Goal: Transaction & Acquisition: Purchase product/service

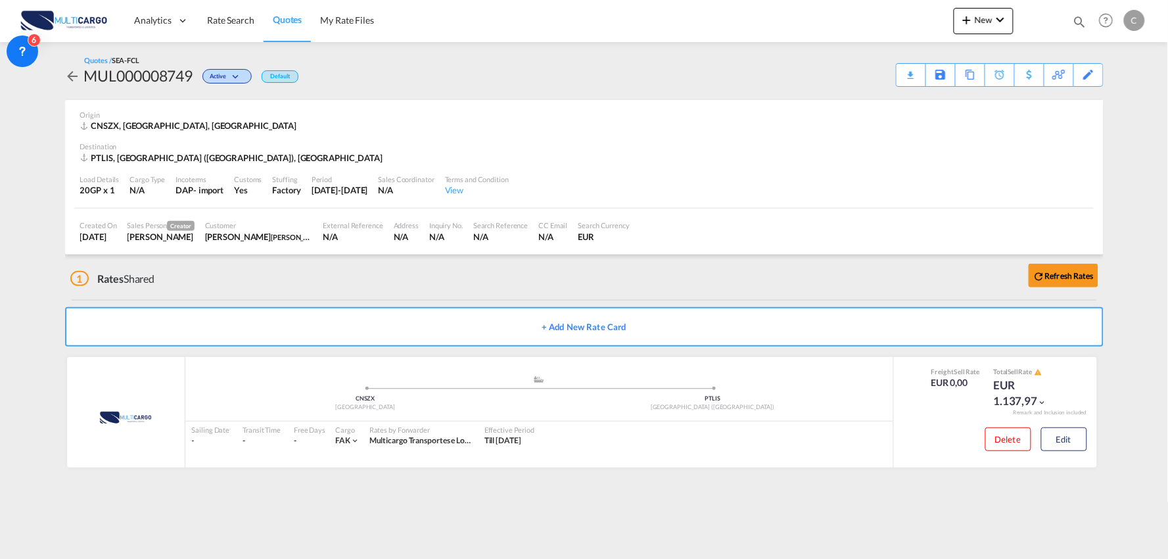
click at [275, 284] on div "1 Rates Shared Refresh Rates" at bounding box center [587, 275] width 1034 height 42
click at [981, 17] on span "New" at bounding box center [983, 19] width 49 height 11
click at [951, 103] on span "Quote" at bounding box center [949, 98] width 14 height 26
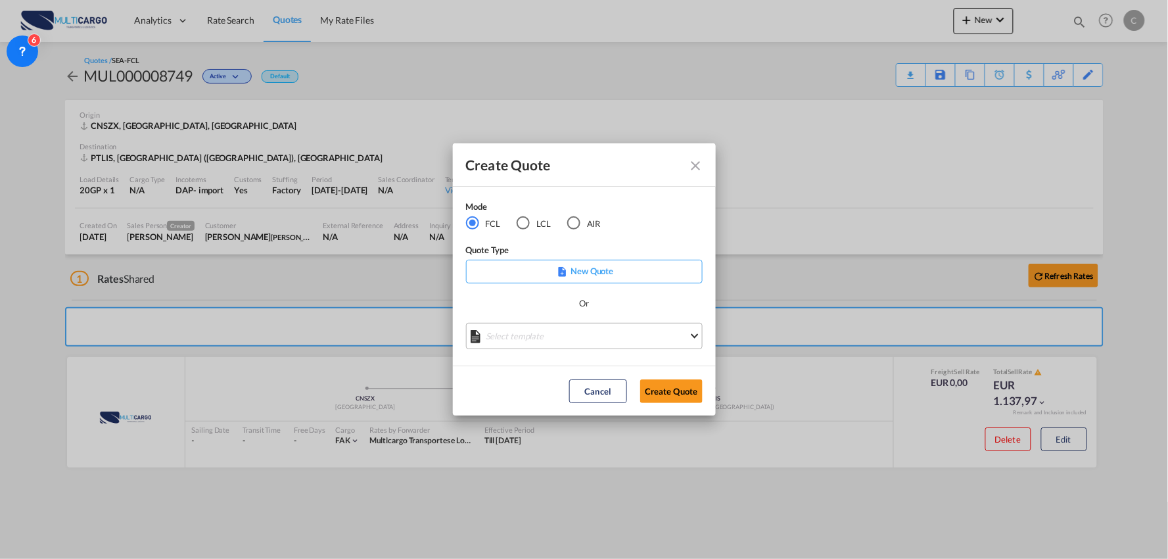
click at [554, 343] on md-select "Select template EXP EXW MERC.Nacional 09/2025 Patricia Barroso | 12 Sep 2025 IM…" at bounding box center [584, 336] width 237 height 26
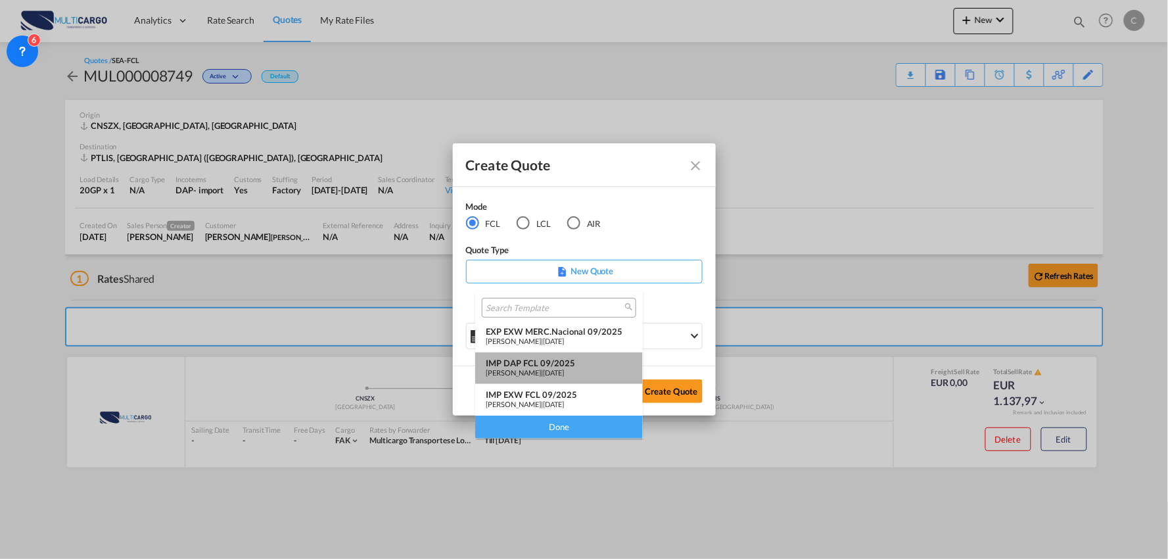
click at [560, 366] on div "IMP DAP FCL 09/2025" at bounding box center [559, 363] width 147 height 11
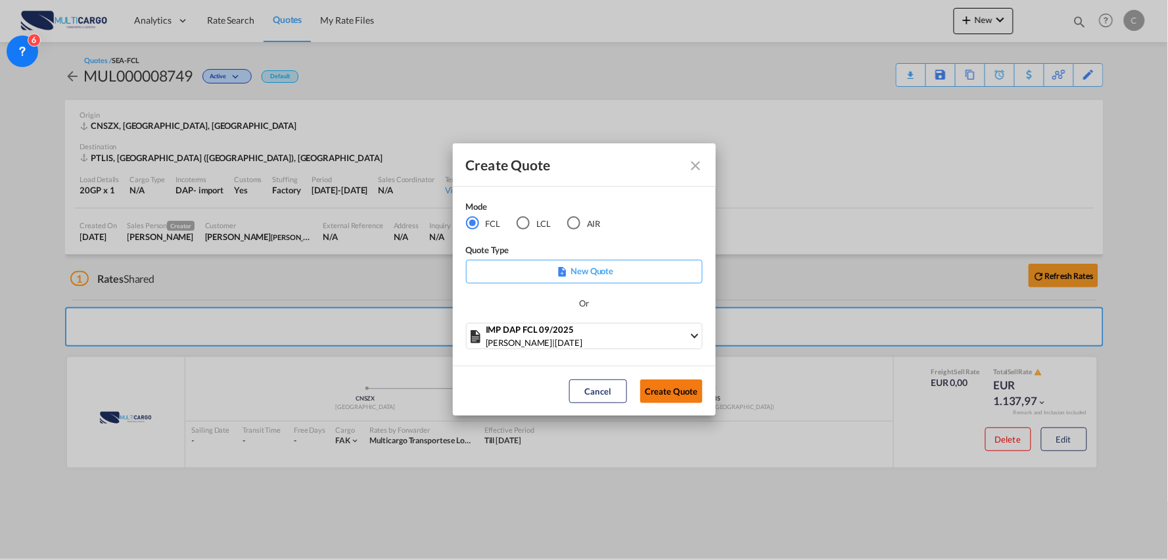
click at [671, 380] on button "Create Quote" at bounding box center [671, 391] width 62 height 24
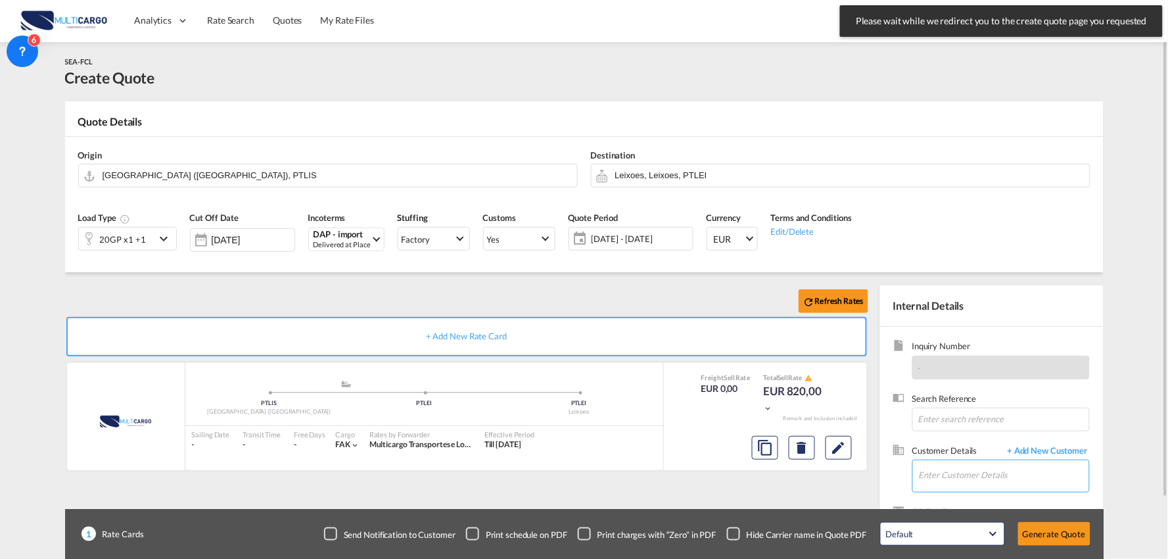
click at [983, 467] on input "Enter Customer Details" at bounding box center [1004, 475] width 170 height 30
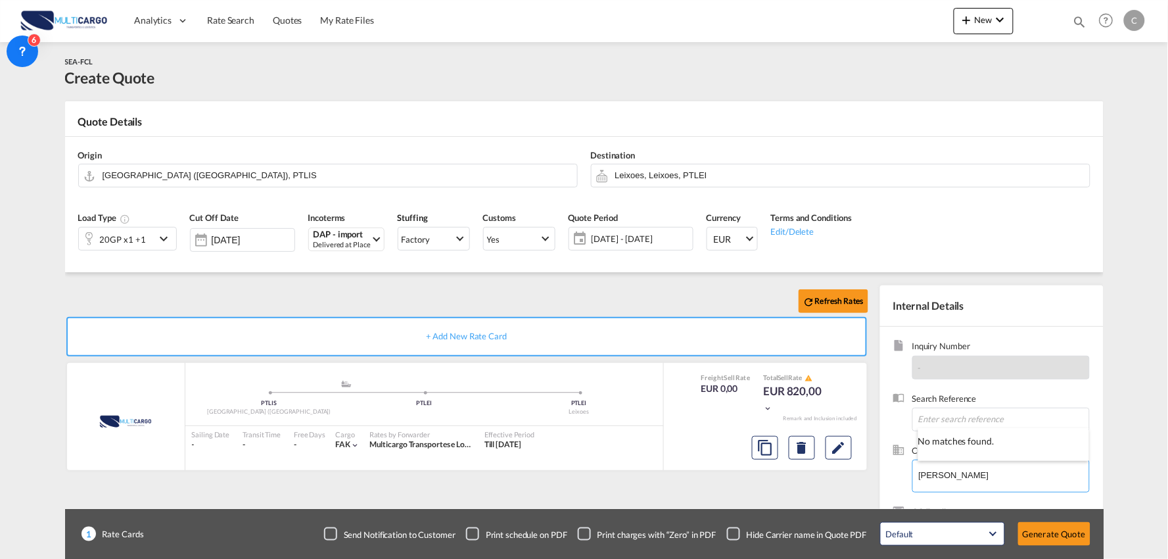
type input "victor zh"
drag, startPoint x: 963, startPoint y: 471, endPoint x: 885, endPoint y: 475, distance: 77.7
click at [885, 475] on div "Inquiry Number - Search Reference Customer Details + Add New Customer Enter Cus…" at bounding box center [992, 447] width 224 height 240
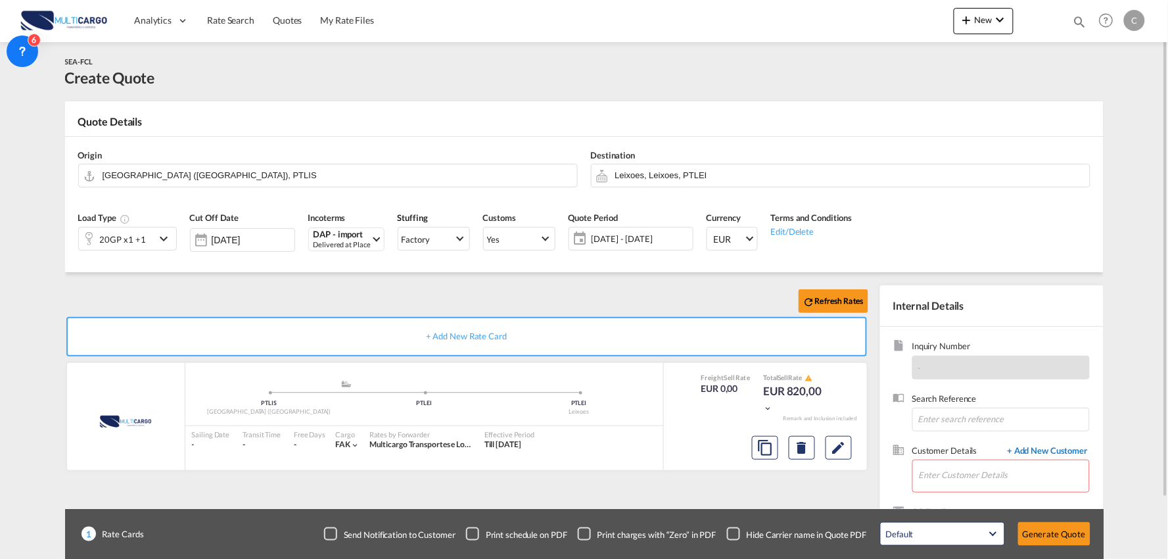
click at [1050, 444] on span "+ Add New Customer" at bounding box center [1045, 451] width 89 height 15
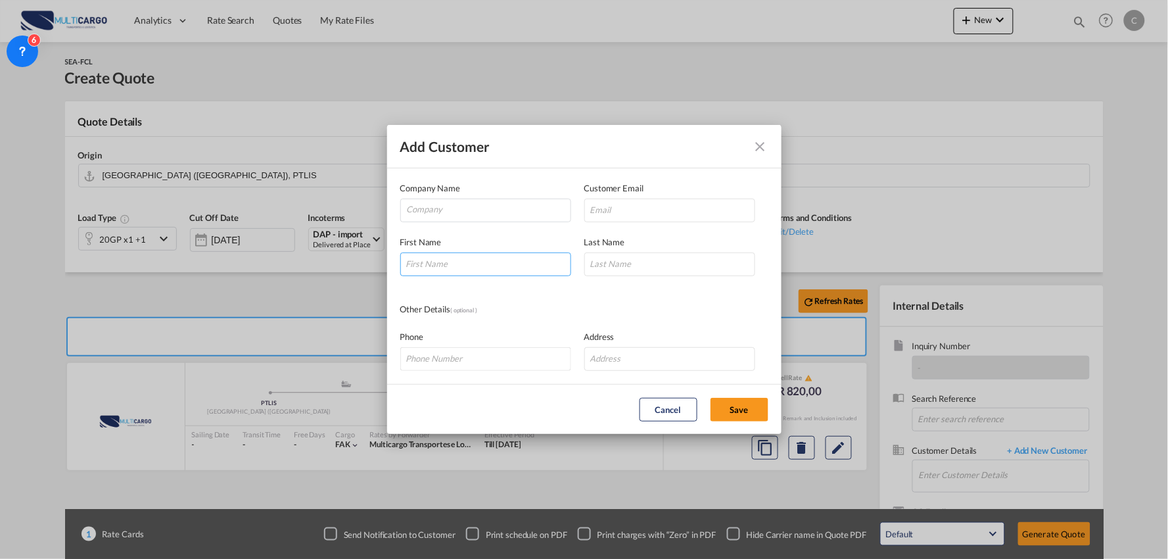
click at [445, 266] on input "Add Customer Company ..." at bounding box center [485, 264] width 171 height 24
type input "Victor"
type input "[PERSON_NAME]"
click at [619, 208] on input "Victor Zhang <Victor.Zhang@dpworld.com>" at bounding box center [670, 211] width 171 height 24
drag, startPoint x: 645, startPoint y: 209, endPoint x: 307, endPoint y: 210, distance: 338.0
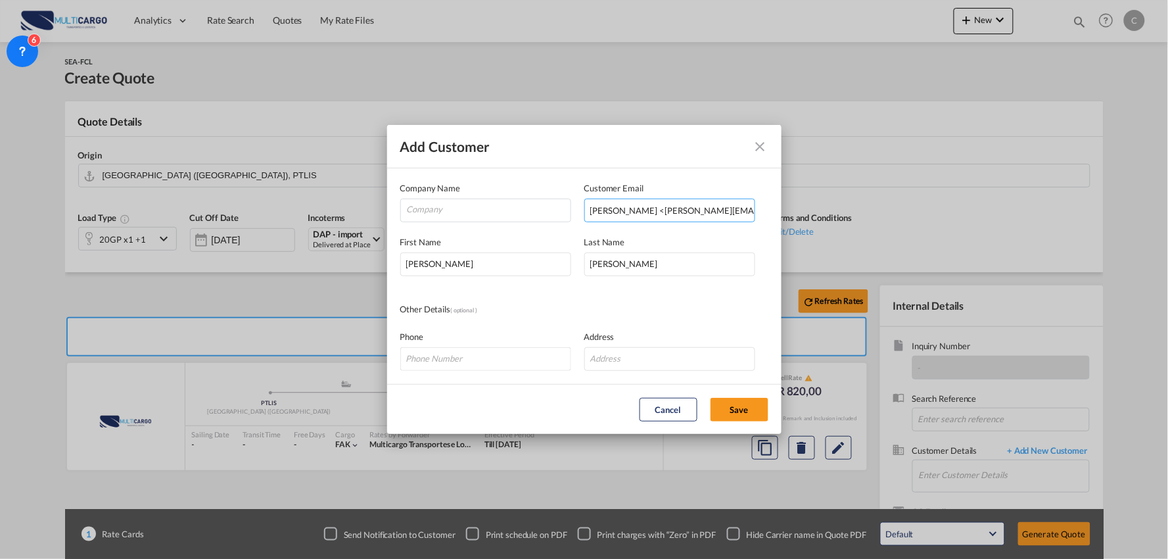
click at [308, 210] on div "Add Customer Company Name Customer Email Victor Zhang <Victor.Zhang@dpworld.com…" at bounding box center [584, 279] width 1168 height 559
click at [741, 210] on input "Victor.Zhang@dpworld.com>" at bounding box center [670, 211] width 171 height 24
type input "Victor.Zhang@dpworld.com"
click at [469, 209] on input "Company" at bounding box center [489, 209] width 164 height 20
type input "DP WORLD CHINA"
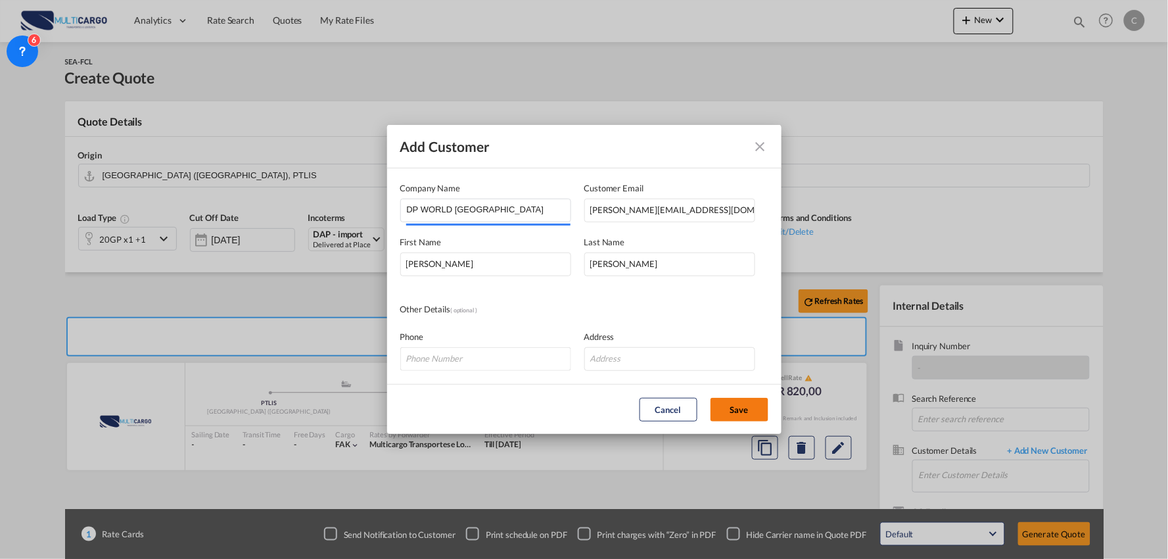
click at [727, 409] on button "Save" at bounding box center [740, 410] width 58 height 24
type input "DP WORLD CHINA, Victor Zhang, Victor.Zhang@dpworld.com"
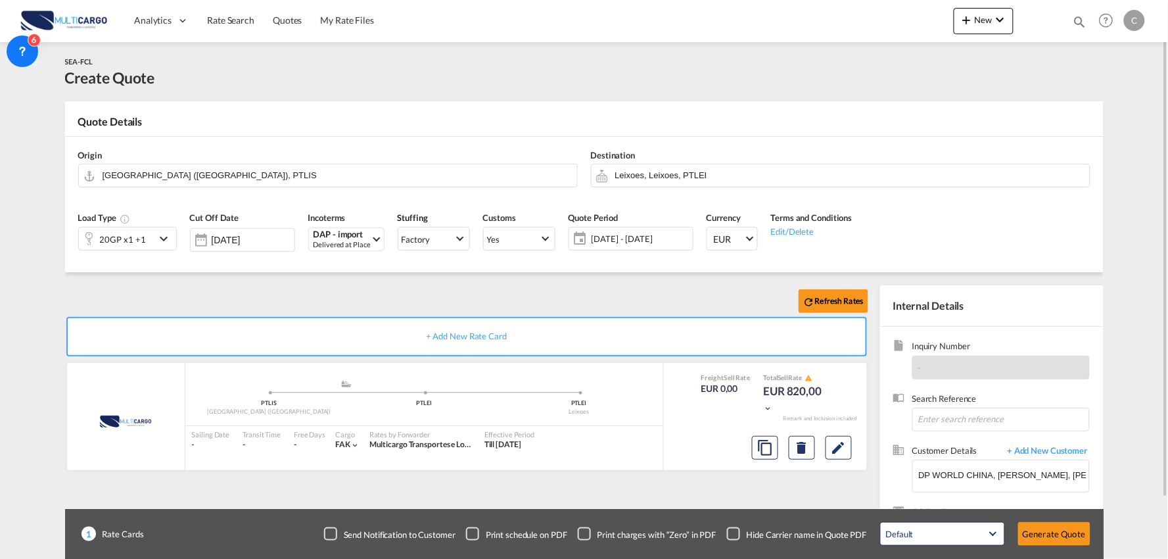
click at [436, 285] on div "Refresh Rates + Add New Rate Card MultiCargo added by you .a{fill:#aaa8ad;} .a{…" at bounding box center [584, 419] width 1039 height 295
click at [673, 172] on input "Leixoes, Leixoes, PTLEI" at bounding box center [849, 175] width 468 height 23
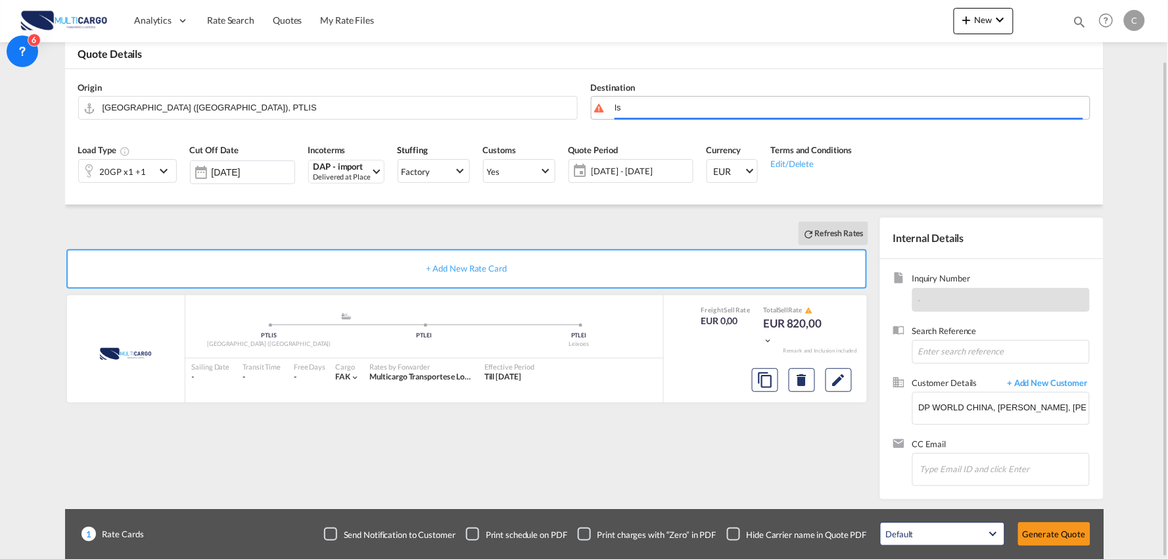
type input "l"
drag, startPoint x: 678, startPoint y: 97, endPoint x: 590, endPoint y: 103, distance: 87.6
click at [634, 100] on input "lsiboa" at bounding box center [849, 107] width 468 height 23
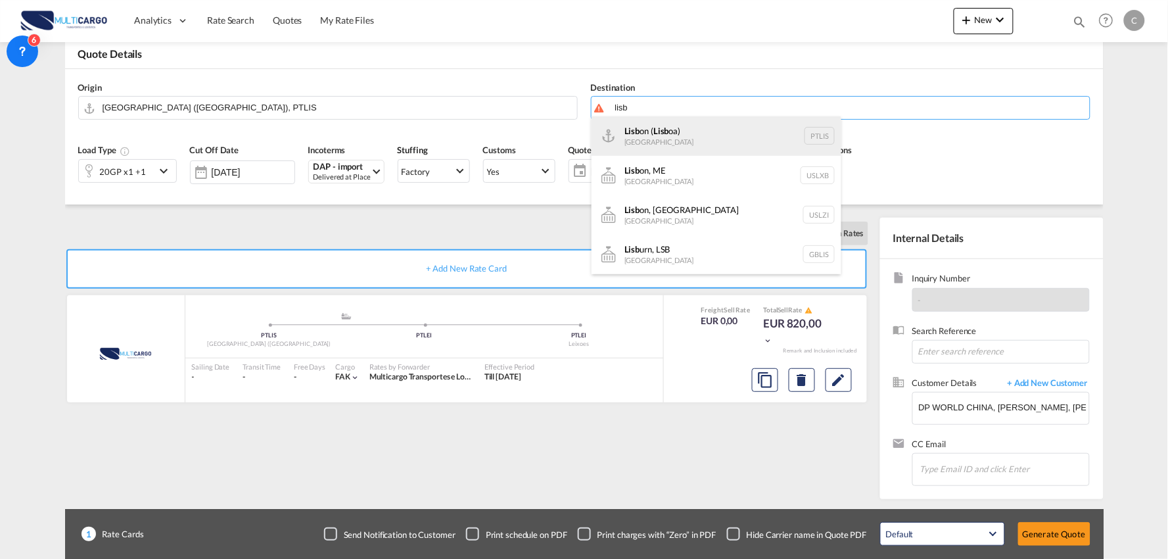
click at [669, 131] on div "Lisb on ( Lisb oa) Portugal PTLIS" at bounding box center [717, 135] width 250 height 39
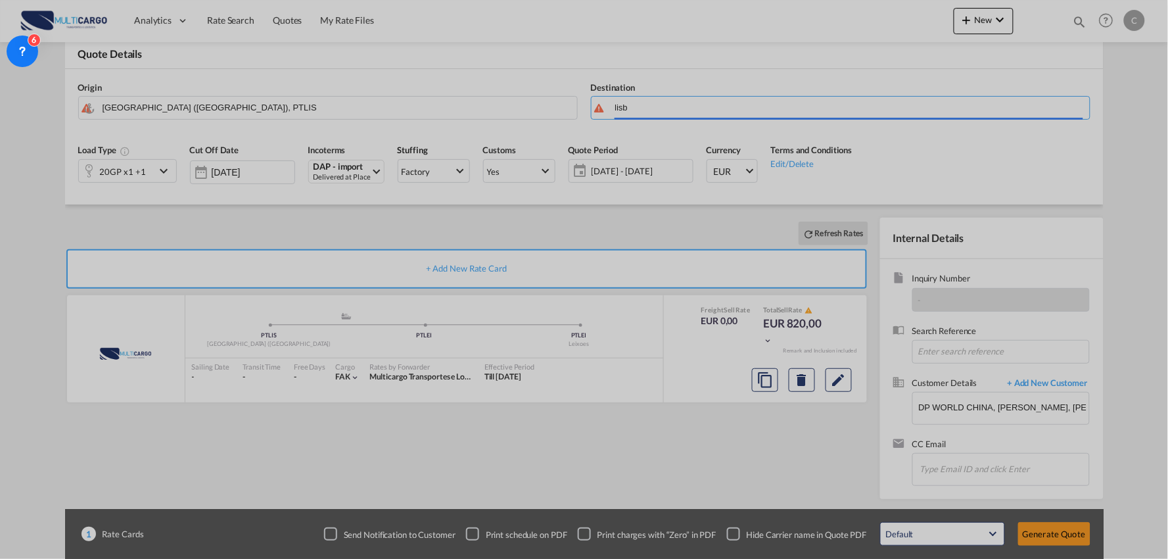
type input "[GEOGRAPHIC_DATA] ([GEOGRAPHIC_DATA]), PTLIS"
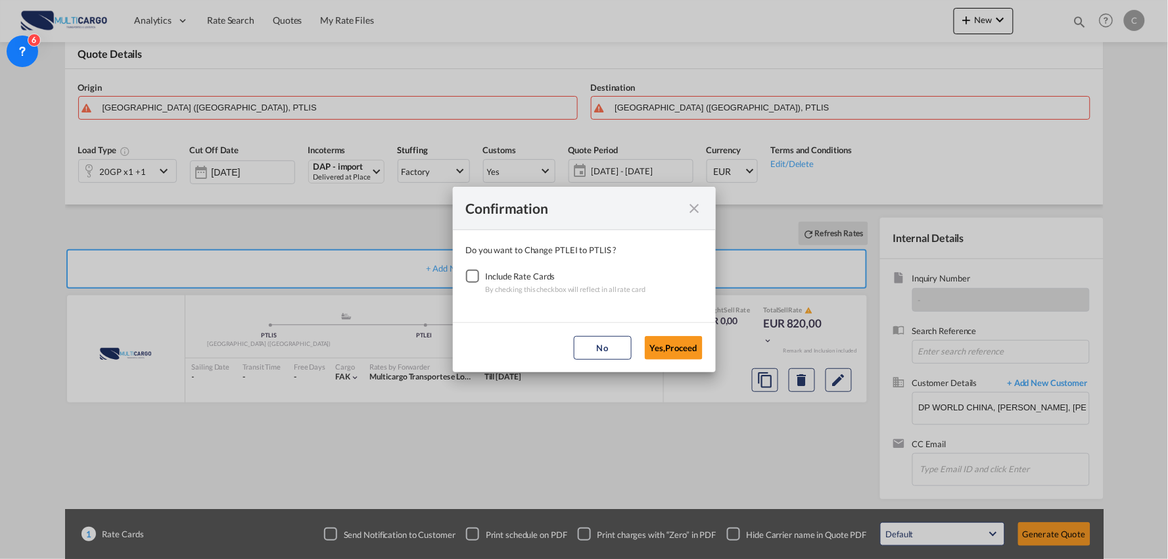
click at [482, 276] on div "Include Rate Cards By checking this checkbox will reflect in all rate card" at bounding box center [584, 283] width 237 height 26
click at [479, 277] on div "Checkbox No Ink" at bounding box center [472, 276] width 13 height 13
click at [668, 347] on button "Yes,Proceed" at bounding box center [674, 348] width 58 height 24
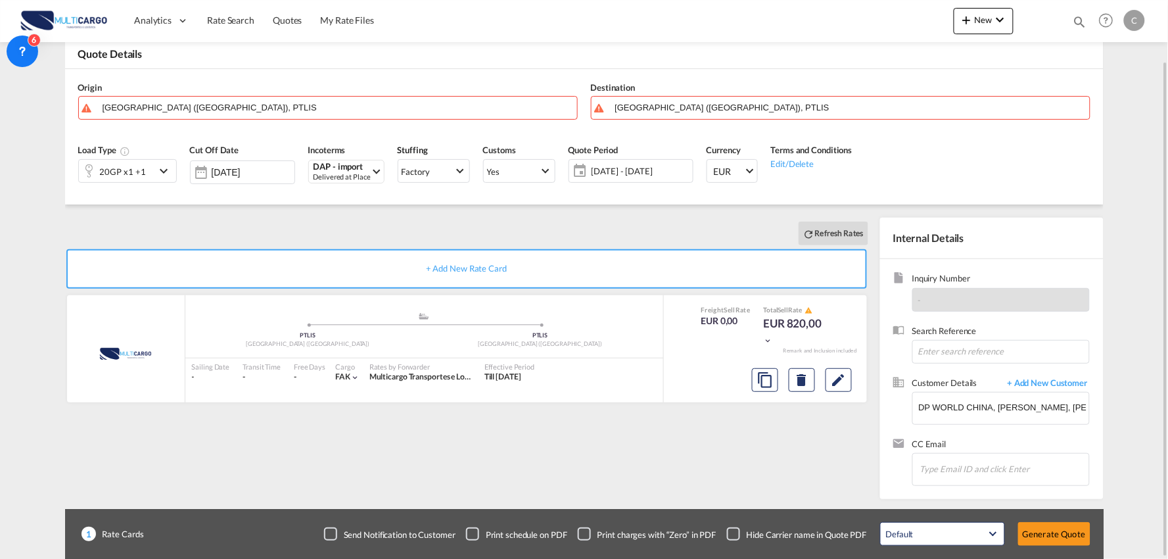
click at [134, 179] on div "20GP x1 +1" at bounding box center [123, 171] width 46 height 18
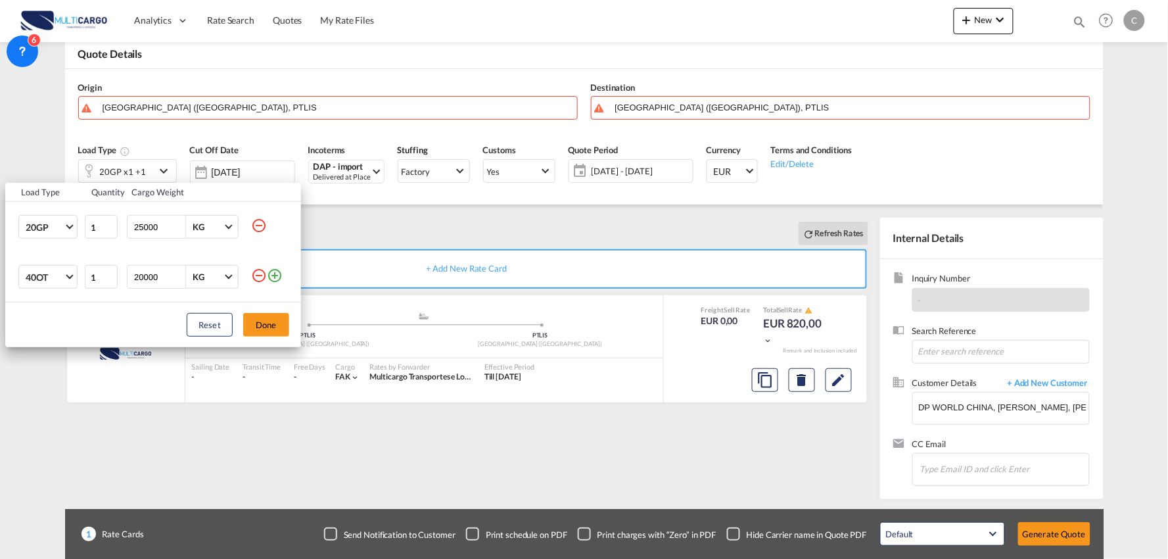
click at [255, 277] on md-icon "icon-minus-circle-outline" at bounding box center [259, 276] width 16 height 16
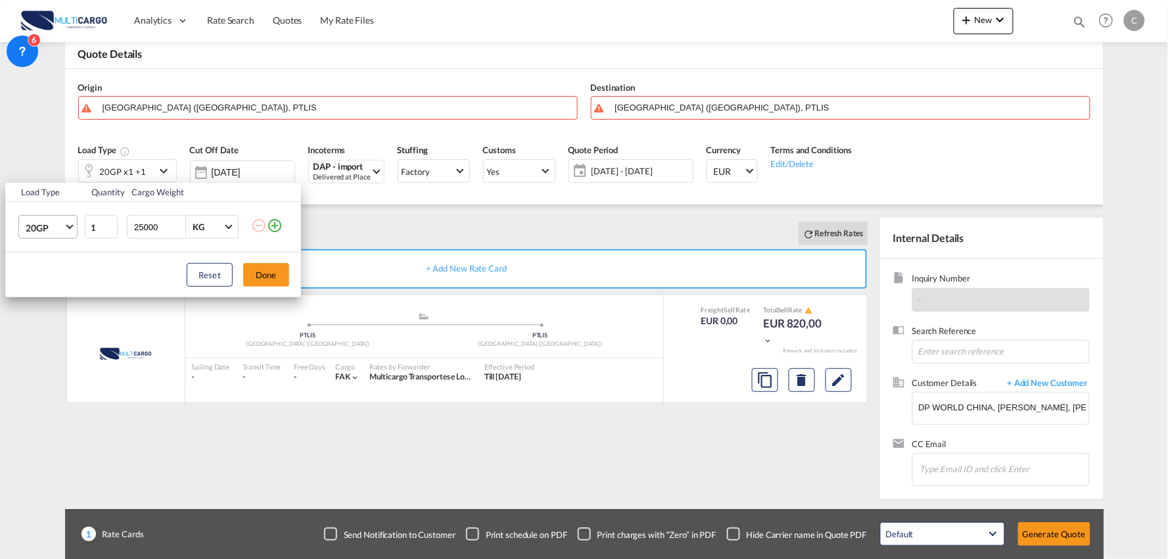
click at [70, 224] on span "Choose: \a20GP" at bounding box center [69, 225] width 7 height 7
click at [47, 286] on div "40HC" at bounding box center [38, 290] width 24 height 13
click at [277, 279] on button "Done" at bounding box center [266, 275] width 46 height 24
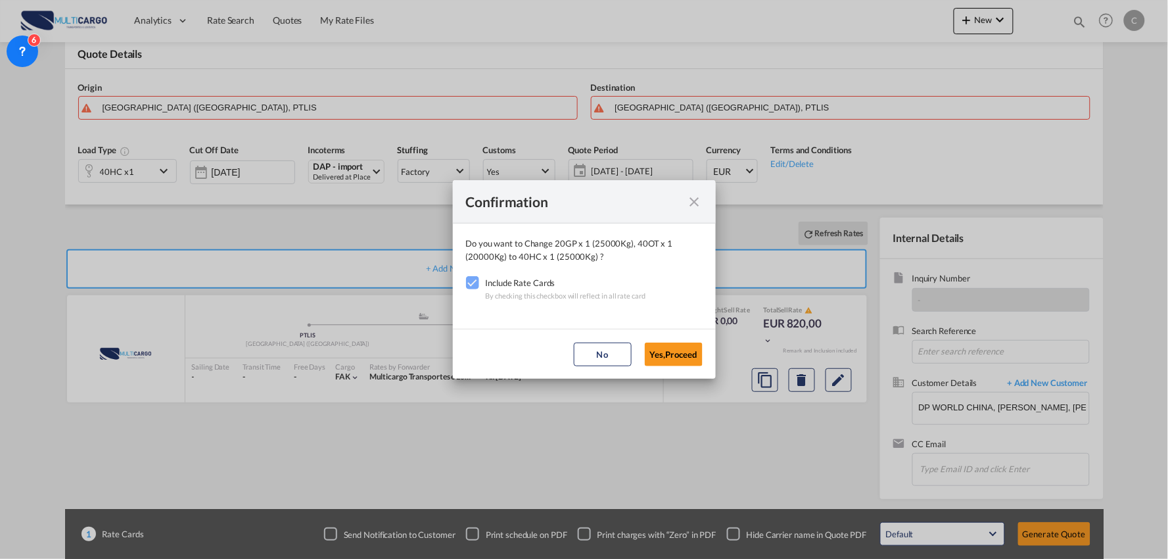
click at [692, 349] on button "Yes,Proceed" at bounding box center [674, 355] width 58 height 24
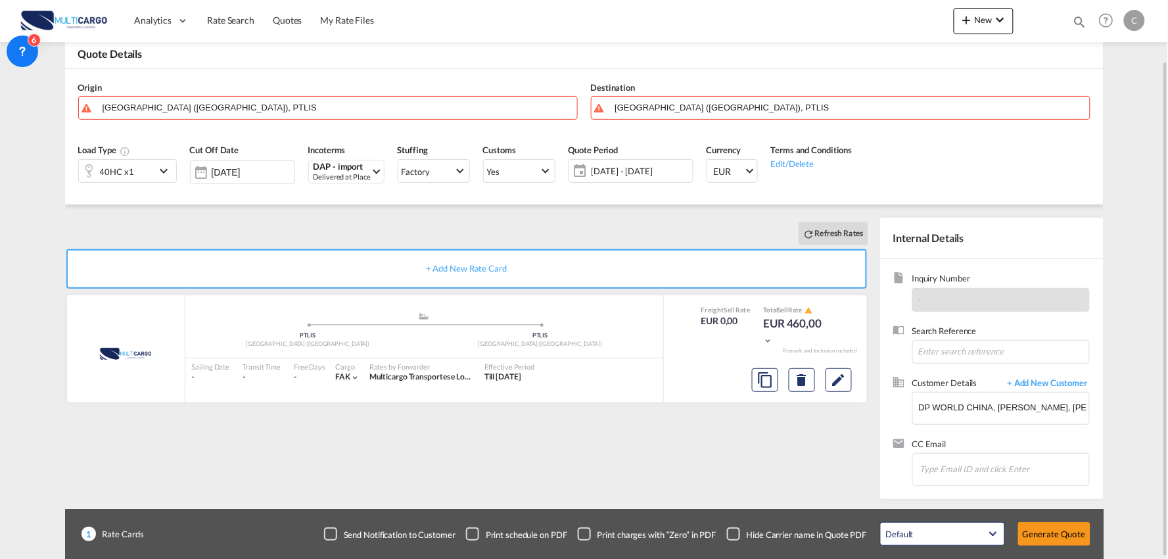
click at [161, 90] on div "Origin Lisbon (Lisboa), PTLIS" at bounding box center [328, 100] width 513 height 53
click at [154, 108] on input "[GEOGRAPHIC_DATA] ([GEOGRAPHIC_DATA]), PTLIS" at bounding box center [337, 107] width 468 height 23
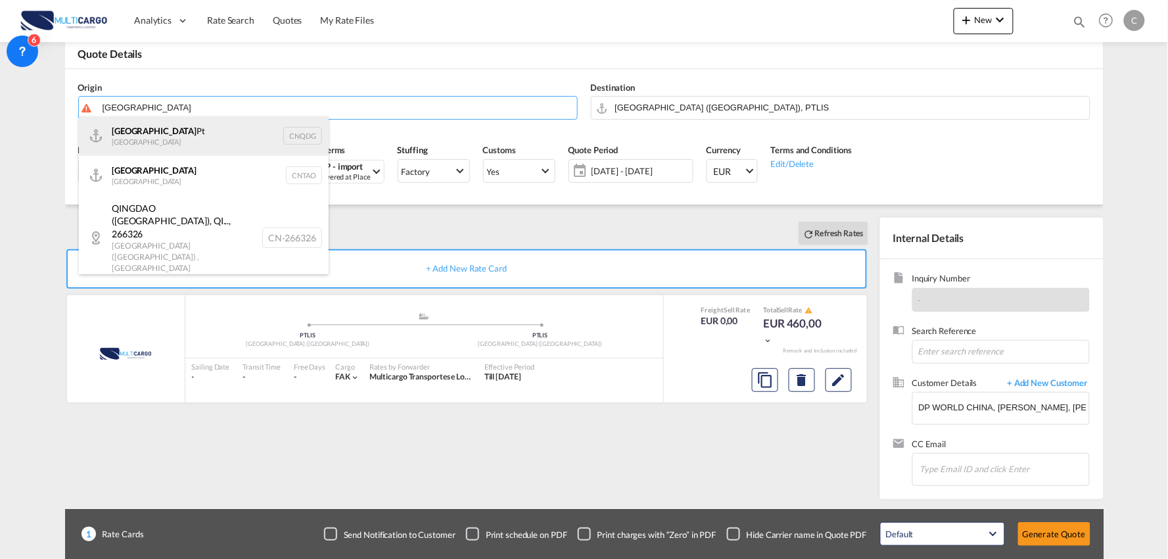
click at [193, 139] on div "Qingdao Pt China CNQDG" at bounding box center [204, 135] width 250 height 39
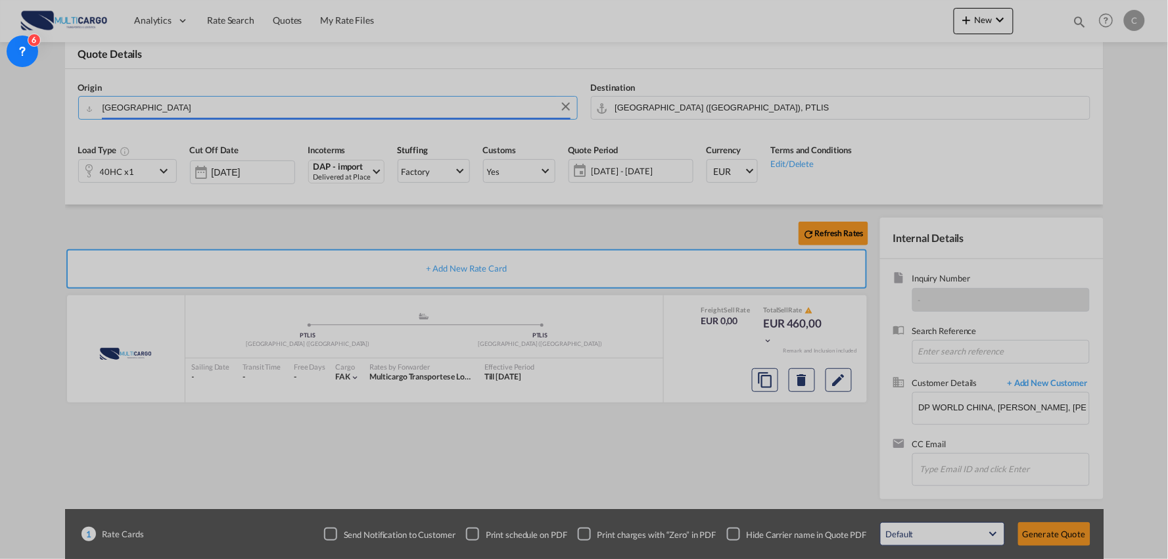
type input "Qingdao Pt, CNQDG"
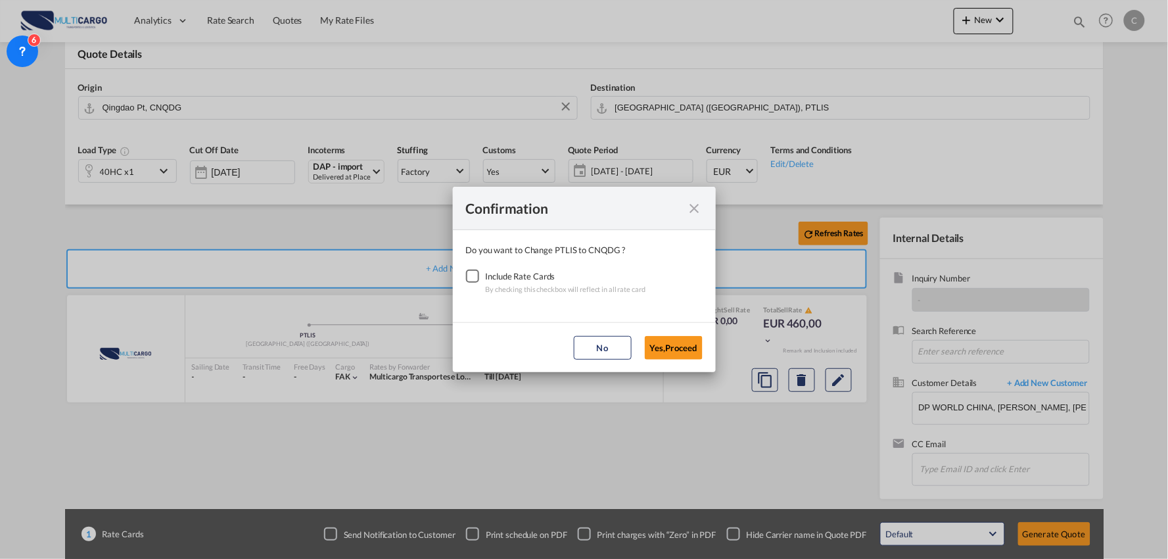
click at [470, 274] on div "Checkbox No Ink" at bounding box center [472, 276] width 13 height 13
click at [673, 345] on button "Yes,Proceed" at bounding box center [674, 348] width 58 height 24
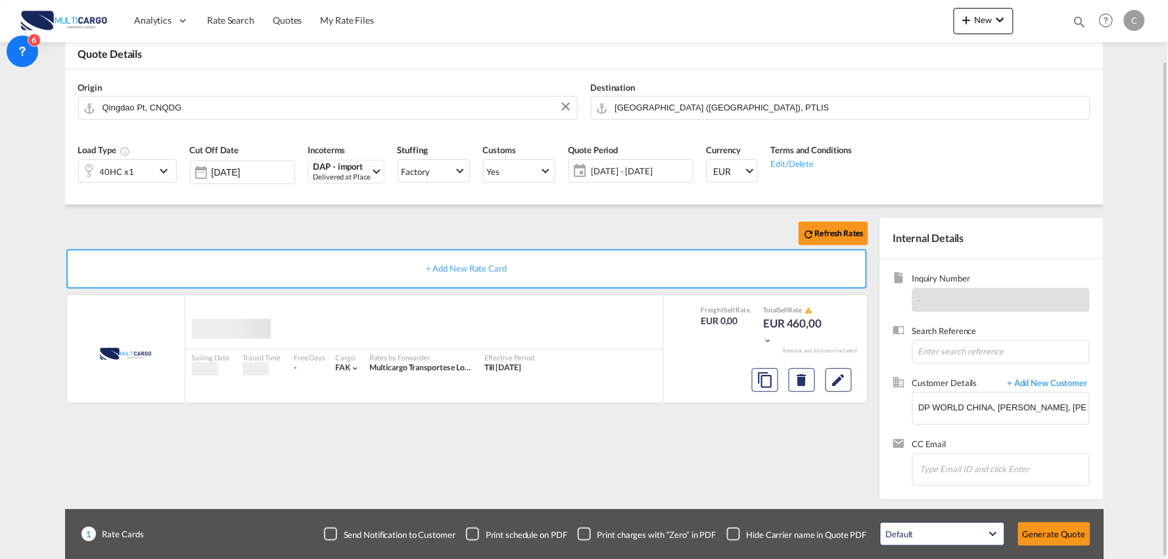
click at [350, 208] on div "Refresh Rates + Add New Rate Card MultiCargo added by you Sailing Date - Transi…" at bounding box center [584, 351] width 1039 height 295
click at [735, 535] on div "Checkbox No Ink" at bounding box center [733, 533] width 13 height 13
click at [681, 493] on div "Refresh Rates + Add New Rate Card MultiCargo added by you .a{fill:#aaa8ad;} .a{…" at bounding box center [584, 351] width 1039 height 295
click at [1070, 533] on button "Generate Quote" at bounding box center [1054, 534] width 72 height 24
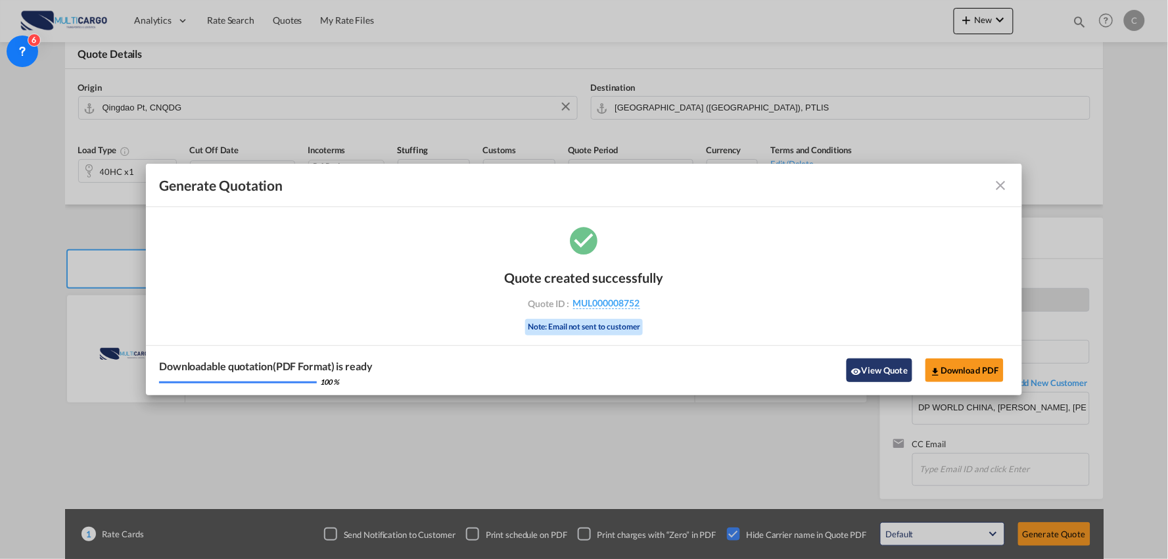
click at [871, 371] on button "View Quote" at bounding box center [880, 370] width 66 height 24
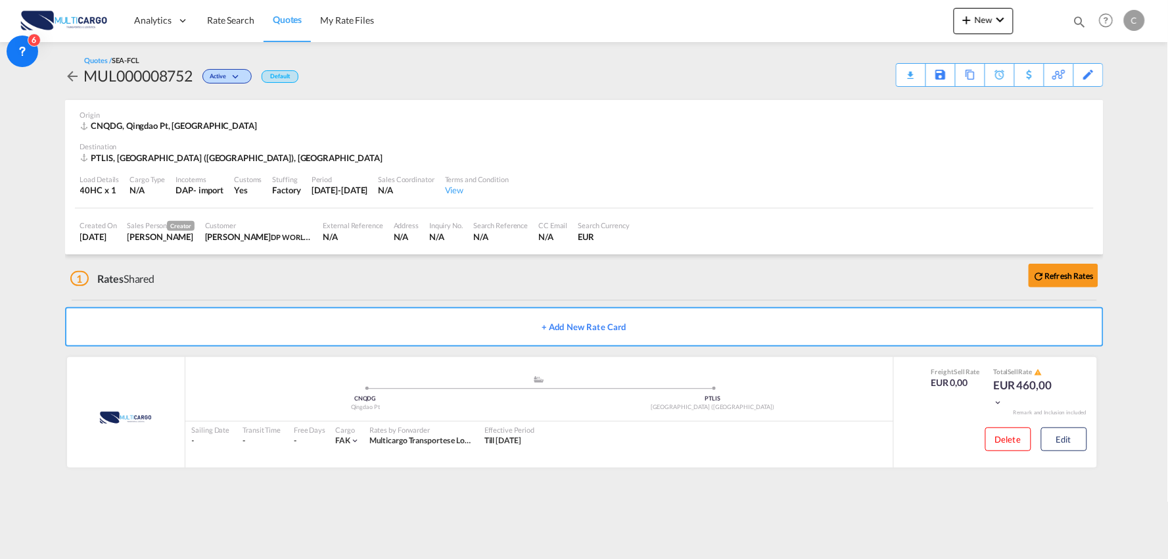
click at [337, 285] on div "1 Rates Shared Refresh Rates" at bounding box center [587, 275] width 1034 height 42
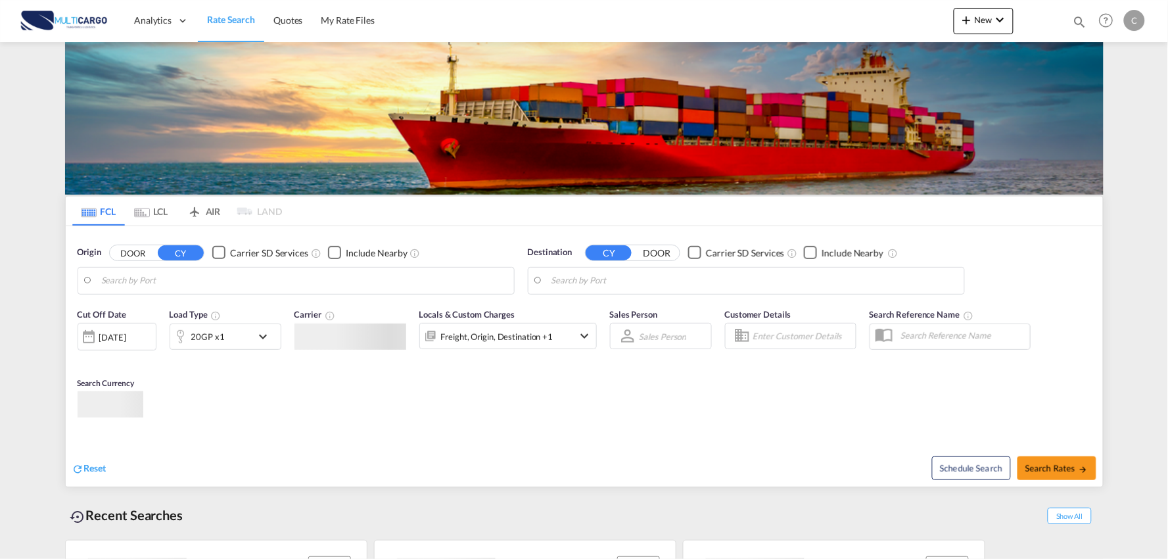
type input "Port of Qingdao, Qingdao, CNTAO"
type input "Leixoes, Leixoes, PTLEI"
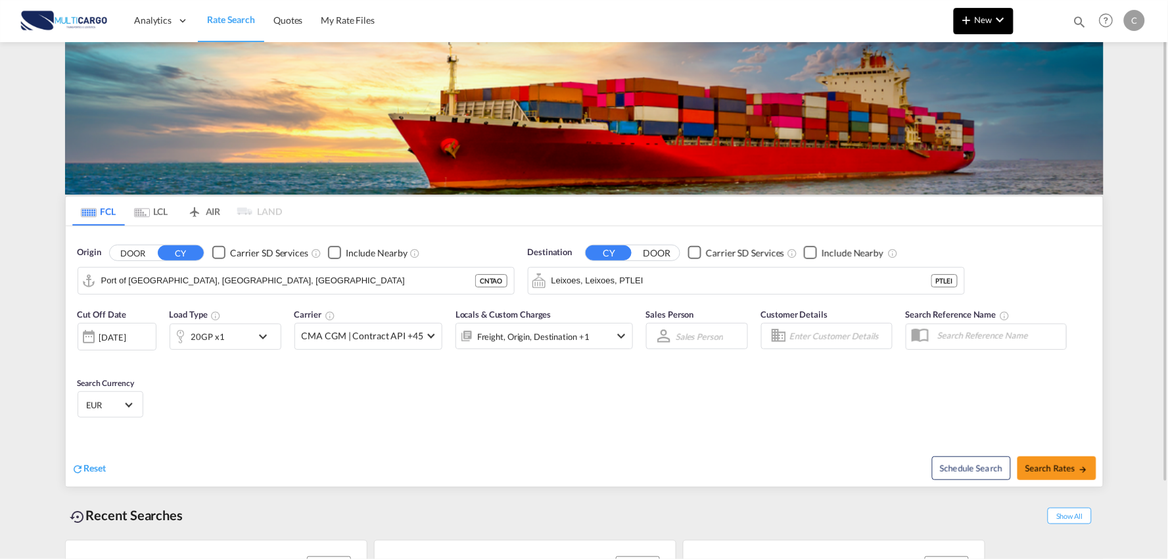
click at [993, 20] on md-icon "icon-chevron-down" at bounding box center [1001, 20] width 16 height 16
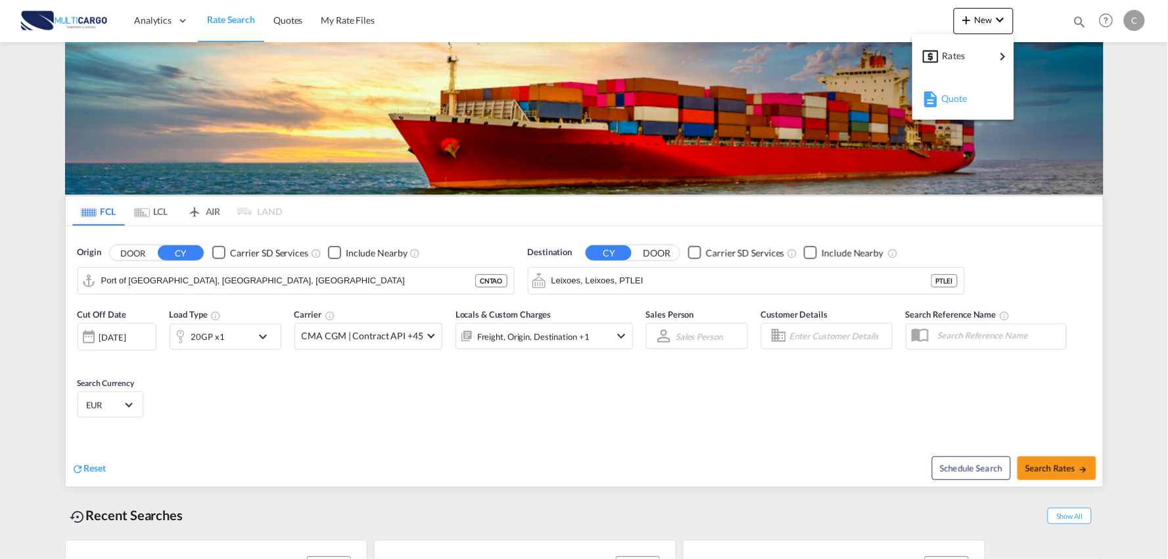
click at [950, 97] on span "Quote" at bounding box center [949, 98] width 14 height 26
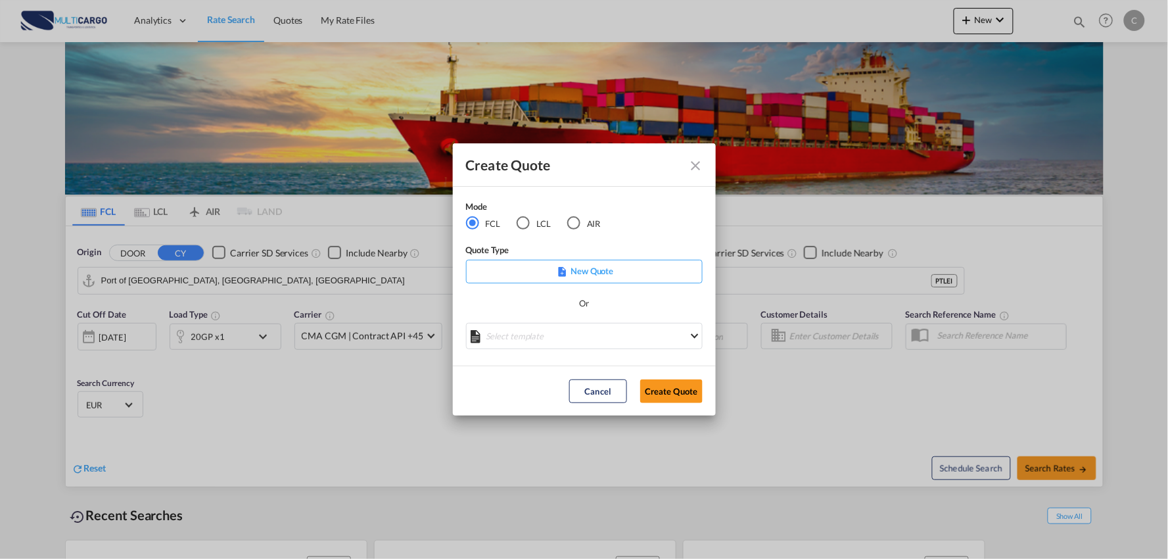
click at [524, 228] on div "LCL" at bounding box center [523, 222] width 13 height 13
click at [560, 336] on md-select "Select template EXP LCL Globelink 09/2025 [PERSON_NAME] | [DATE] EXP [GEOGRAPHI…" at bounding box center [584, 336] width 237 height 26
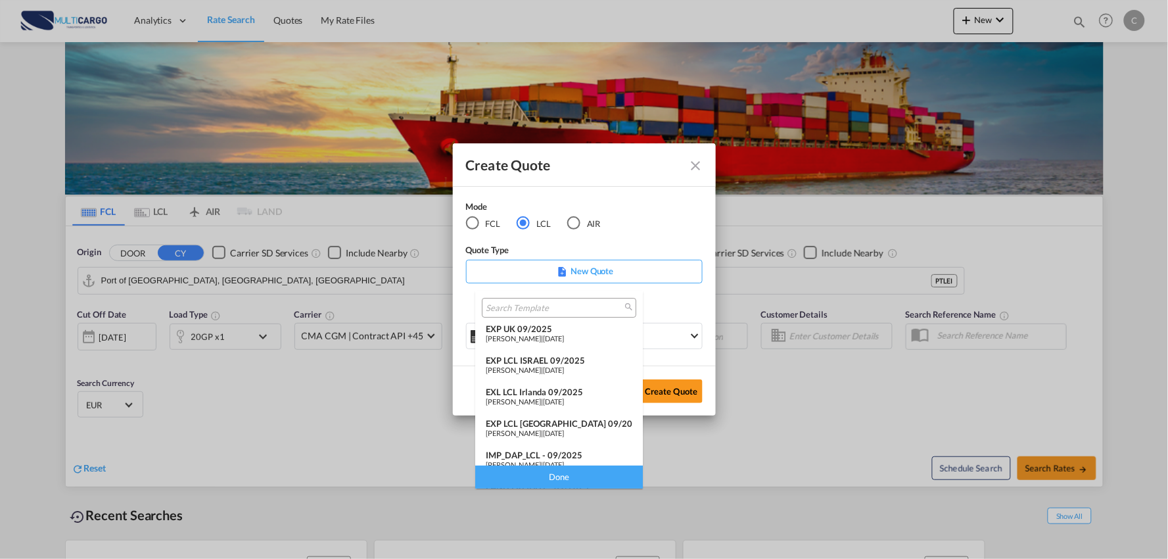
scroll to position [107, 0]
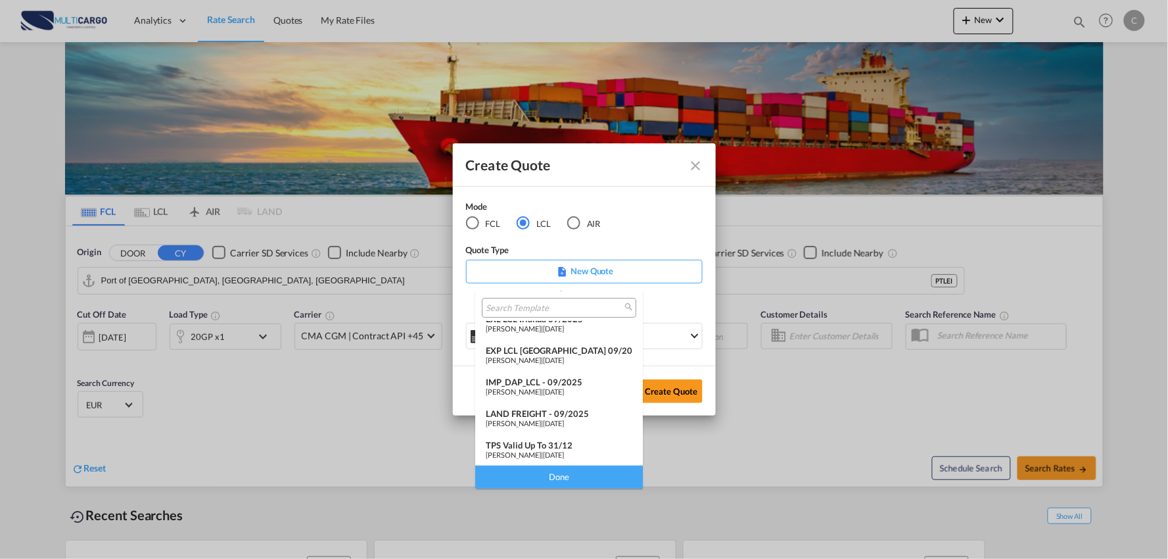
click at [546, 383] on div "IMP_DAP_LCL - 09/2025" at bounding box center [559, 382] width 147 height 11
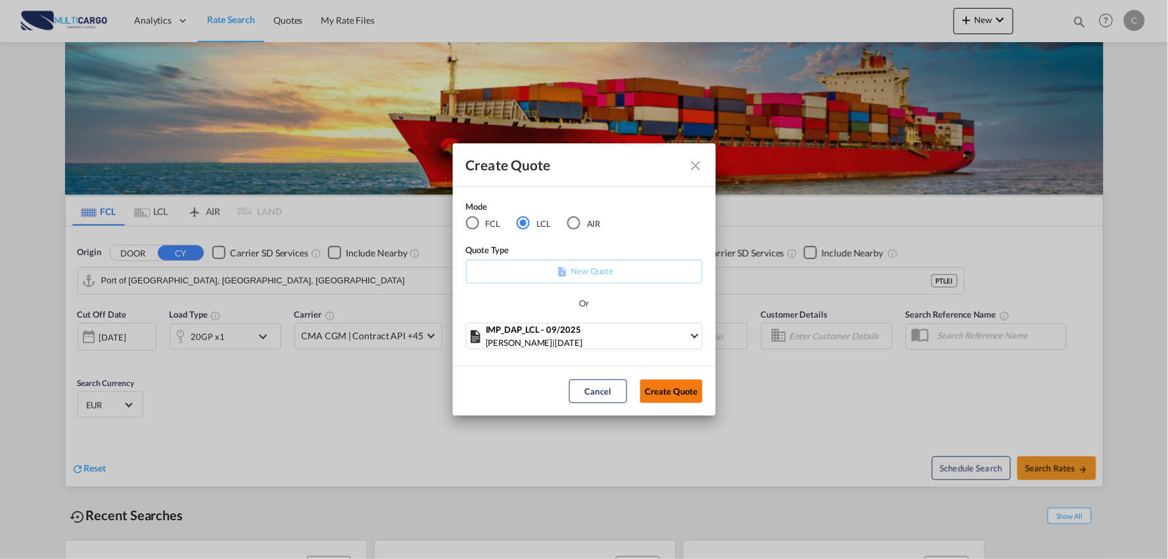
click at [681, 396] on button "Create Quote" at bounding box center [671, 391] width 62 height 24
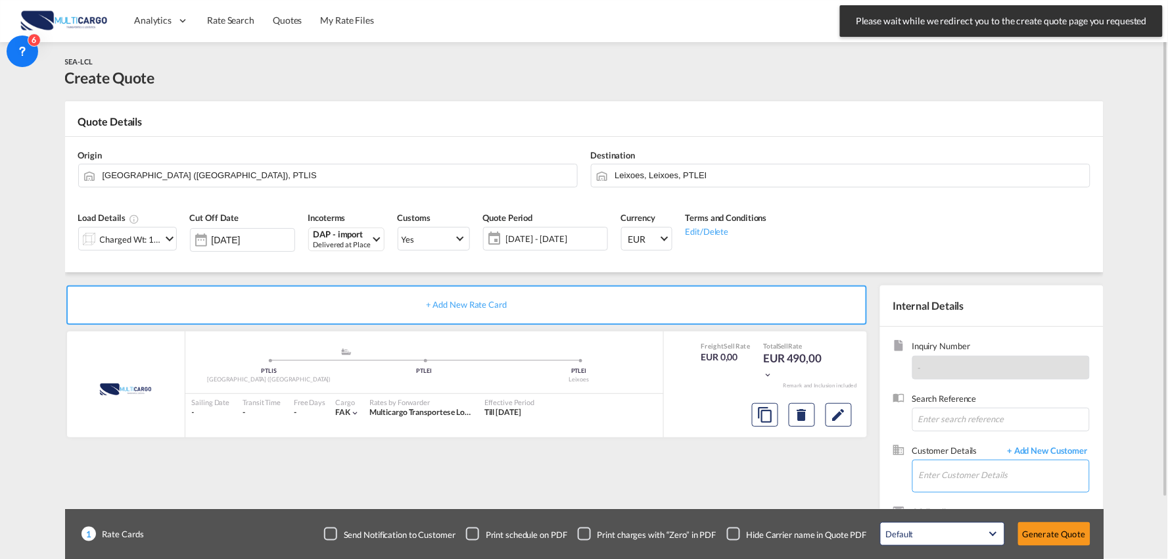
click at [1004, 471] on input "Enter Customer Details" at bounding box center [1004, 475] width 170 height 30
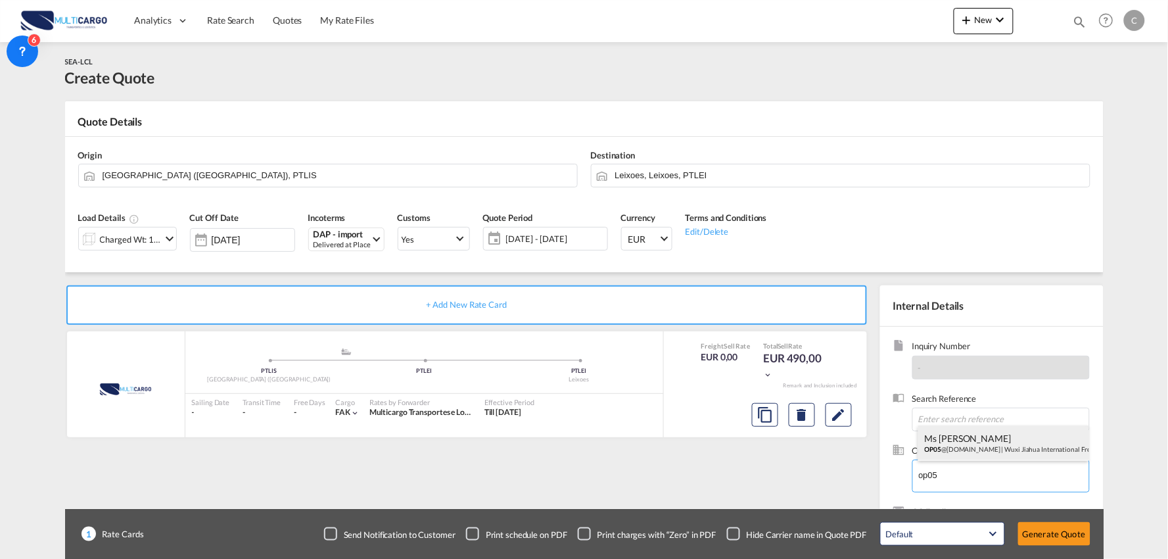
click at [963, 443] on div "Ms Iris OP05 @wxjhgj.com | Wuxi Jiahua International Freight Forwarding Co.,LTD" at bounding box center [1004, 443] width 171 height 36
type input "Wuxi Jiahua International Freight Forwarding Co.,LTD, Ms Iris, OP05@wxjhgj.com"
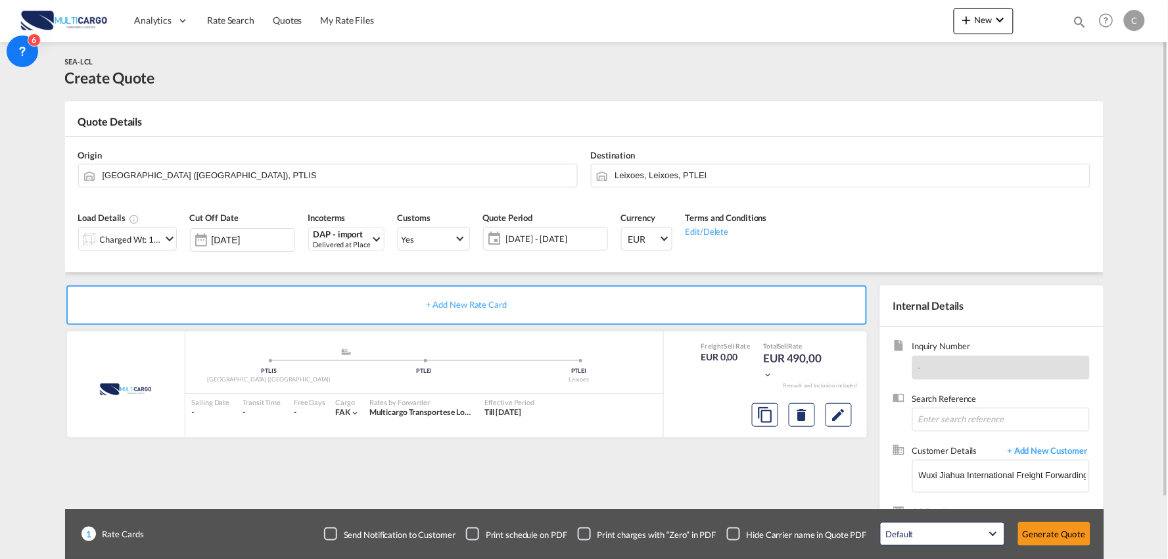
click at [676, 485] on div "+ Add New Rate Card MultiCargo added by you .a{fill:#aaa8ad;} .a{fill:#aaa8ad;}…" at bounding box center [469, 422] width 809 height 275
click at [740, 528] on div "Checkbox No Ink" at bounding box center [733, 533] width 13 height 13
click at [658, 478] on div "+ Add New Rate Card MultiCargo added by you .a{fill:#aaa8ad;} .a{fill:#aaa8ad;}…" at bounding box center [469, 422] width 809 height 275
click at [654, 166] on input "Leixoes, Leixoes, PTLEI" at bounding box center [849, 175] width 468 height 23
click at [271, 176] on input "[GEOGRAPHIC_DATA] ([GEOGRAPHIC_DATA]), PTLIS" at bounding box center [337, 175] width 468 height 23
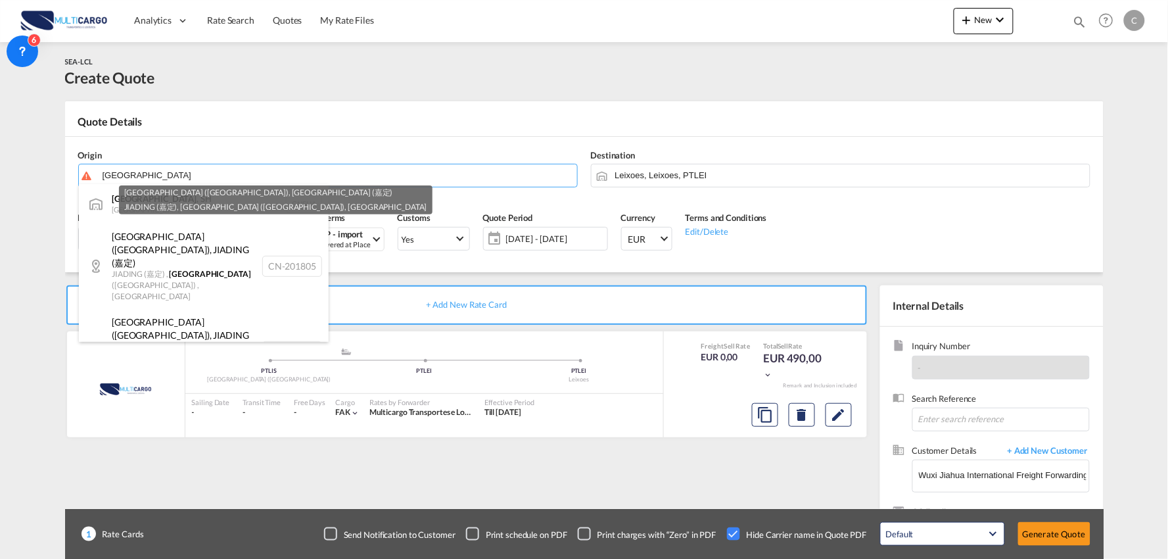
click at [137, 201] on div "Shanghai , SH China CNSHA" at bounding box center [204, 203] width 250 height 39
type input "Shanghai, SH, CNSHA"
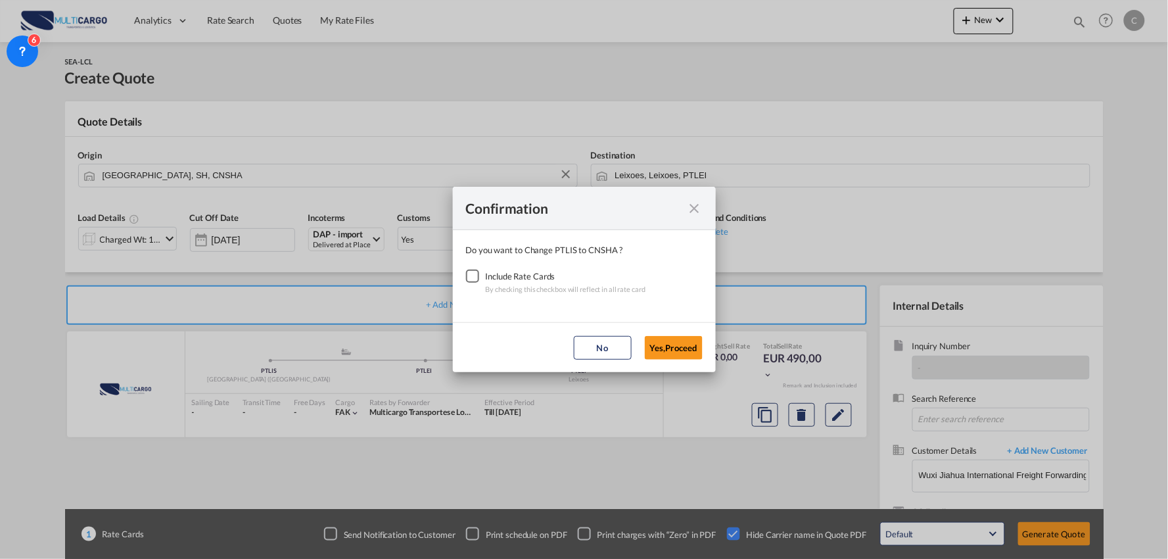
click at [493, 277] on div "Include Rate Cards" at bounding box center [566, 276] width 160 height 13
click at [473, 279] on div "Checkbox No Ink" at bounding box center [472, 276] width 13 height 13
click at [669, 342] on button "Yes,Proceed" at bounding box center [674, 348] width 58 height 24
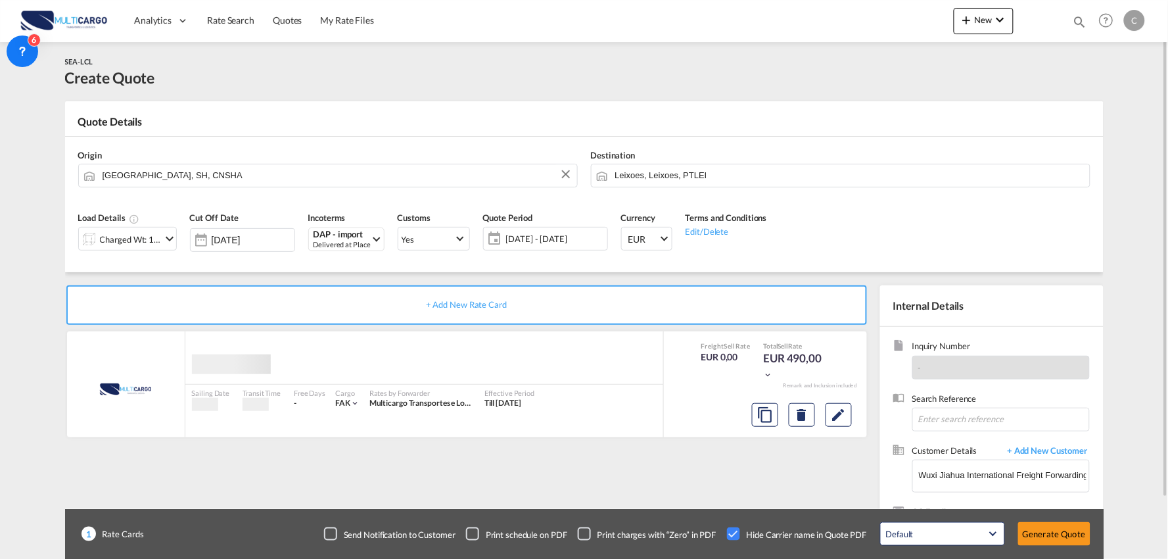
click at [145, 241] on div "Charged Wt: 1,00 W/M" at bounding box center [131, 239] width 62 height 18
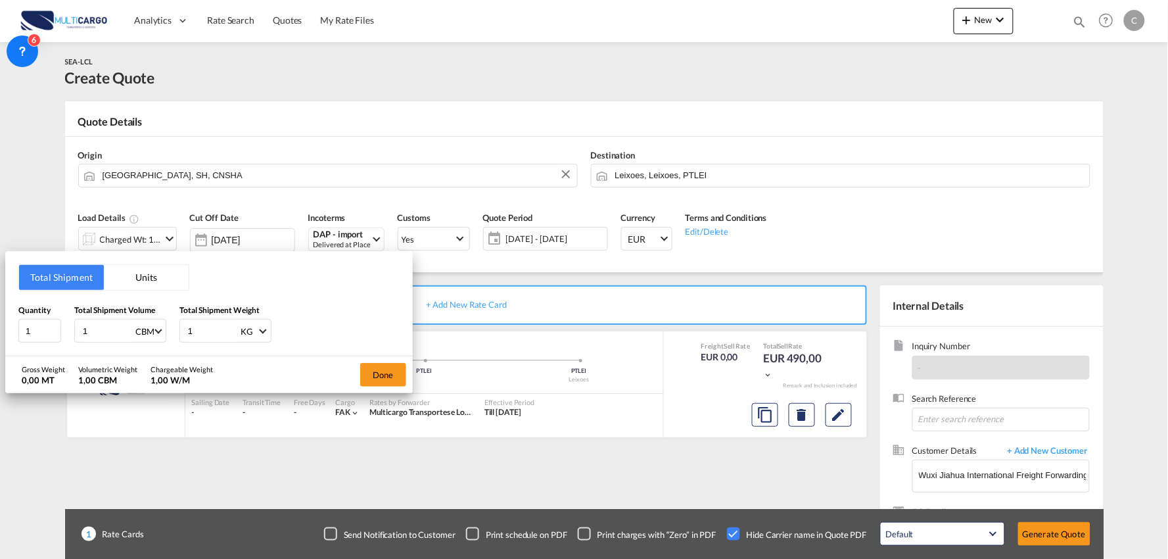
drag, startPoint x: 100, startPoint y: 329, endPoint x: -18, endPoint y: 331, distance: 117.7
click at [0, 331] on html "Analytics Reports Dashboard Rate Search Quotes My Rate Files" at bounding box center [584, 279] width 1168 height 559
type input "0"
type input "0.69"
drag, startPoint x: 197, startPoint y: 327, endPoint x: 153, endPoint y: 332, distance: 44.3
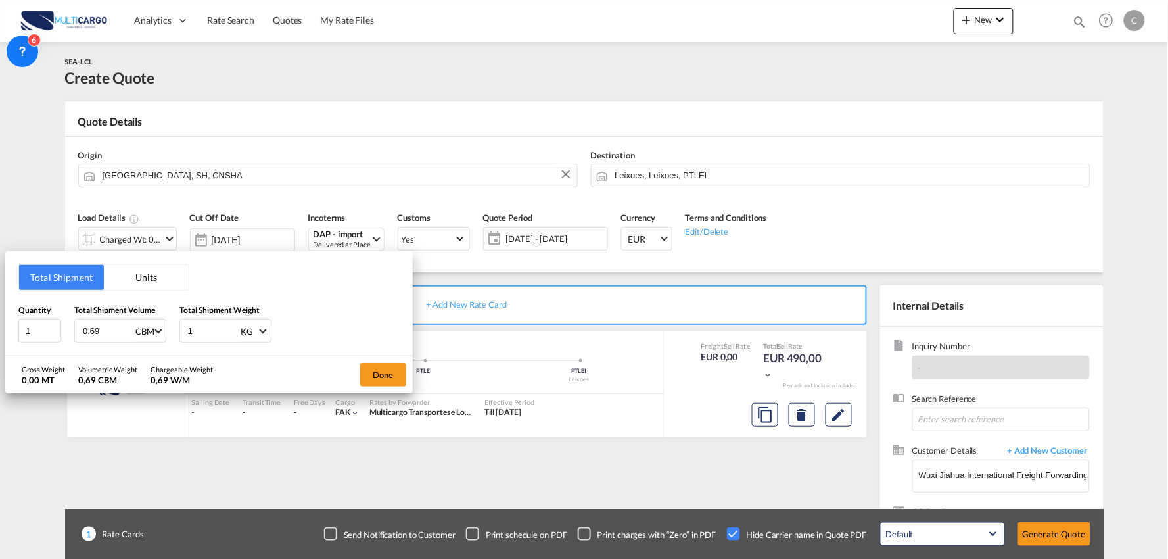
click at [151, 332] on div "Quantity 1 Total Shipment Volume 0.69 CBM CBM CFT Total Shipment Weight 1 KG KG…" at bounding box center [208, 323] width 381 height 39
type input "364"
drag, startPoint x: 36, startPoint y: 326, endPoint x: -62, endPoint y: 333, distance: 98.2
click at [0, 333] on html "Analytics Reports Dashboard Rate Search Quotes My Rate Files" at bounding box center [584, 279] width 1168 height 559
type input "2"
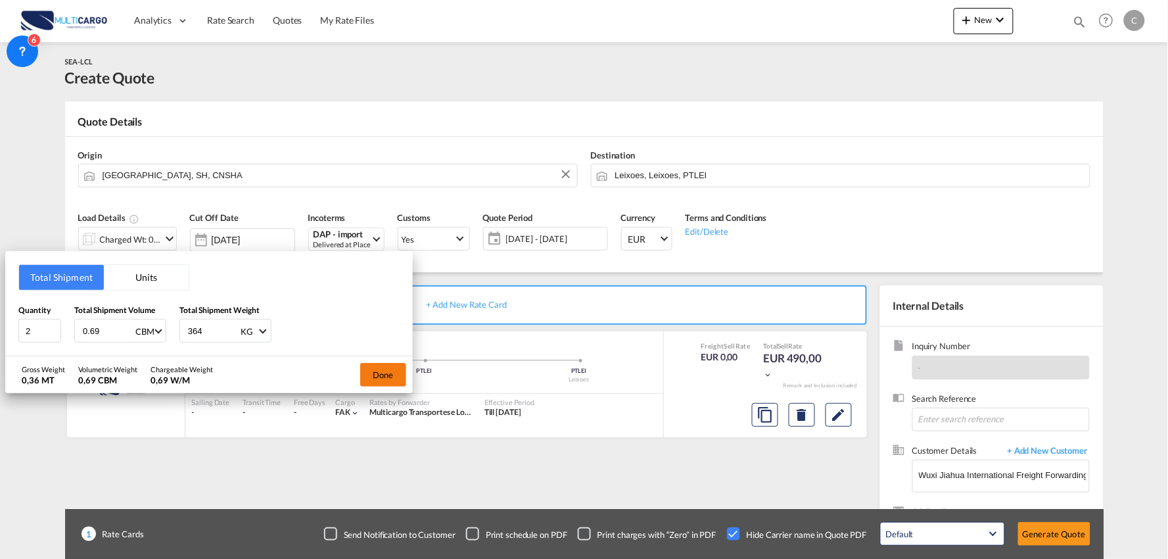
click at [383, 370] on button "Done" at bounding box center [383, 375] width 46 height 24
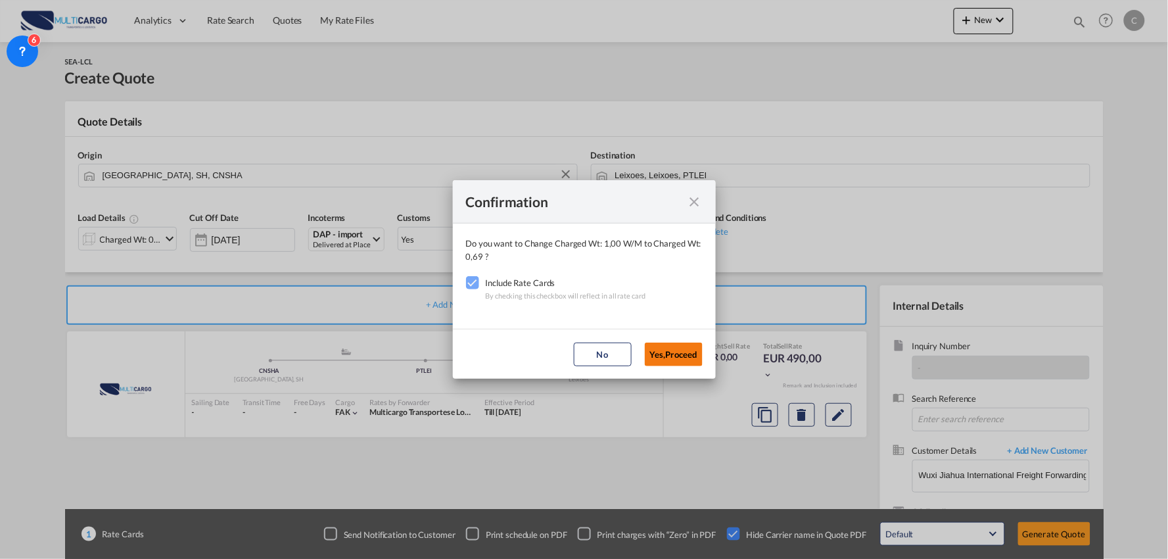
click at [682, 354] on button "Yes,Proceed" at bounding box center [674, 355] width 58 height 24
click at [778, 463] on div "Confirmation Do you want to Change Charged Wt: 1,00 W/M to Charged Wt: 0,69 ? I…" at bounding box center [584, 279] width 1168 height 559
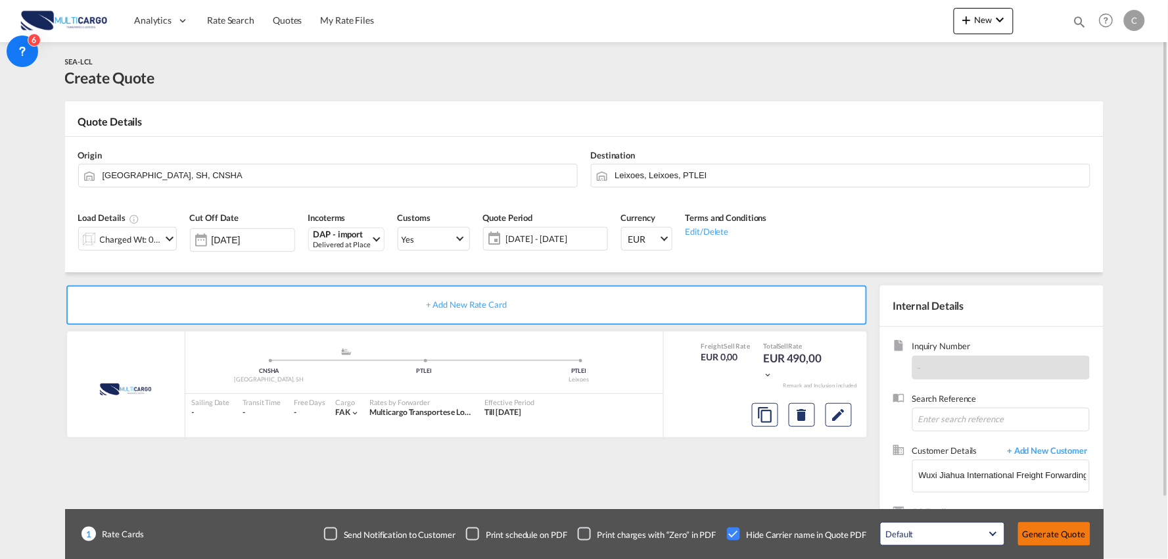
click at [1061, 527] on button "Generate Quote" at bounding box center [1054, 534] width 72 height 24
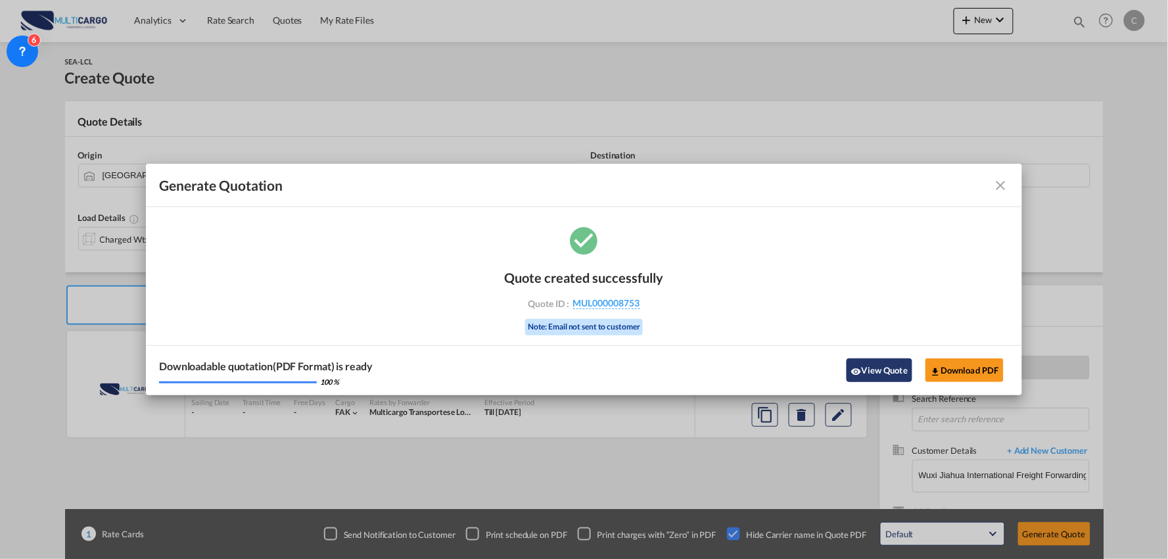
click at [879, 373] on button "View Quote" at bounding box center [880, 370] width 66 height 24
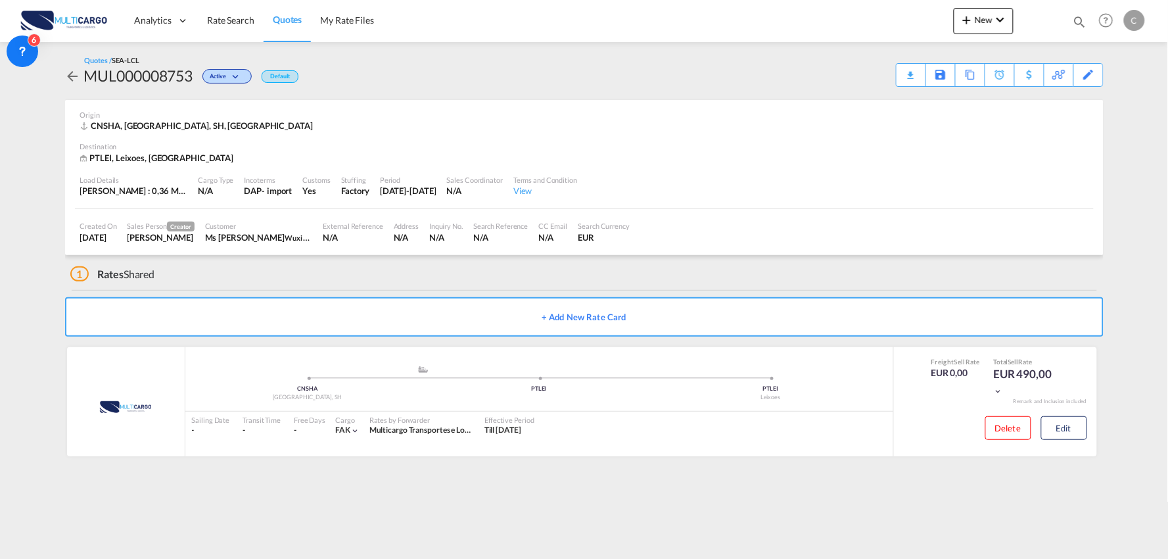
drag, startPoint x: 477, startPoint y: 49, endPoint x: 471, endPoint y: 39, distance: 10.9
click at [476, 49] on div "Quotes / SEA-LCL MUL000008753 Active Default Download Quote Save As Template Co…" at bounding box center [584, 71] width 1039 height 58
click at [436, 128] on div "CNSHA, Shanghai, SH, Asia" at bounding box center [584, 126] width 1009 height 12
click at [292, 16] on span "Quotes" at bounding box center [287, 19] width 29 height 11
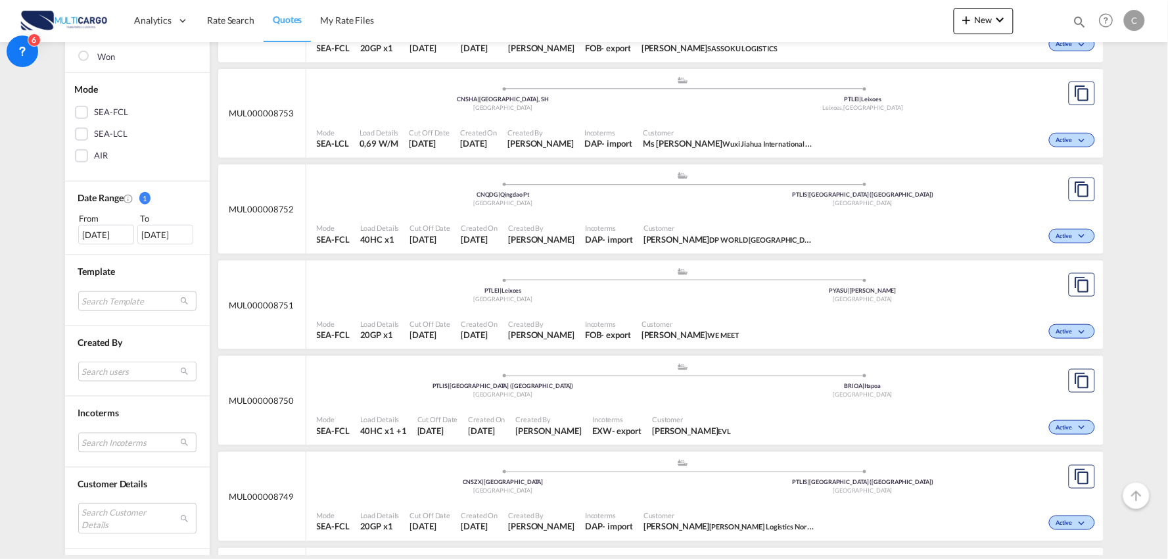
scroll to position [292, 0]
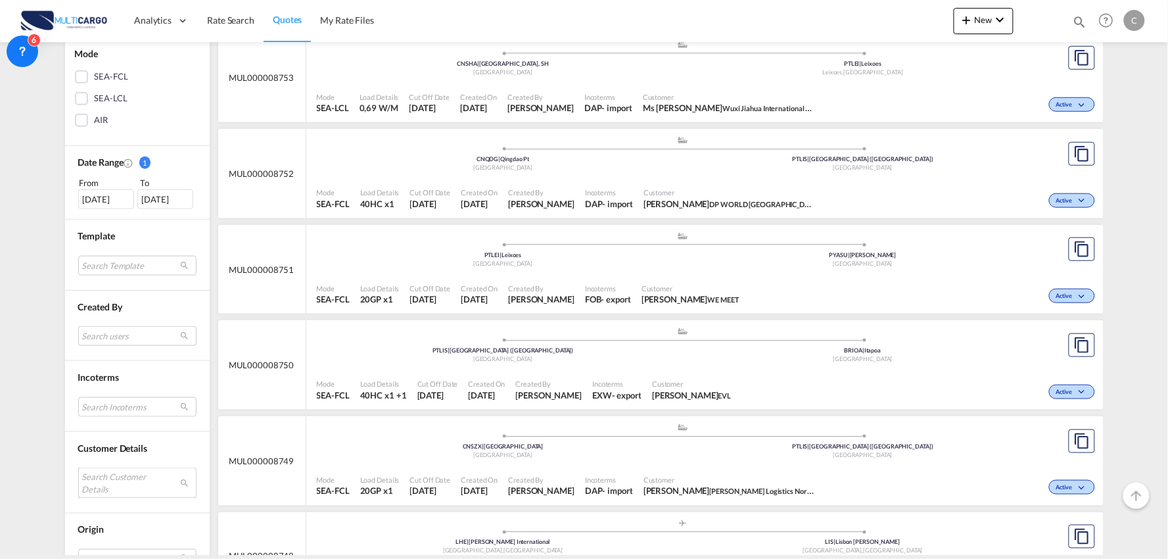
click at [110, 487] on md-select "Search Customer Details user name user victor Zhang victor.zhang@dpworld.com | …" at bounding box center [137, 482] width 118 height 30
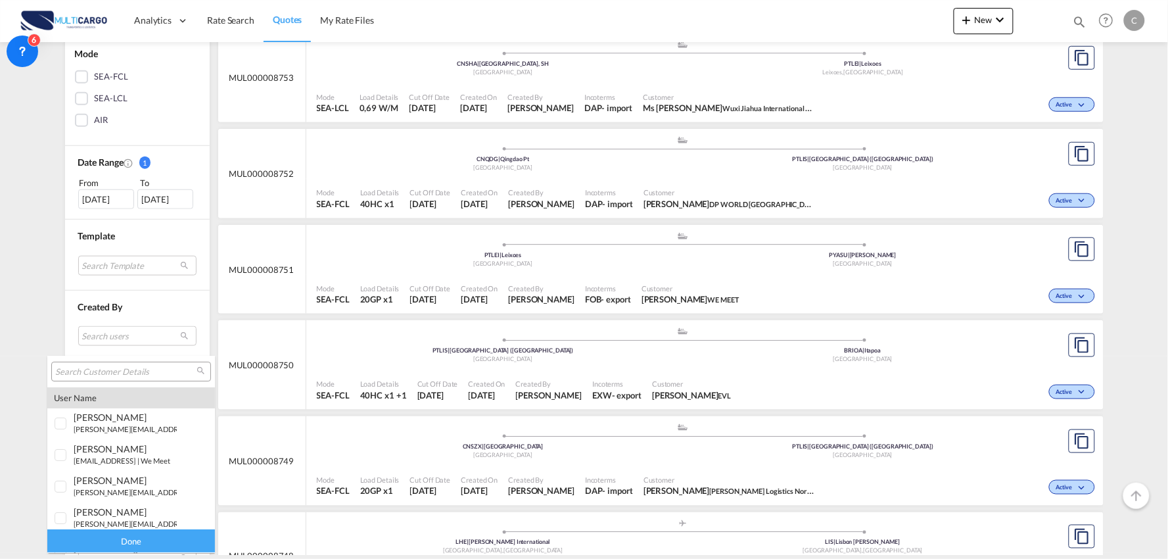
click at [109, 370] on input "search" at bounding box center [125, 372] width 141 height 12
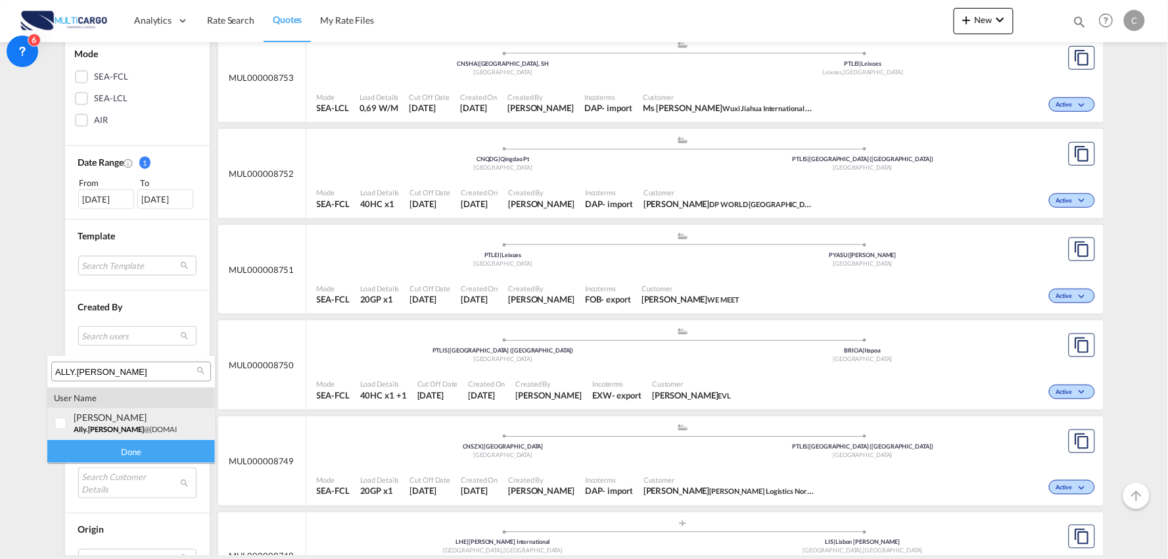
type input "ALLY.[PERSON_NAME]"
click at [126, 421] on div "ally Zhang" at bounding box center [125, 417] width 103 height 11
click at [127, 458] on div "Done" at bounding box center [131, 451] width 168 height 23
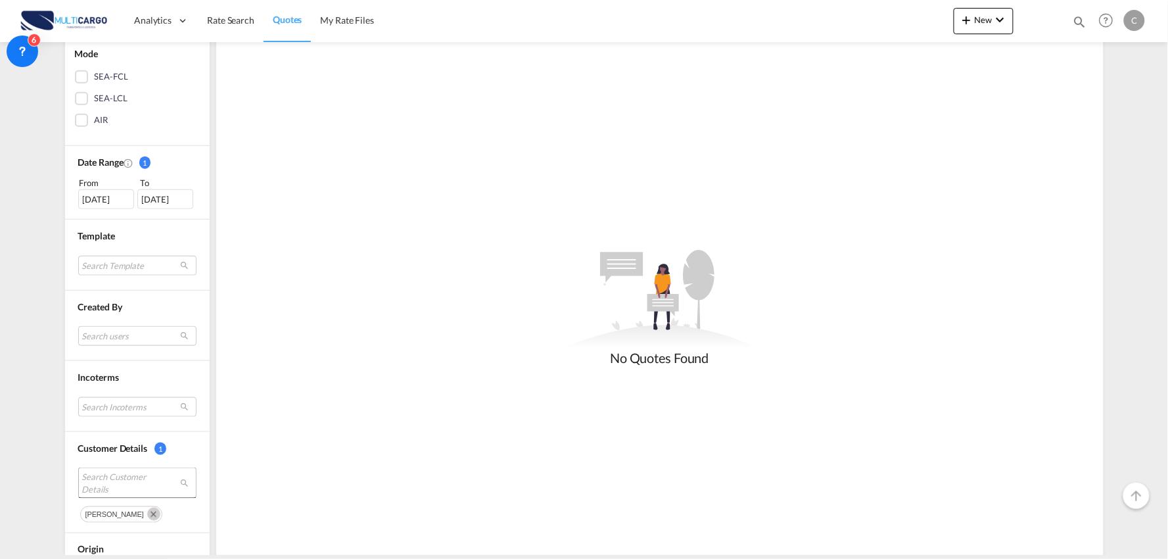
drag, startPoint x: 116, startPoint y: 478, endPoint x: 127, endPoint y: 481, distance: 10.8
click at [116, 479] on span "Search Customer Details" at bounding box center [127, 483] width 90 height 24
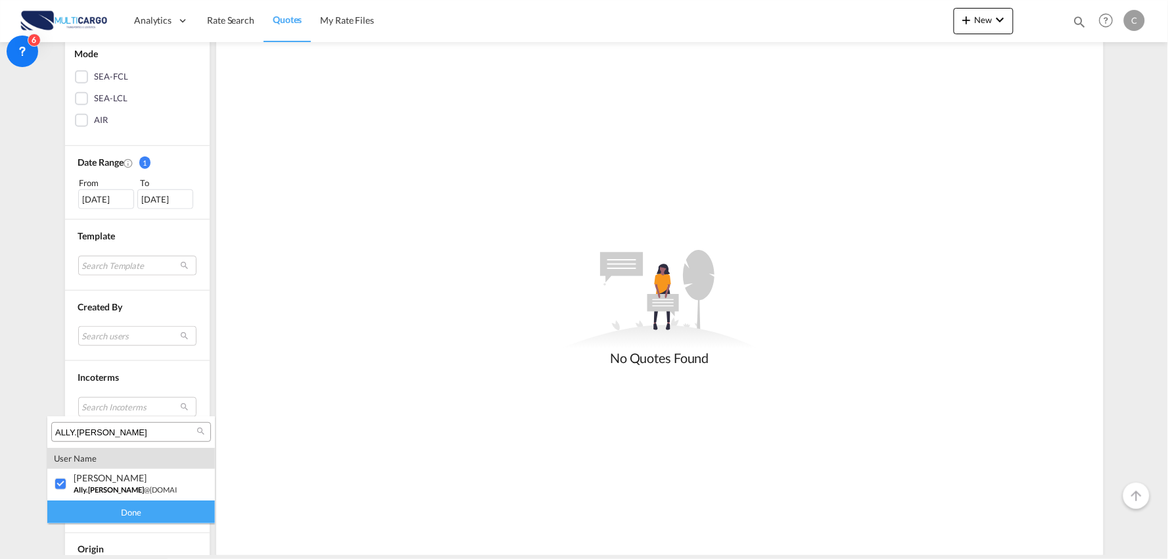
click at [134, 510] on div "Done" at bounding box center [131, 511] width 168 height 23
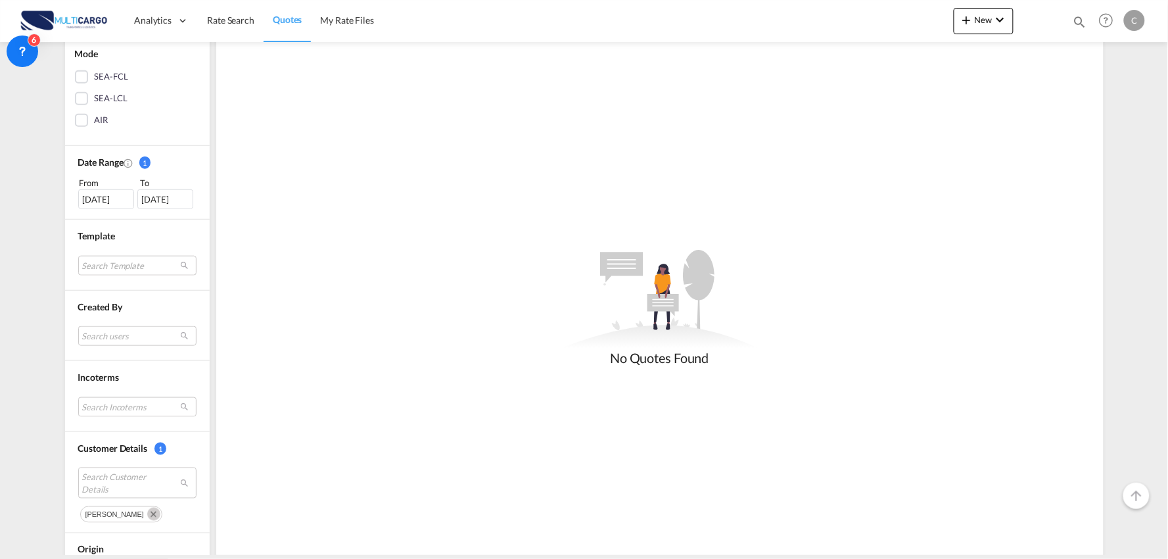
click at [84, 199] on div "09 Sep 2025" at bounding box center [106, 199] width 56 height 20
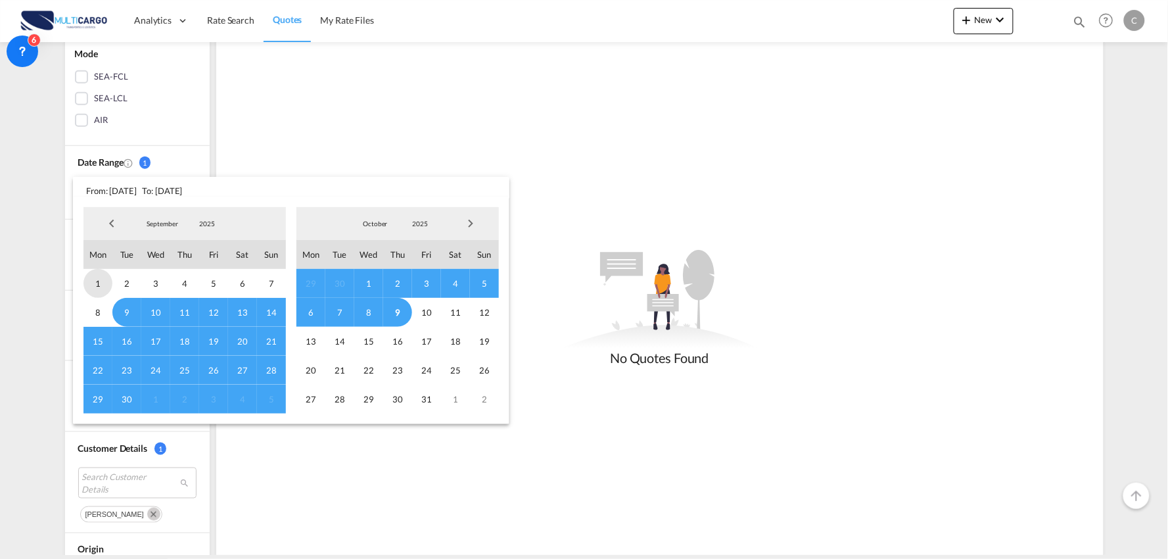
click at [99, 281] on span "1" at bounding box center [98, 283] width 29 height 29
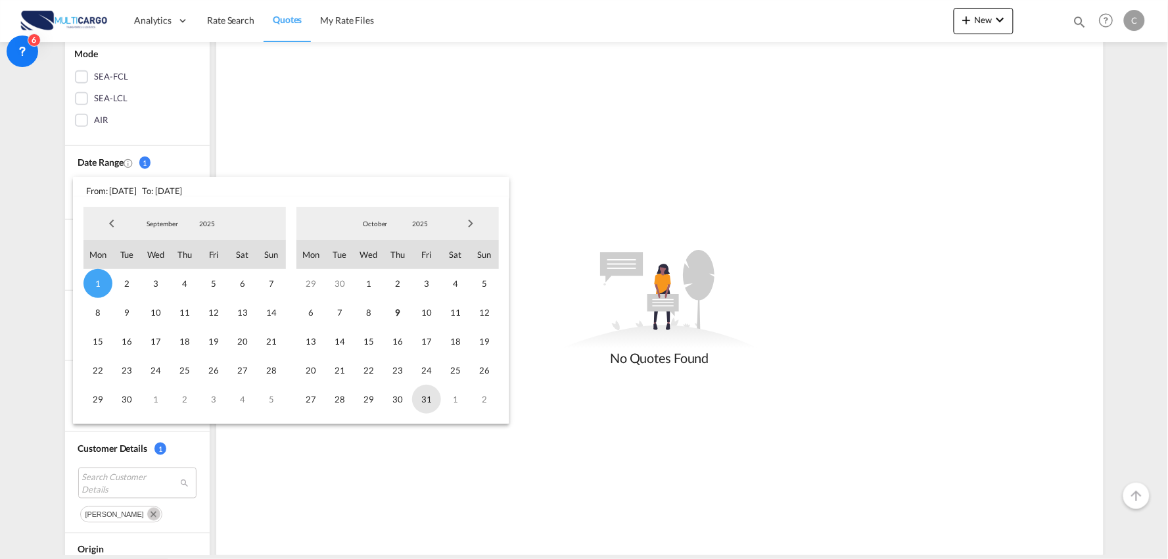
click at [429, 394] on span "31" at bounding box center [426, 399] width 29 height 29
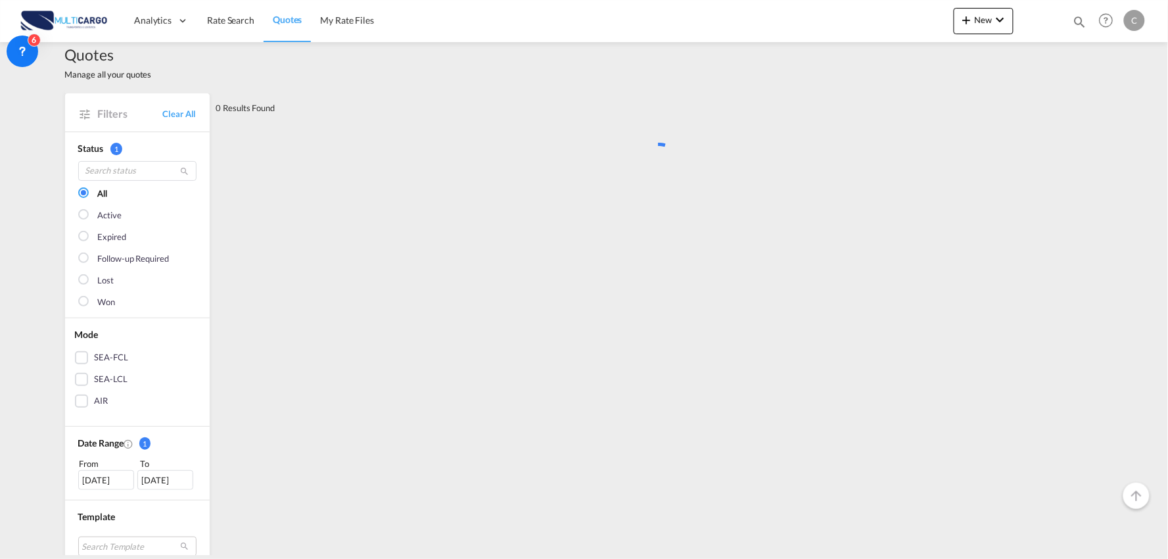
scroll to position [0, 0]
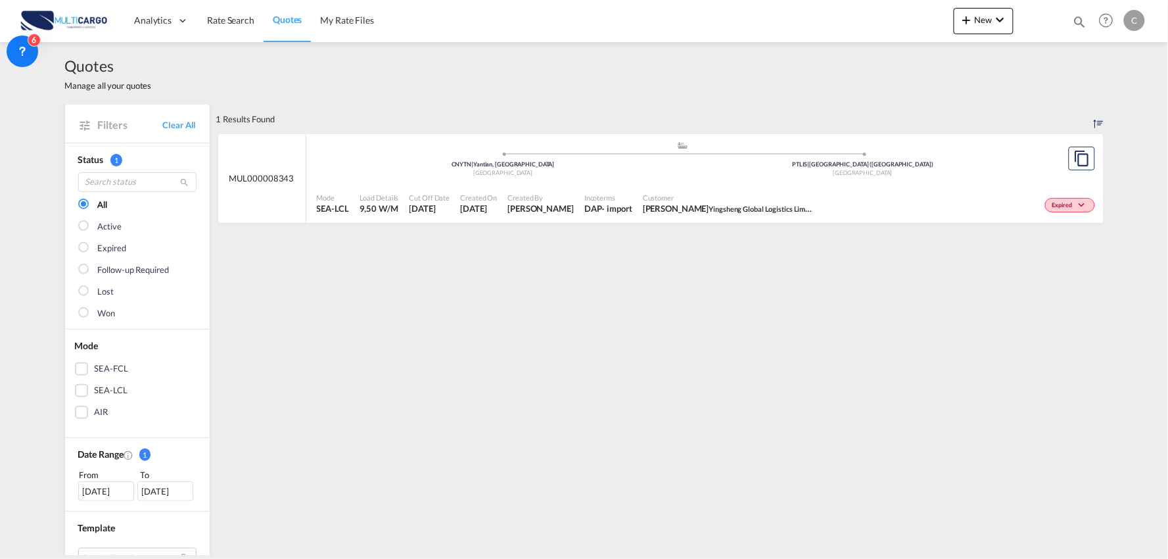
click at [686, 178] on div ".a{fill:#aaa8ad;} .a{fill:#aaa8ad;} CNYTN | Yantian, GD China PTLIS | Lisbon (L…" at bounding box center [683, 160] width 733 height 39
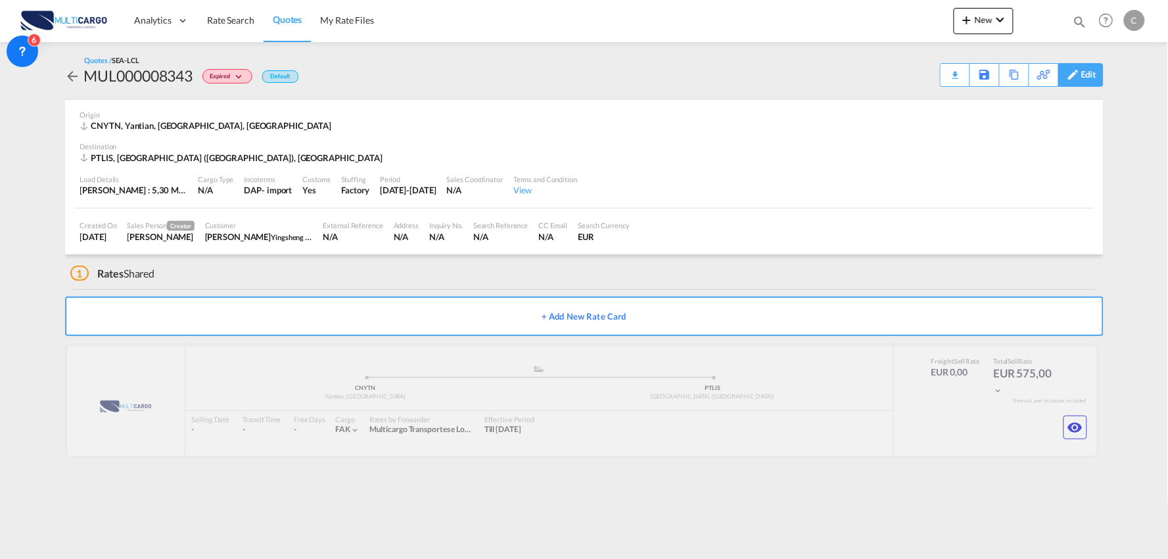
click at [1096, 72] on div "Edit" at bounding box center [1081, 75] width 45 height 24
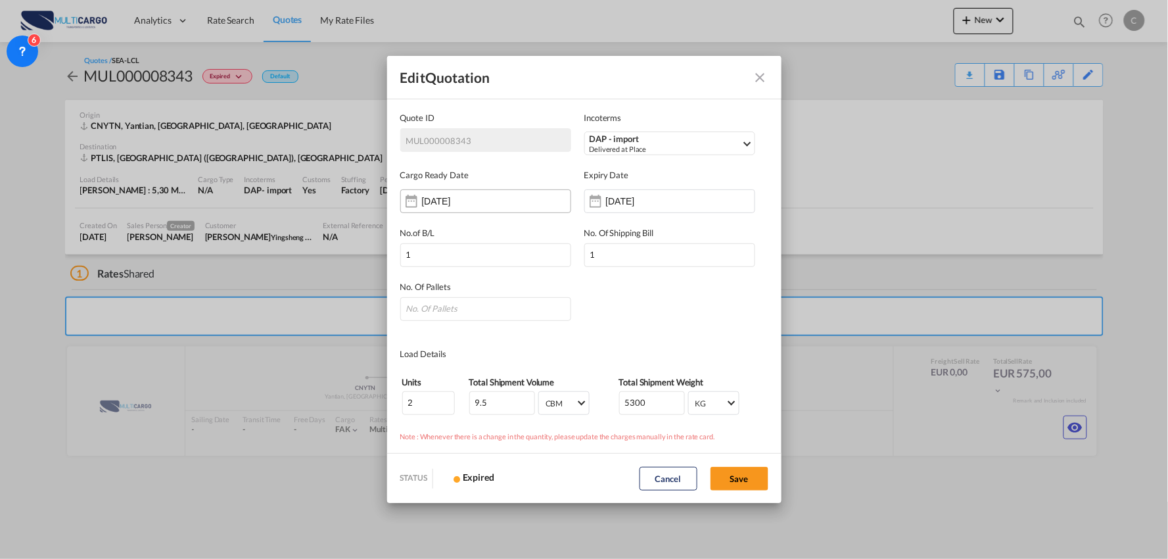
click at [429, 198] on input "08 Sep 2025" at bounding box center [463, 201] width 83 height 11
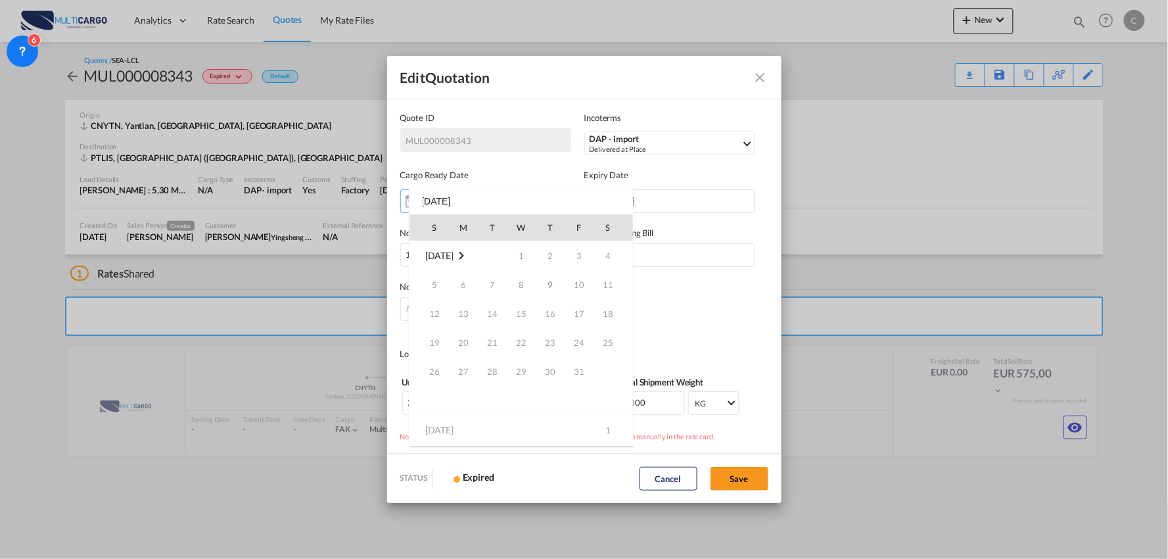
click at [466, 252] on md-icon "October 2025" at bounding box center [462, 256] width 16 height 16
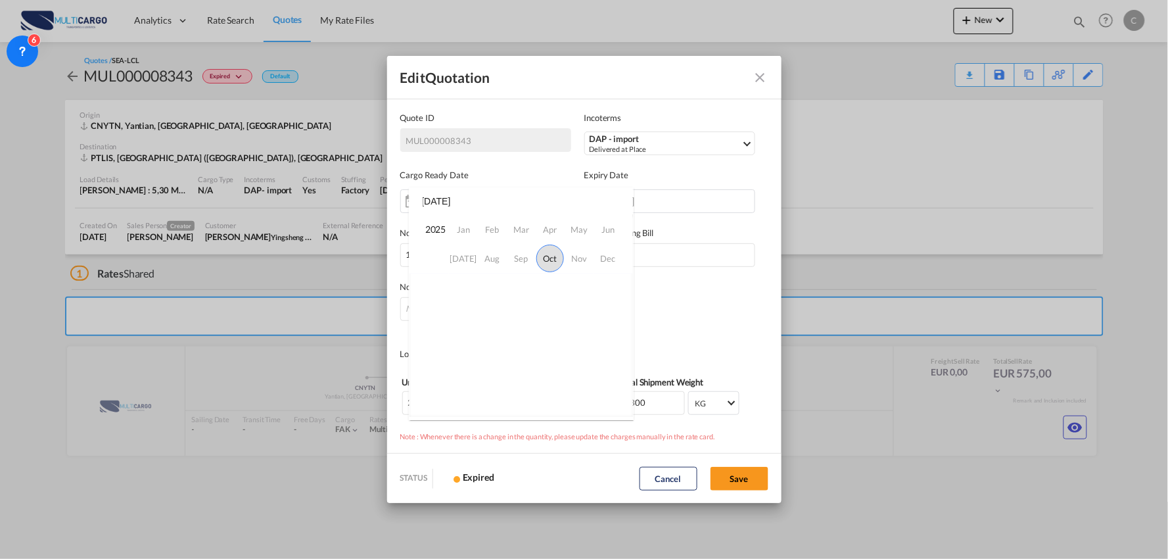
click at [431, 228] on td "2025" at bounding box center [429, 229] width 39 height 30
click at [445, 199] on div "2025 Jan Feb Mar Apr May Jun Jul Aug Sep Oct Nov Dec" at bounding box center [521, 303] width 225 height 233
click at [623, 201] on input "08 Oct 2025" at bounding box center [647, 201] width 83 height 11
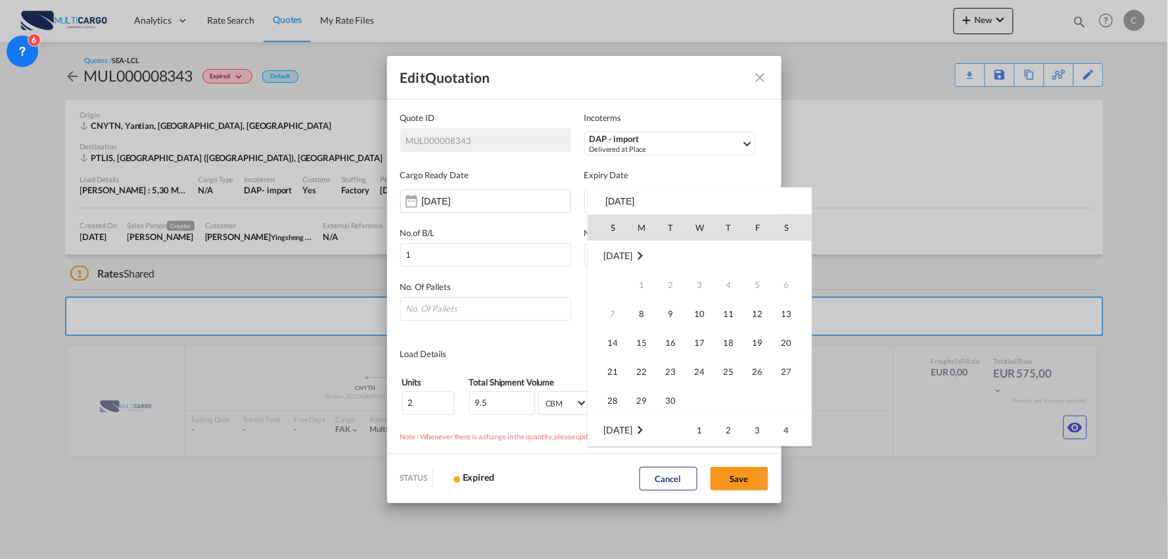
scroll to position [174, 0]
click at [752, 371] on span "31" at bounding box center [758, 371] width 26 height 26
type input "31 Oct 2025"
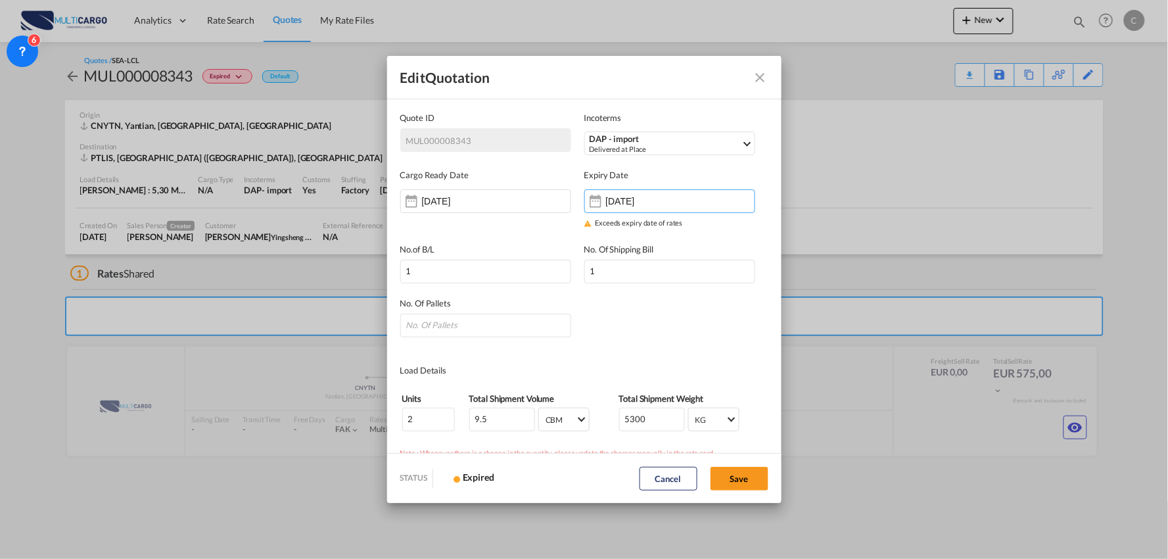
click at [709, 325] on div "No. Of Pallets" at bounding box center [584, 310] width 368 height 54
click at [720, 325] on div "No. Of Pallets" at bounding box center [584, 310] width 368 height 54
click at [755, 481] on button "Save" at bounding box center [740, 479] width 58 height 24
click at [754, 480] on button "Save" at bounding box center [740, 479] width 58 height 24
click at [447, 314] on input "Quote ID IncotermsDAP ..." at bounding box center [485, 326] width 171 height 24
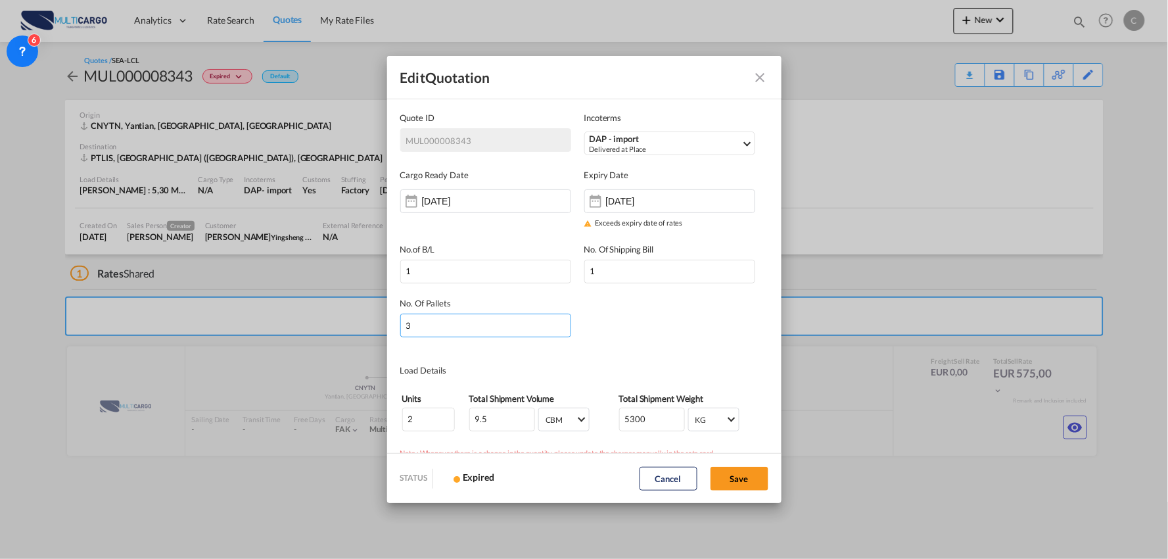
type input "3"
drag, startPoint x: 506, startPoint y: 424, endPoint x: 335, endPoint y: 435, distance: 171.3
click at [346, 435] on div "Edit Quotation Quote ID MUL000008343 Incoterms DAP - import Delivered at Place …" at bounding box center [584, 279] width 1168 height 559
type input "11.187"
drag, startPoint x: 659, startPoint y: 423, endPoint x: 551, endPoint y: 406, distance: 109.1
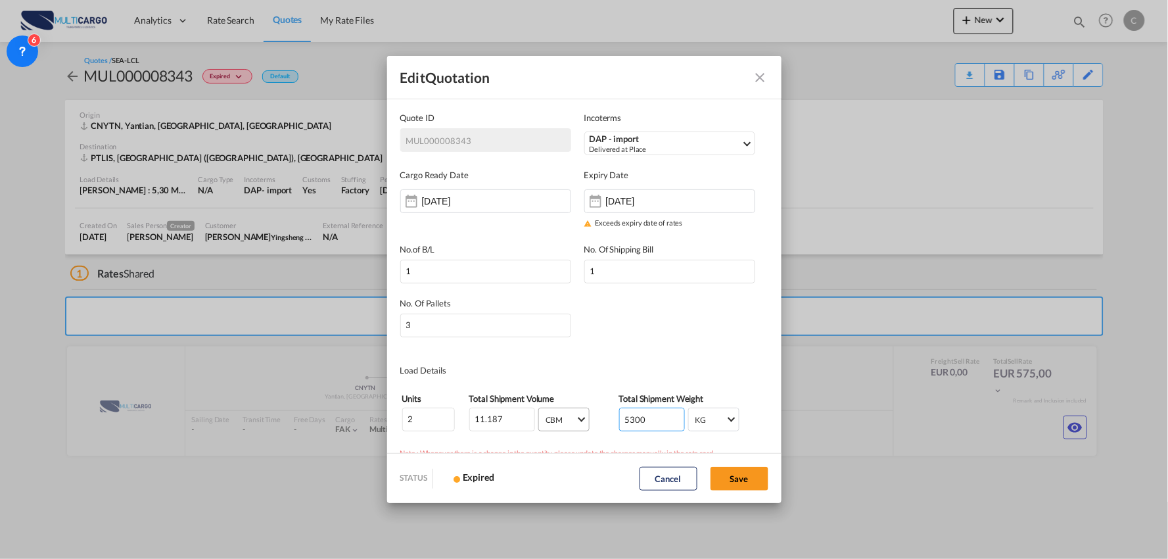
click at [573, 421] on tr "2 11.187 CBM CBM CFT CBM CFT 5300 KG KG LB KG LB" at bounding box center [585, 419] width 366 height 25
type input "3347"
click at [747, 479] on button "Save" at bounding box center [740, 479] width 58 height 24
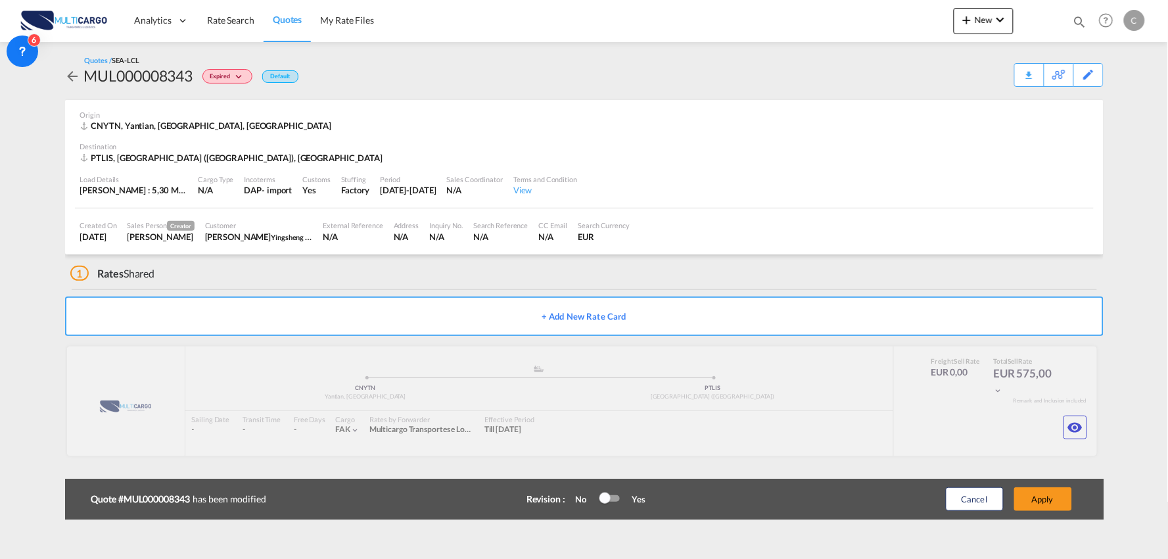
click at [241, 78] on md-icon "icon-chevron-down" at bounding box center [241, 77] width 16 height 7
click at [444, 86] on div "Lost Won" at bounding box center [584, 279] width 1168 height 559
click at [1087, 76] on div "Edit" at bounding box center [1089, 75] width 15 height 22
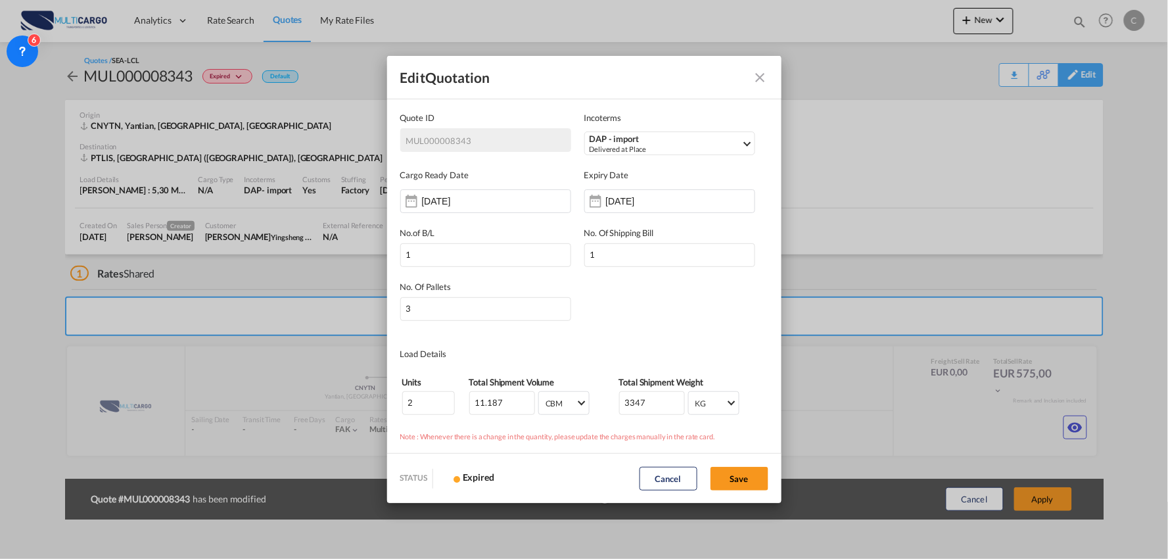
scroll to position [0, 0]
click at [426, 195] on div "08 Sep 2025" at bounding box center [463, 201] width 83 height 13
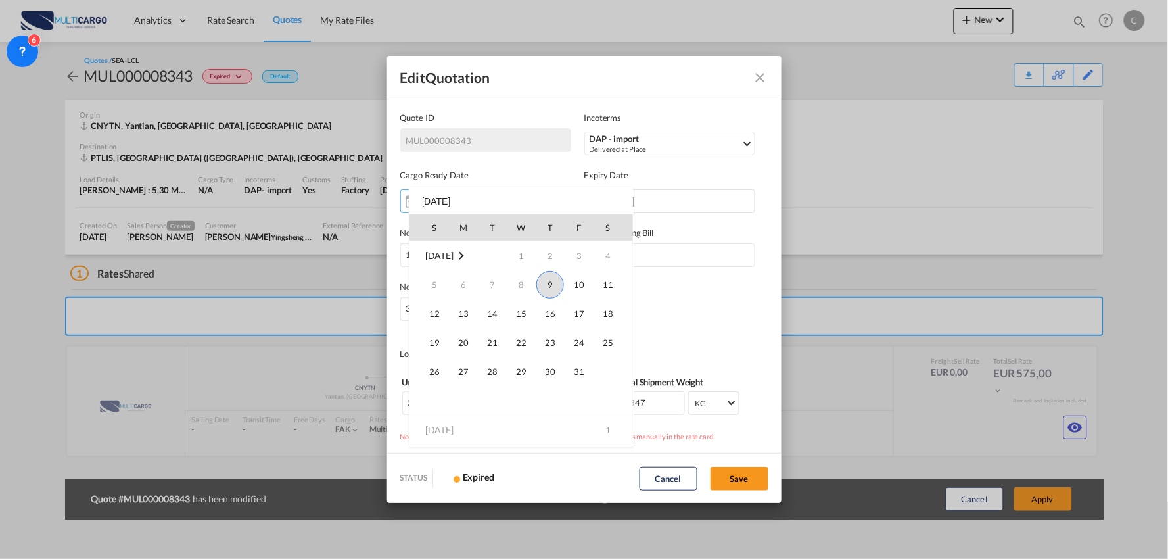
click at [548, 287] on span "9" at bounding box center [551, 285] width 28 height 28
type input "[DATE]"
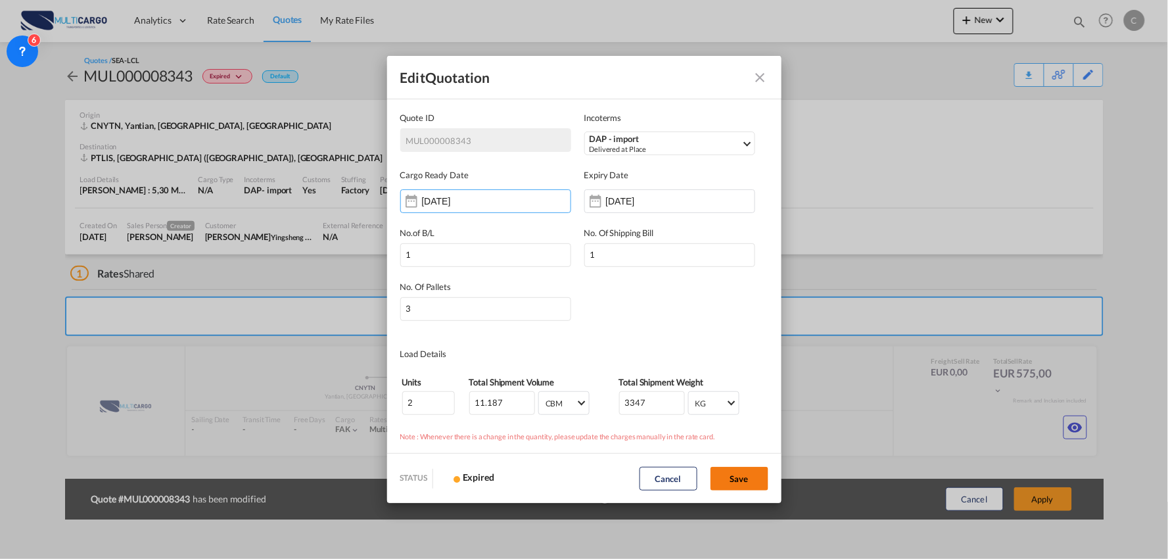
click at [734, 480] on button "Save" at bounding box center [740, 479] width 58 height 24
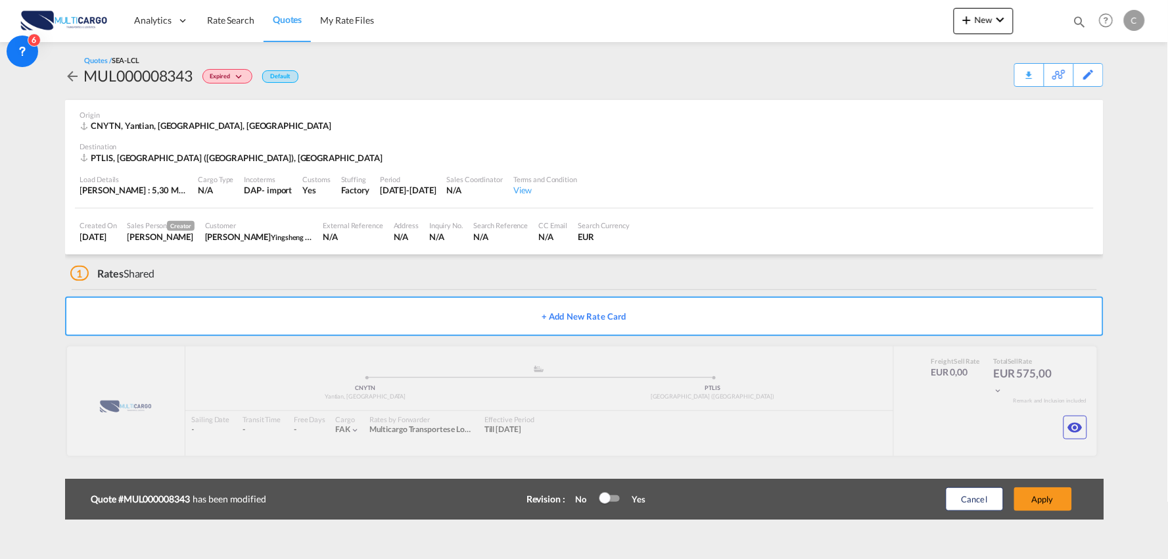
click at [506, 75] on div "Quotes / SEA-LCL MUL000008343 Expired Default Download Quote Copy Quote Request…" at bounding box center [584, 71] width 1039 height 32
click at [1042, 496] on button "Apply" at bounding box center [1044, 499] width 58 height 24
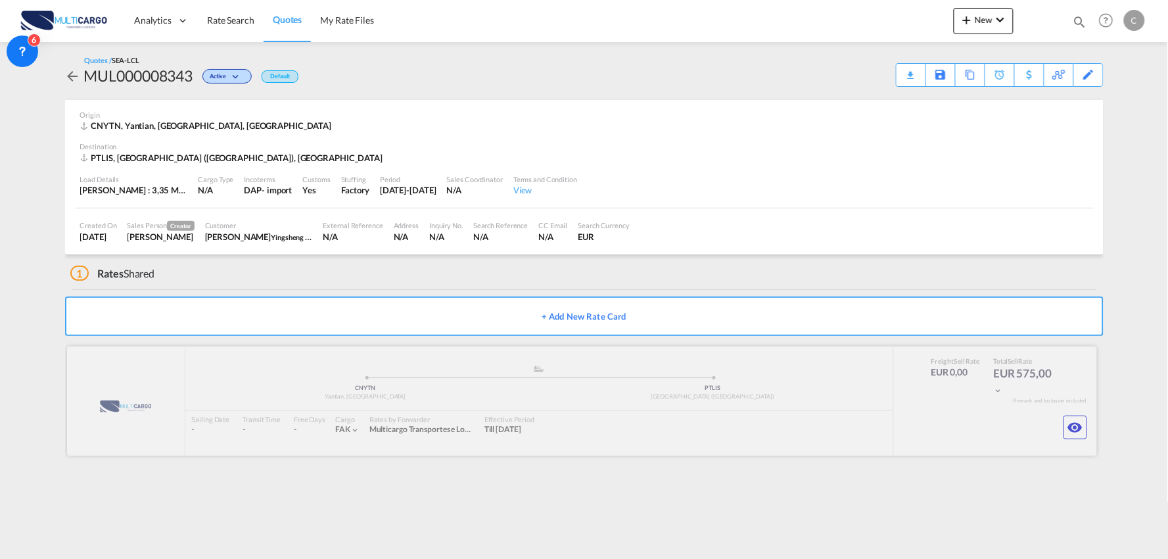
click at [1055, 431] on div at bounding box center [582, 400] width 1030 height 109
click at [1061, 435] on div at bounding box center [582, 400] width 1030 height 109
click at [1076, 432] on md-icon "icon-eye" at bounding box center [1076, 427] width 16 height 16
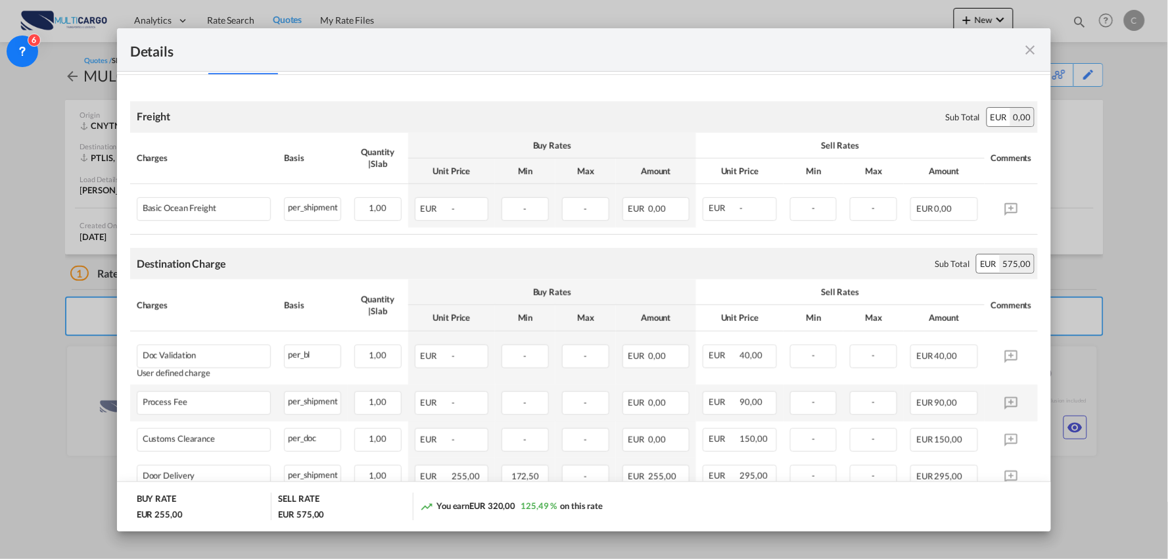
scroll to position [278, 0]
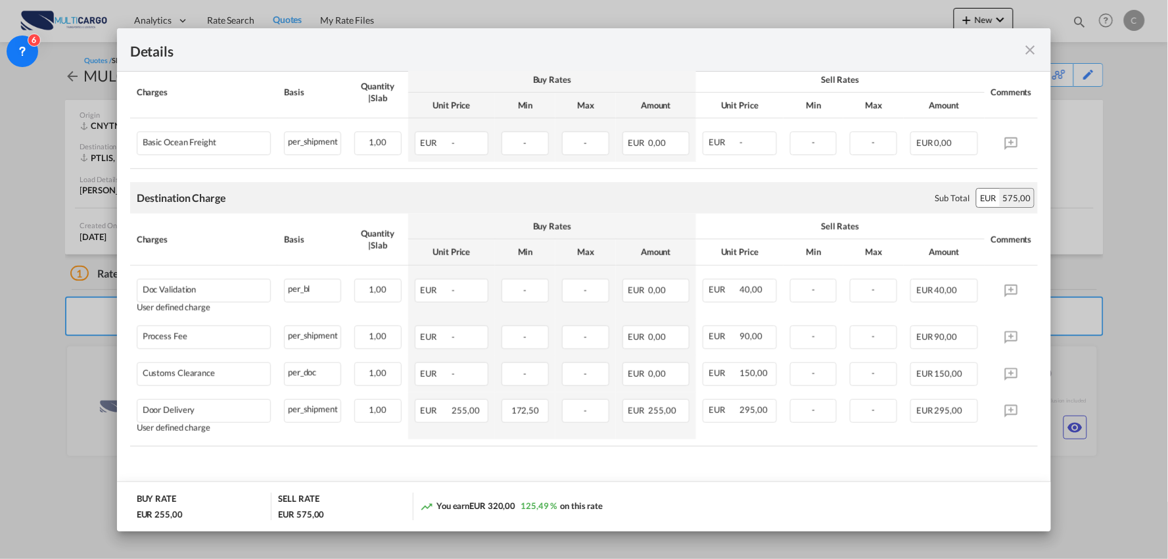
click at [1026, 57] on md-icon "icon-close fg-AAA8AD m-0 cursor" at bounding box center [1030, 50] width 16 height 16
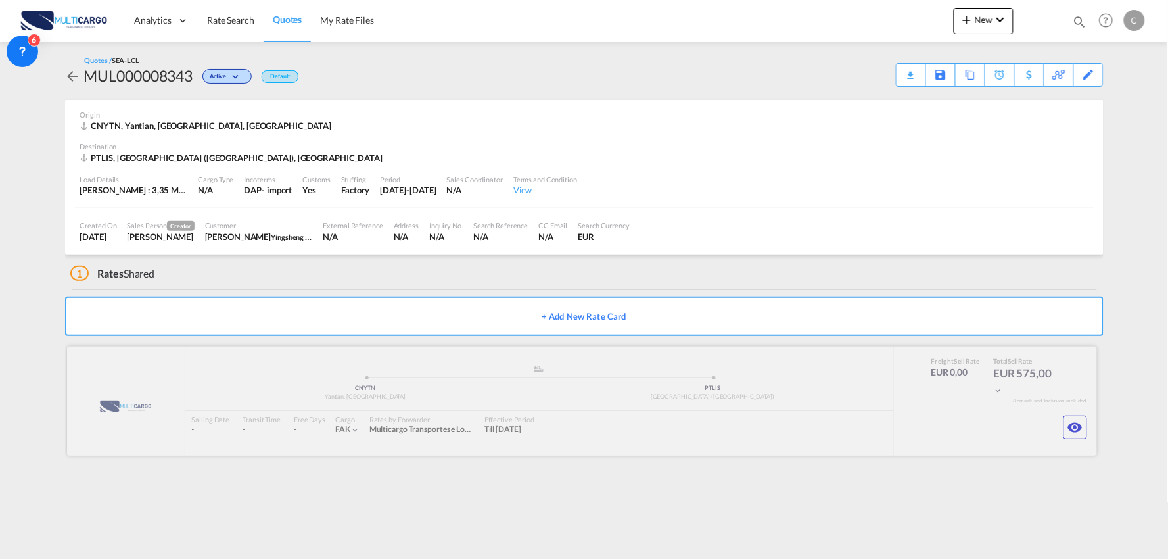
click at [379, 437] on div at bounding box center [582, 400] width 1030 height 109
click at [376, 411] on div at bounding box center [582, 400] width 1030 height 109
click at [633, 359] on div at bounding box center [582, 400] width 1030 height 109
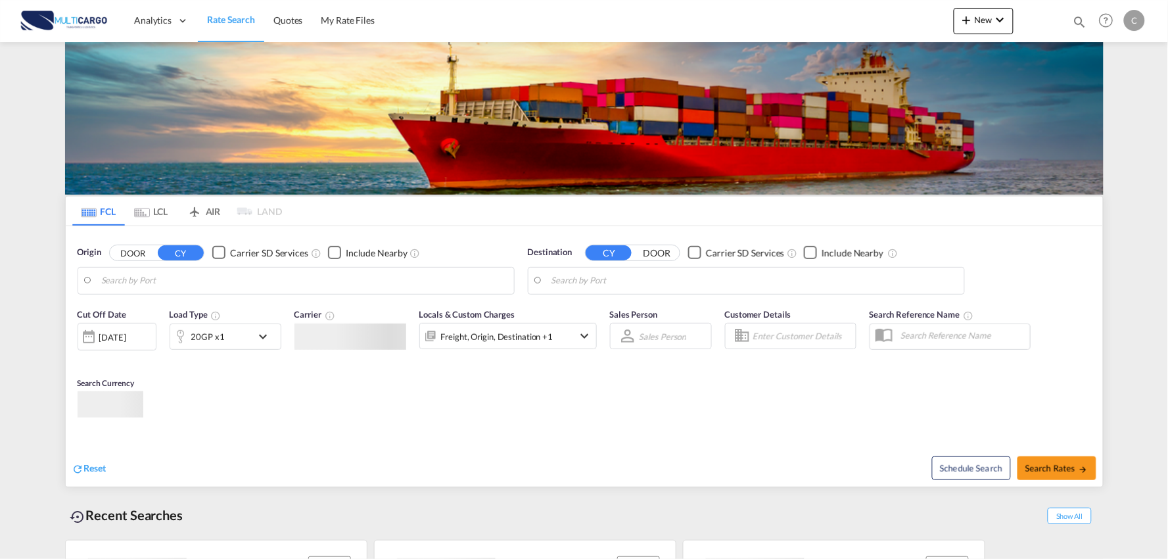
type input "Port of Qingdao, Qingdao, CNTAO"
type input "Leixoes, Leixoes, PTLEI"
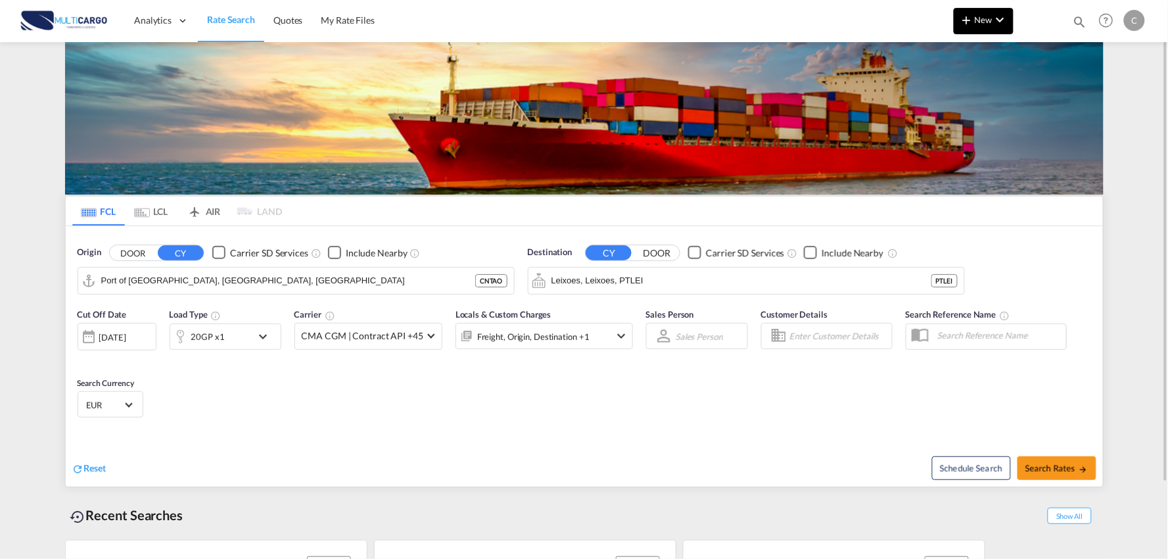
click at [977, 16] on span "New" at bounding box center [983, 19] width 49 height 11
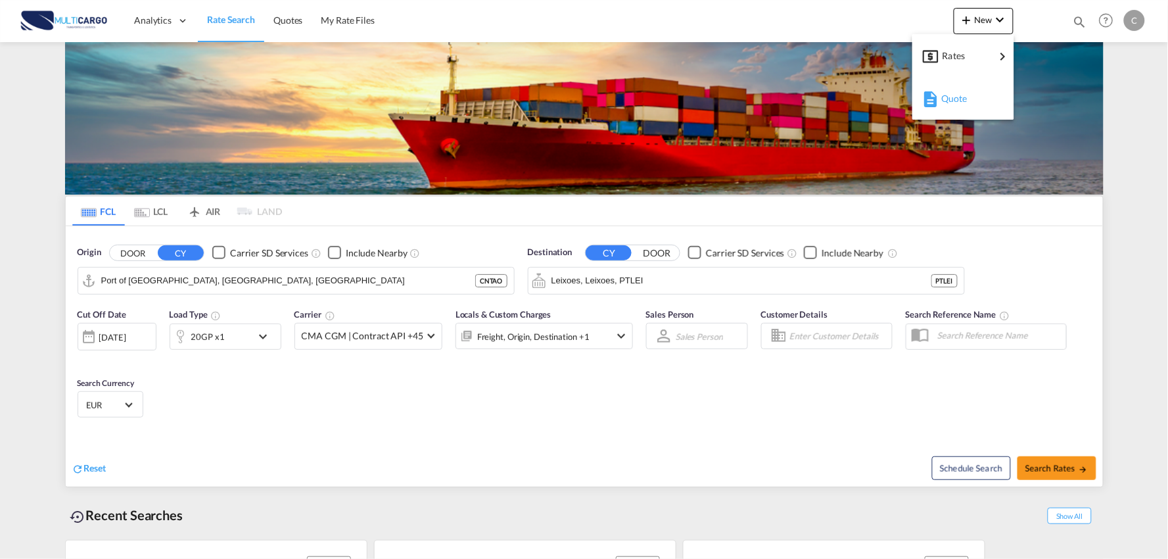
click at [945, 103] on span "Quote" at bounding box center [949, 98] width 14 height 26
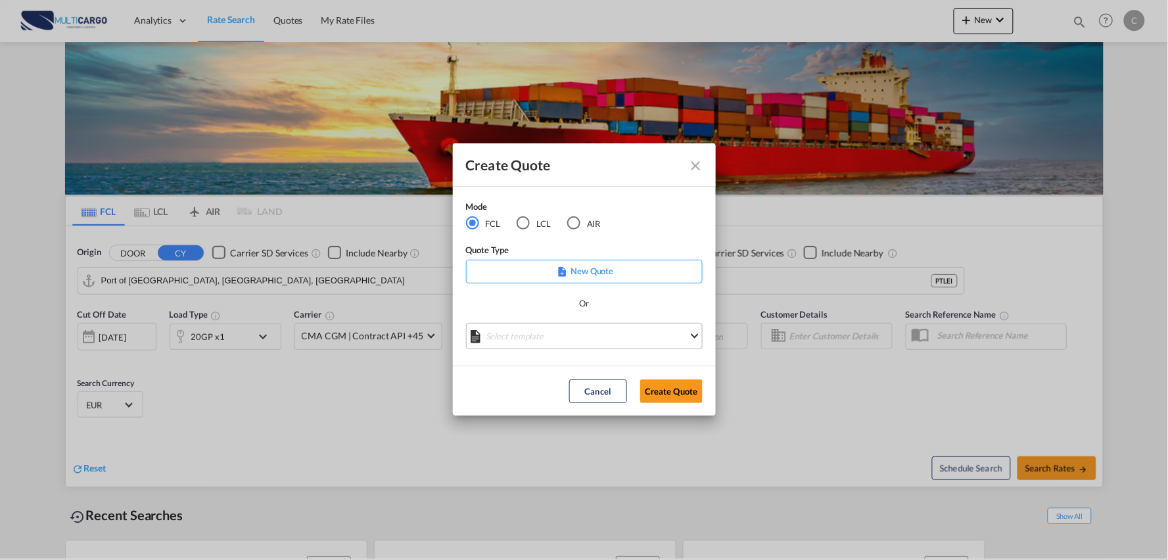
click at [625, 331] on md-select "Select template EXP EXW MERC.Nacional 09/2025 Patricia Barroso | 12 Sep 2025 IM…" at bounding box center [584, 336] width 237 height 26
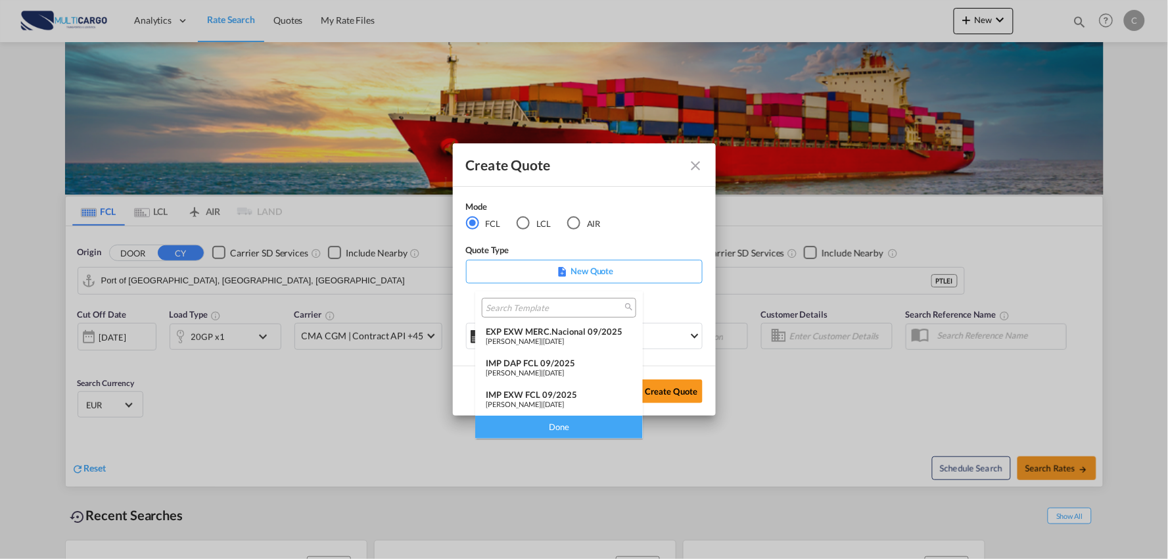
click at [576, 224] on md-backdrop at bounding box center [584, 279] width 1168 height 559
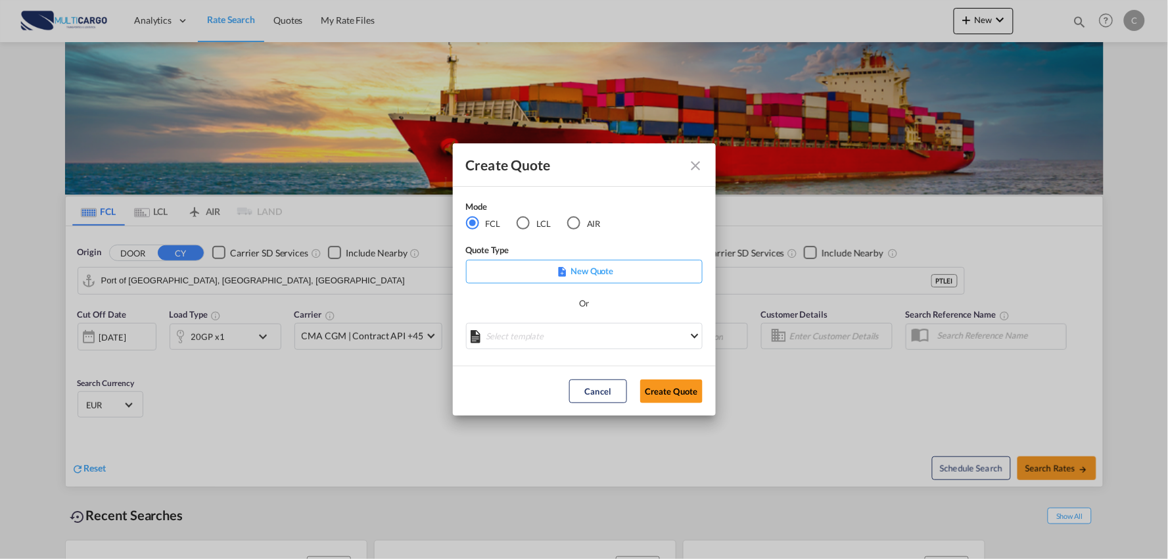
click at [576, 224] on div "AIR" at bounding box center [573, 222] width 13 height 13
click at [615, 341] on md-select "Select template EXP EXW AIR 09/2025 Patricia Barroso | 12 Sep 2025 IMP_DAP_AIR …" at bounding box center [584, 336] width 237 height 26
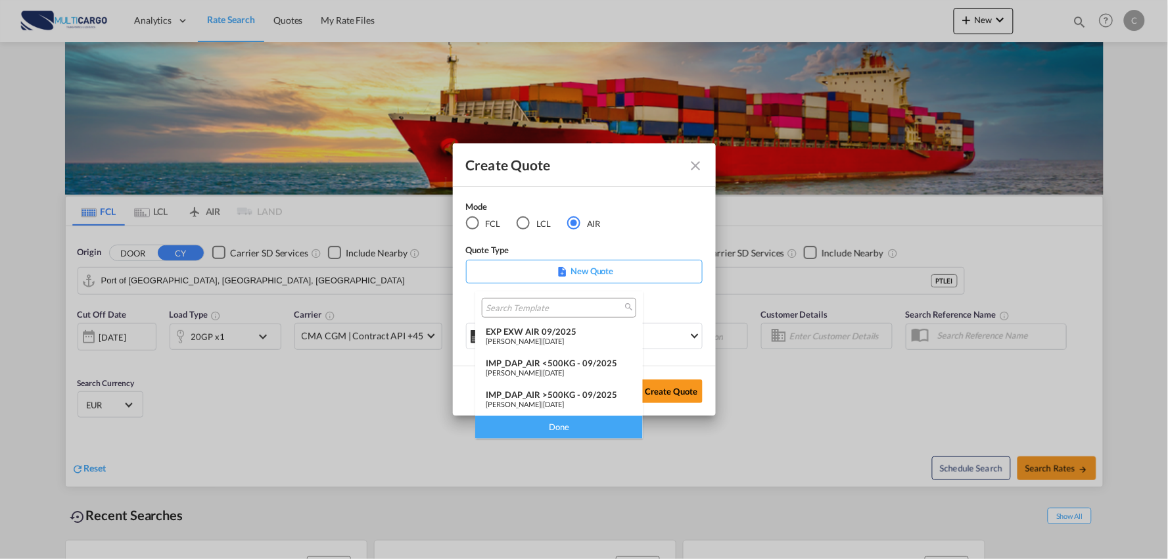
click at [596, 398] on div "IMP_DAP_AIR >500KG - 09/2025" at bounding box center [559, 394] width 147 height 11
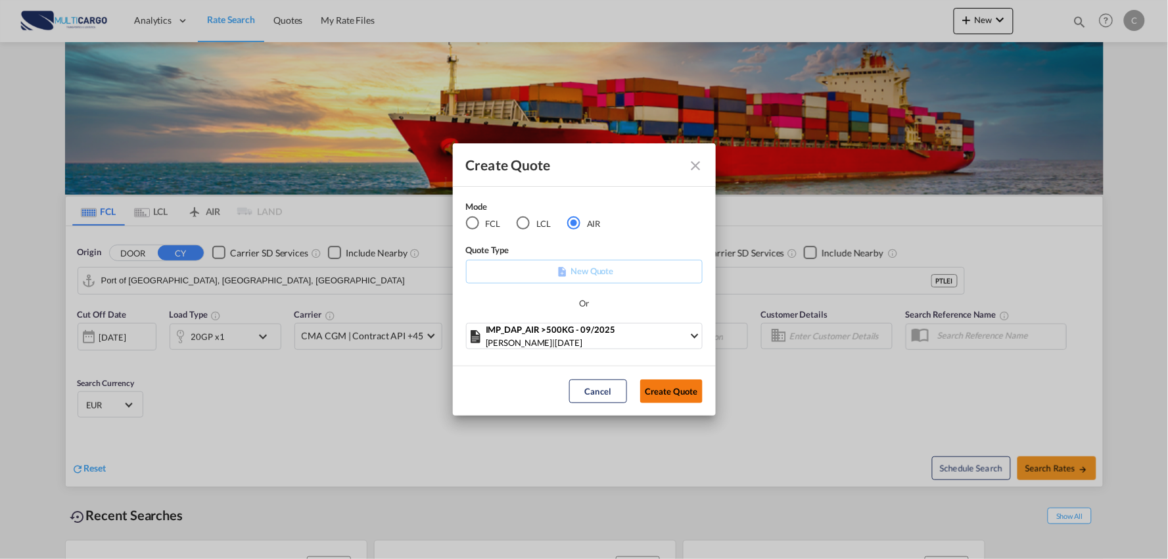
click at [673, 390] on button "Create Quote" at bounding box center [671, 391] width 62 height 24
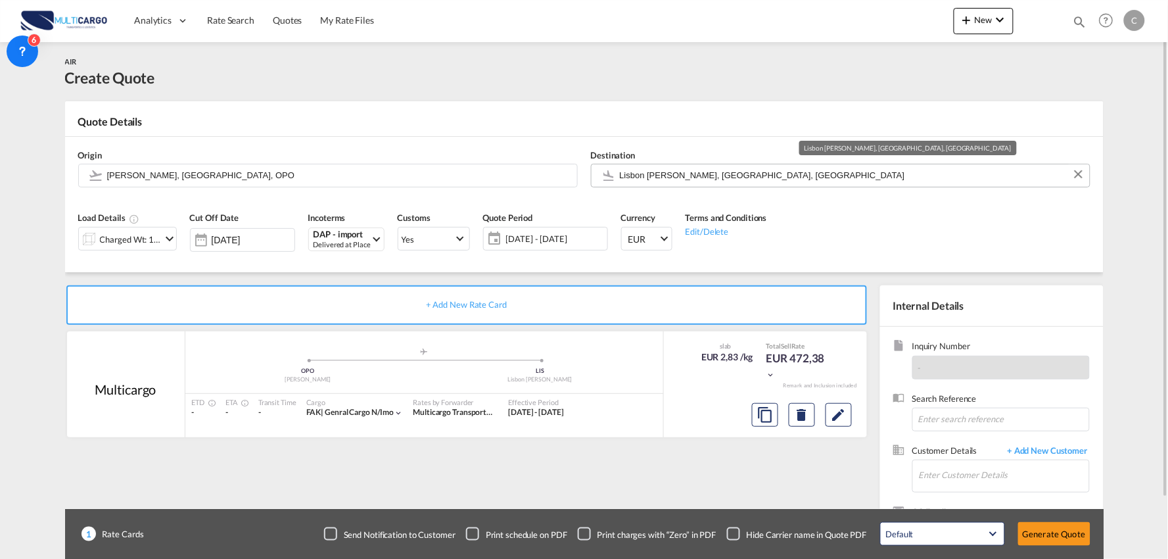
click at [669, 172] on input "Lisbon Portela, Lisbon, LIS" at bounding box center [852, 175] width 464 height 23
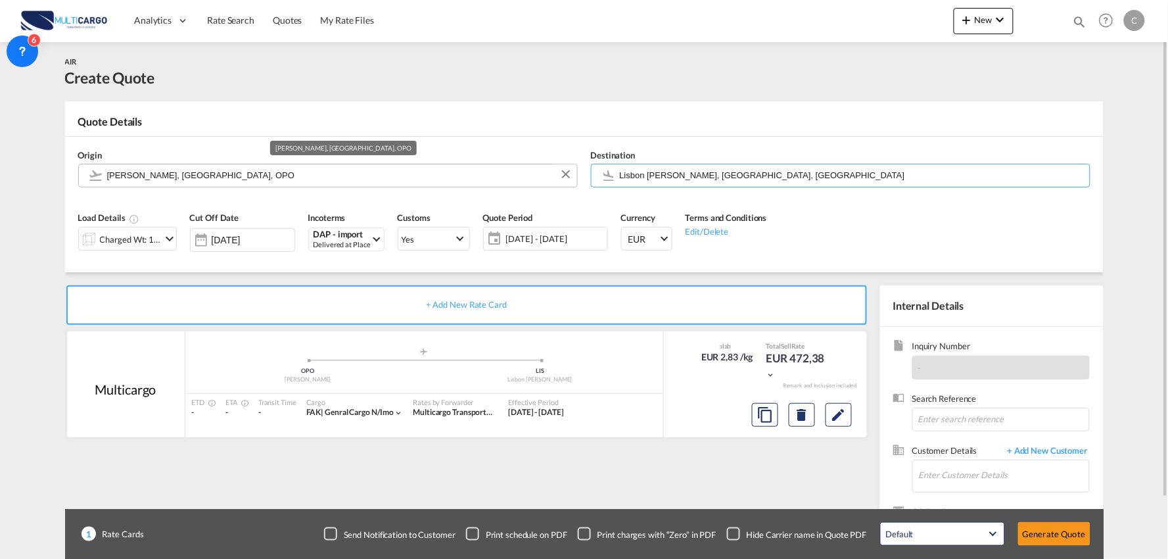
click at [283, 182] on input "Francisco de Sá Carneiro, Porto, OPO" at bounding box center [339, 175] width 464 height 23
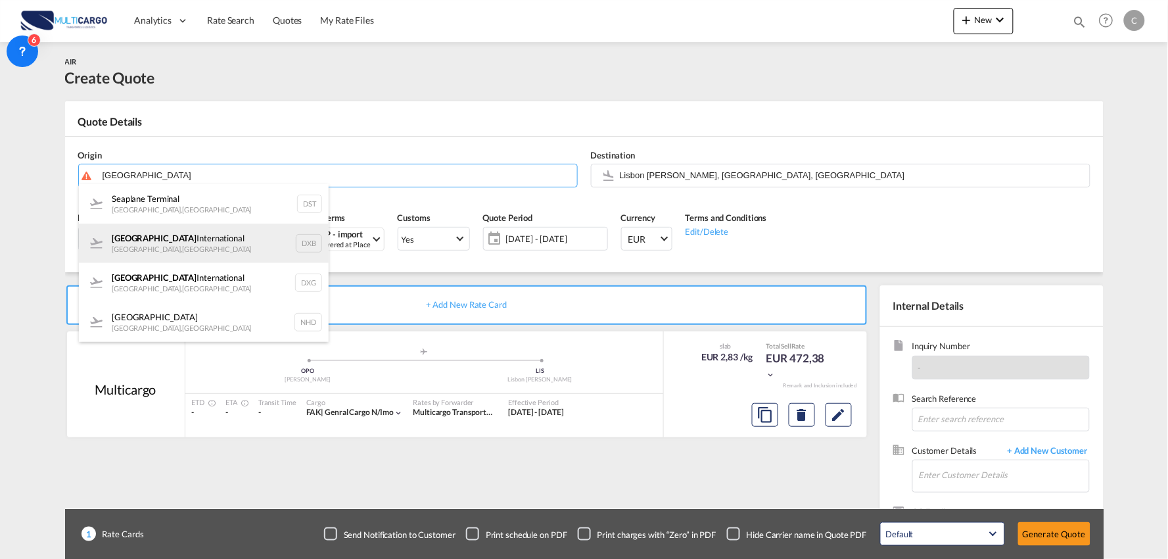
click at [182, 234] on div "Dubai International Dubai , United Arab Emirates DXB" at bounding box center [204, 243] width 250 height 39
type input "Dubai International, Dubai, DXB"
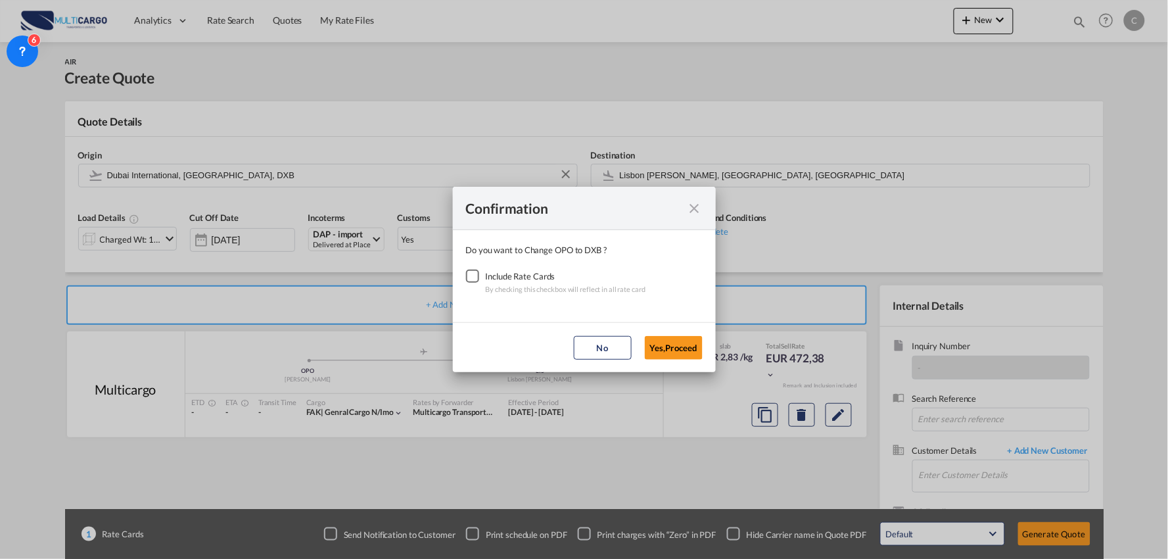
click at [471, 277] on div "Checkbox No Ink" at bounding box center [472, 276] width 13 height 13
drag, startPoint x: 699, startPoint y: 356, endPoint x: 680, endPoint y: 352, distance: 19.6
click at [698, 357] on button "Yes,Proceed" at bounding box center [674, 348] width 58 height 24
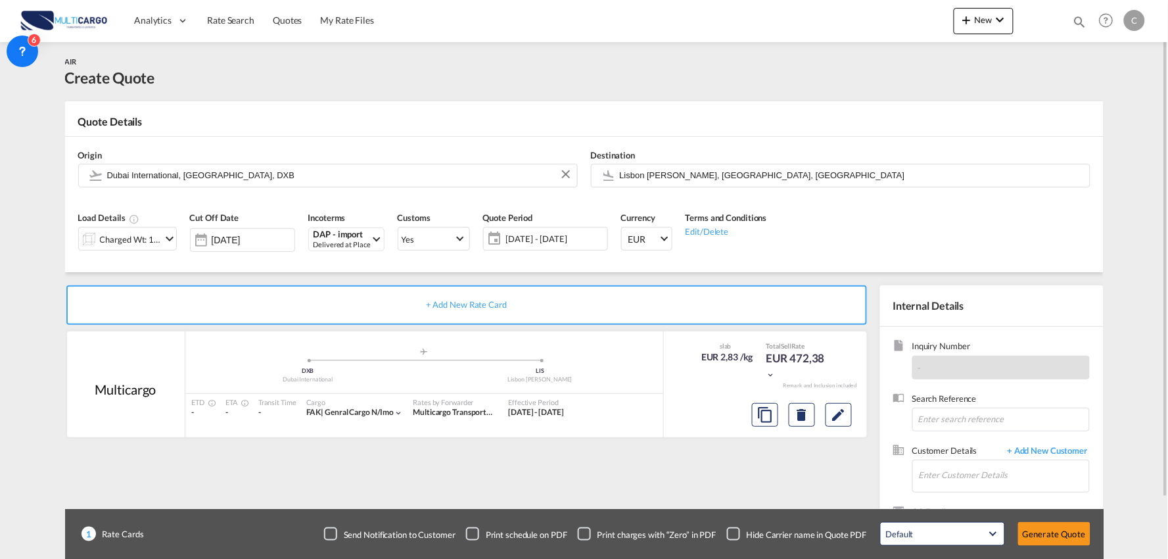
click at [106, 237] on div "Charged Wt: 166,67 KG" at bounding box center [131, 239] width 62 height 18
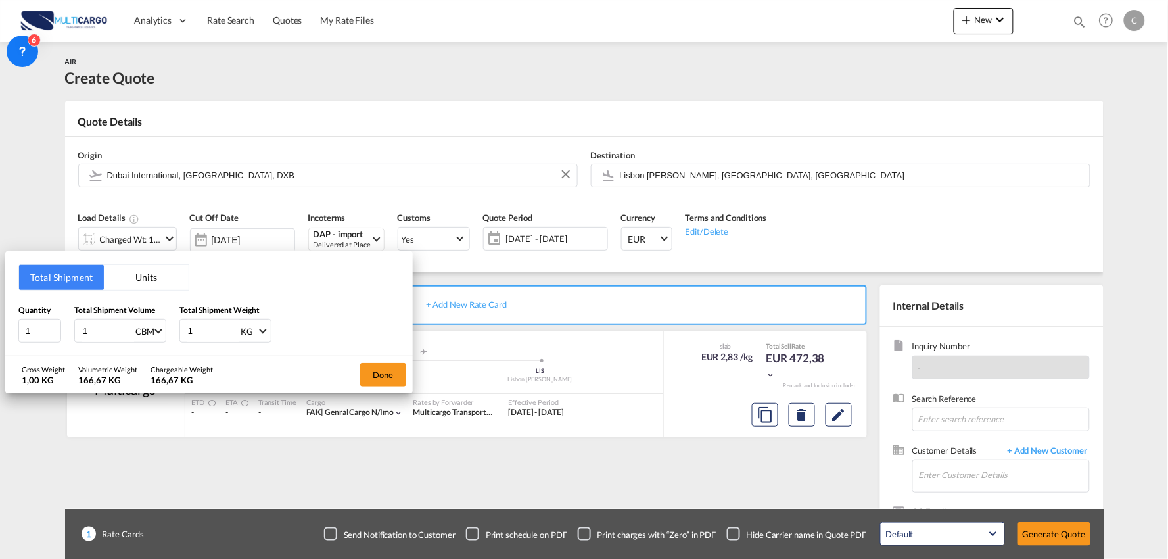
drag, startPoint x: 201, startPoint y: 329, endPoint x: 176, endPoint y: 329, distance: 25.6
click at [176, 329] on div "Quantity 1 Total Shipment Volume 1 CBM CBM CFT KG LB Total Shipment Weight 1 KG…" at bounding box center [208, 323] width 381 height 39
type input "50"
click at [383, 373] on button "Done" at bounding box center [383, 375] width 46 height 24
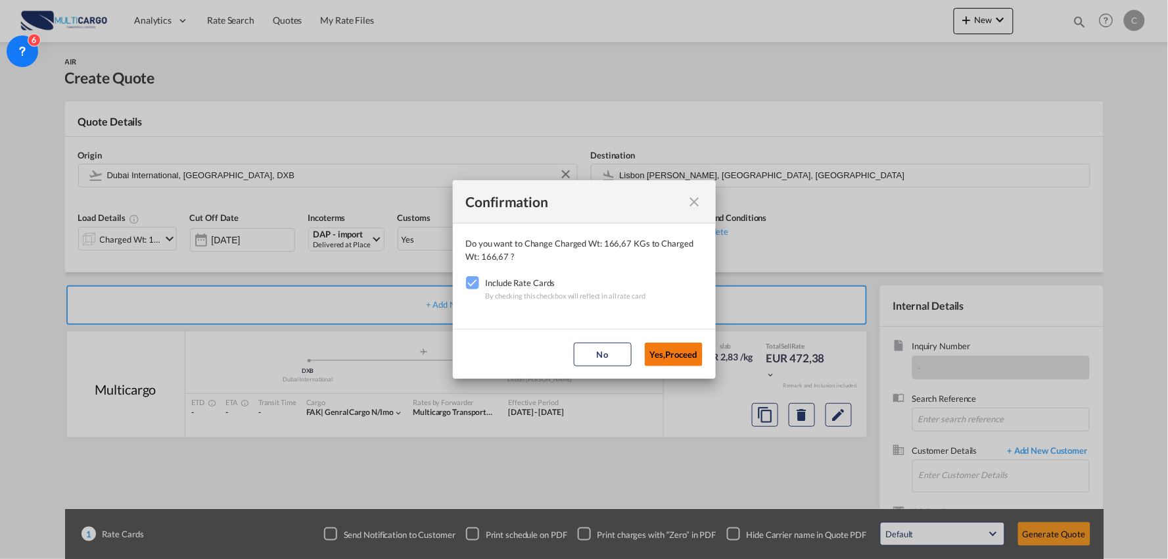
click at [656, 350] on button "Yes,Proceed" at bounding box center [674, 355] width 58 height 24
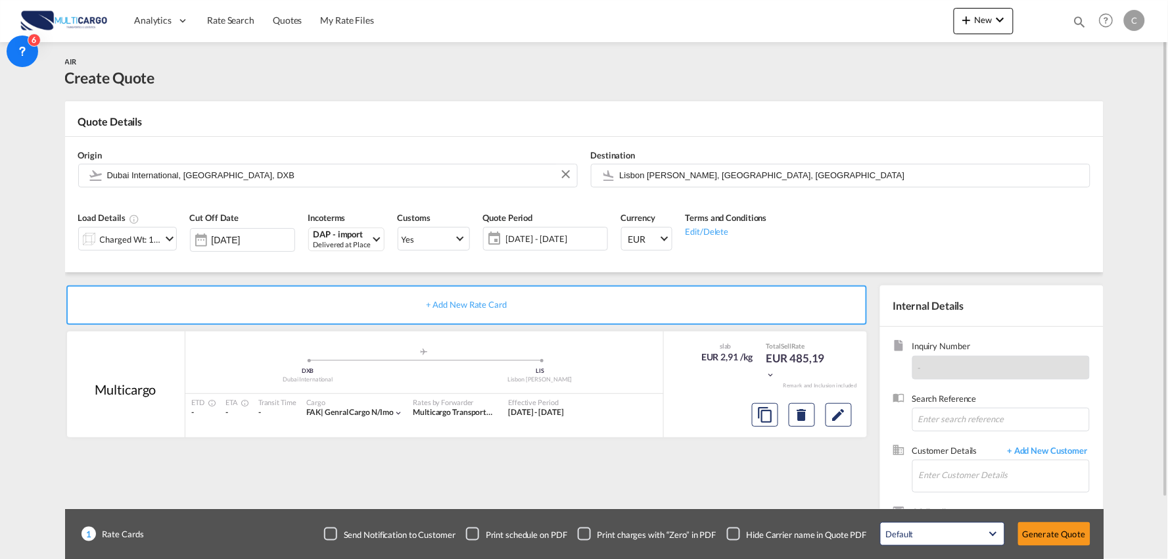
click at [731, 533] on div "Checkbox No Ink" at bounding box center [733, 533] width 13 height 13
click at [686, 483] on div "+ Add New Rate Card Multicargo added by you .a{fill:#aaa8ad;} .a{fill:#aaa8ad;}…" at bounding box center [469, 422] width 809 height 275
click at [1011, 471] on input "Enter Customer Details" at bounding box center [1004, 475] width 170 height 30
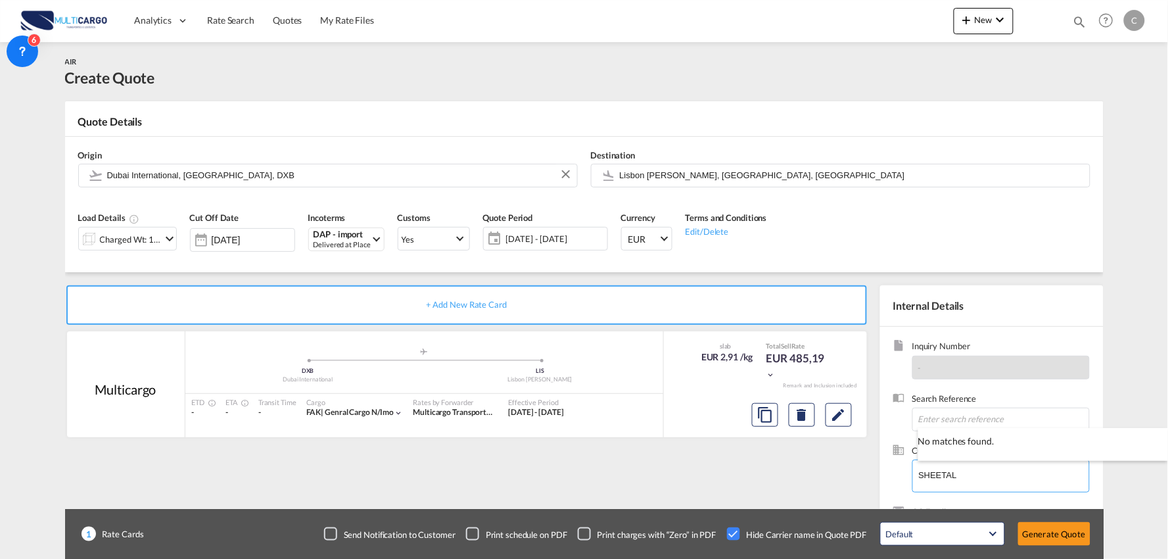
type input "SHEETAL"
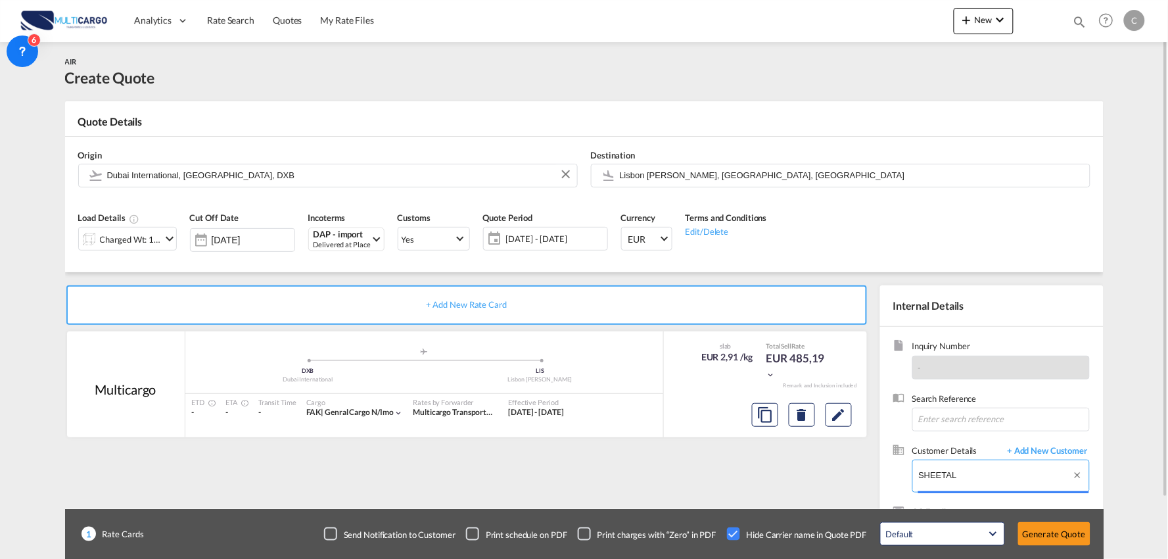
drag, startPoint x: 967, startPoint y: 475, endPoint x: 876, endPoint y: 476, distance: 90.1
click at [876, 476] on internal-details "Internal Details Inquiry Number - Search Reference Customer Details + Add New C…" at bounding box center [989, 425] width 230 height 281
click at [853, 478] on div "+ Add New Rate Card Multicargo added by you .a{fill:#aaa8ad;} .a{fill:#aaa8ad;}…" at bounding box center [469, 422] width 809 height 275
click at [1056, 455] on span "+ Add New Customer" at bounding box center [1045, 451] width 89 height 15
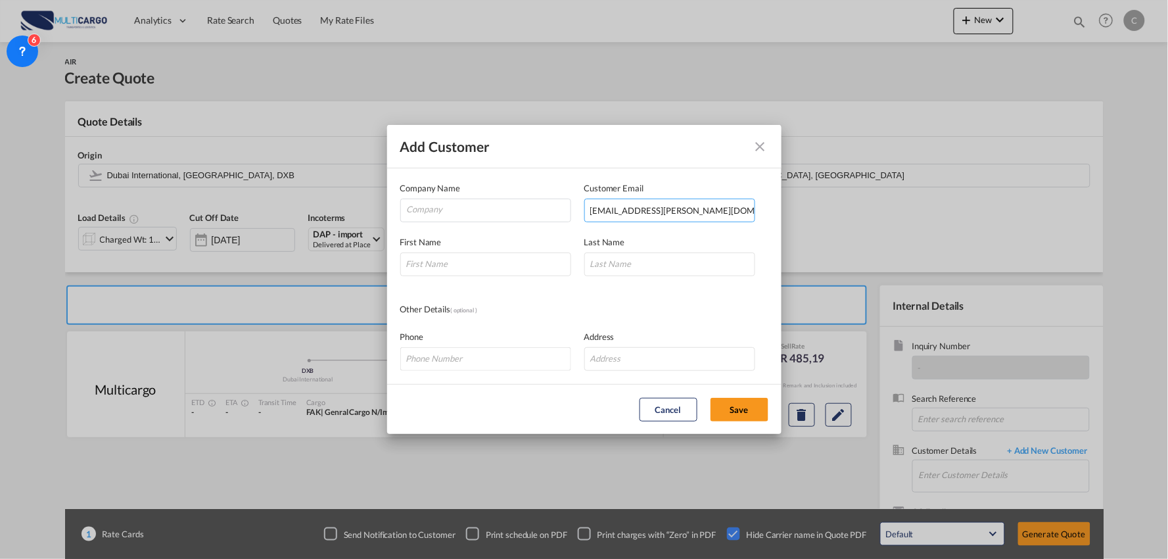
drag, startPoint x: 646, startPoint y: 215, endPoint x: 679, endPoint y: 214, distance: 32.9
click at [646, 214] on input "'sheethal@jfslogistics.com'" at bounding box center [670, 211] width 171 height 24
click at [700, 211] on input "'sheethal@jfslogistics.com'" at bounding box center [670, 211] width 171 height 24
click at [592, 209] on input "'sheethal@jfslogistics.com" at bounding box center [670, 211] width 171 height 24
type input "sheethal@jfslogistics.com"
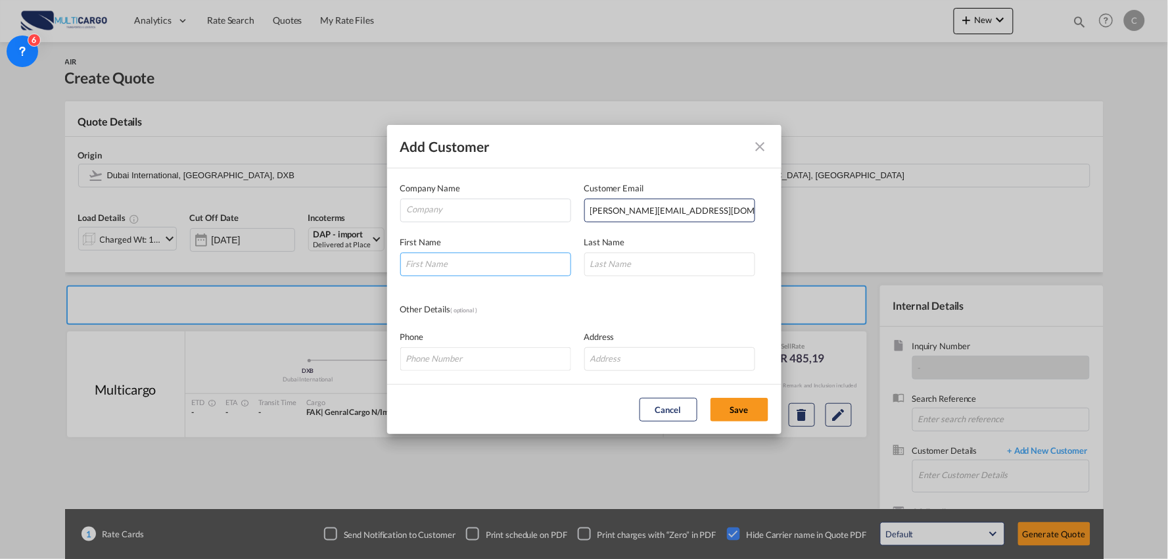
click at [481, 268] on input "Add Customer Company ..." at bounding box center [485, 264] width 171 height 24
type input "sHEETAL"
drag, startPoint x: 481, startPoint y: 262, endPoint x: 172, endPoint y: 235, distance: 310.9
click at [175, 235] on div "Add Customer Company Name Customer Email sheethal@jfslogistics.com First Name s…" at bounding box center [584, 279] width 1168 height 559
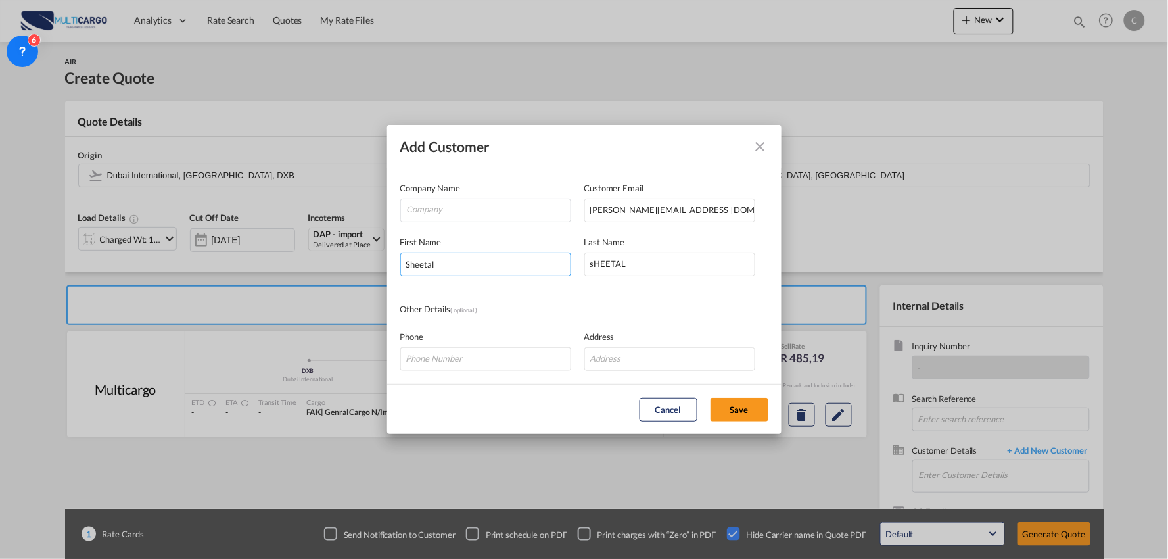
type input "Sheetal"
click at [483, 211] on input "Company" at bounding box center [489, 209] width 164 height 20
type input "JFS LOGISTICS"
click at [727, 402] on button "Save" at bounding box center [740, 410] width 58 height 24
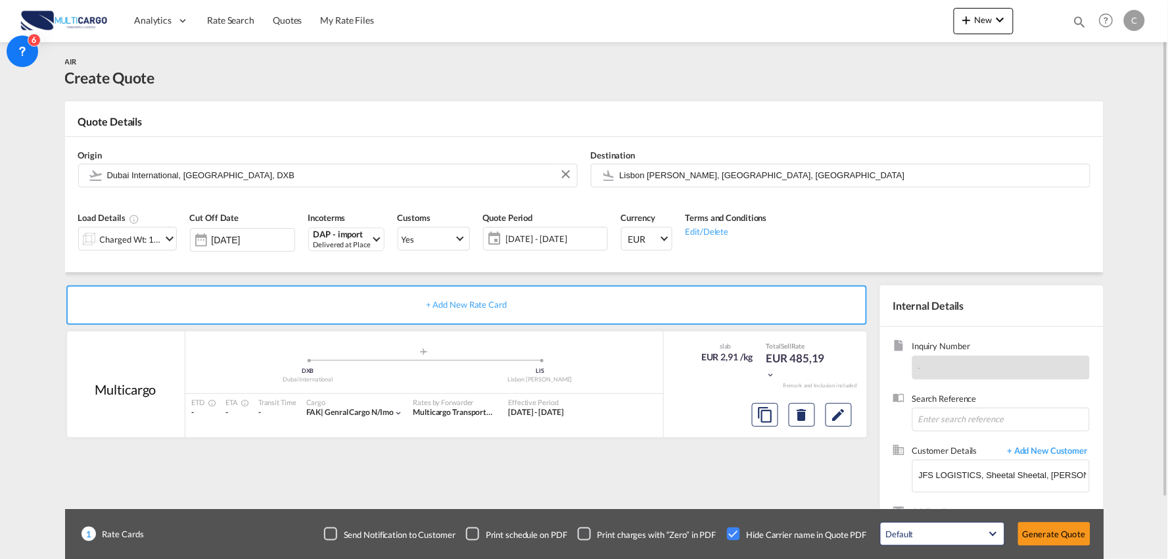
click at [586, 471] on div "+ Add New Rate Card Multicargo added by you .a{fill:#aaa8ad;} .a{fill:#aaa8ad;}…" at bounding box center [469, 422] width 809 height 275
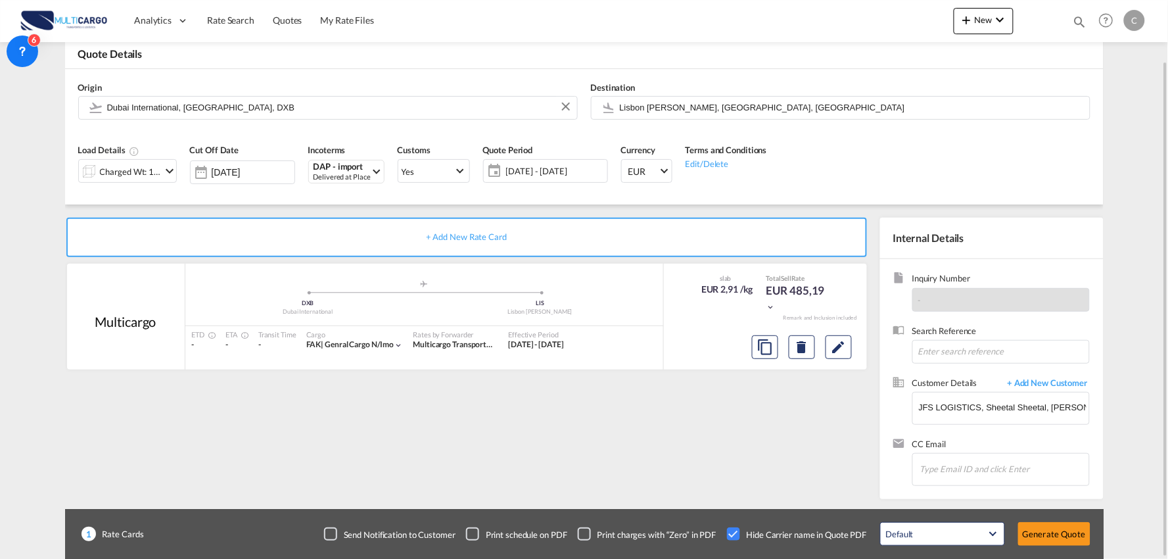
click at [129, 235] on div "+ Add New Rate Card" at bounding box center [466, 237] width 801 height 39
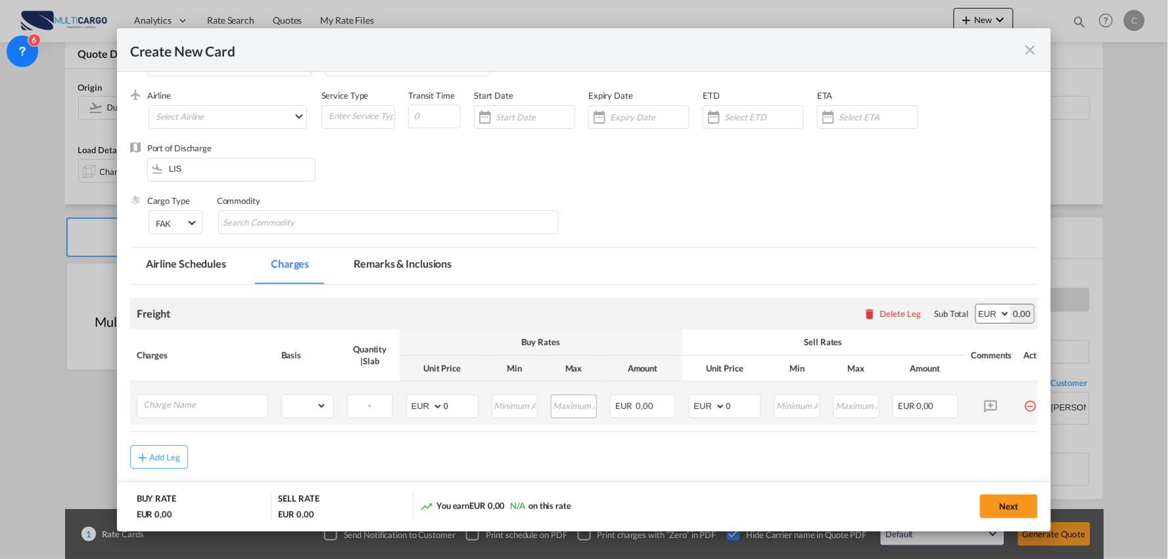
scroll to position [107, 0]
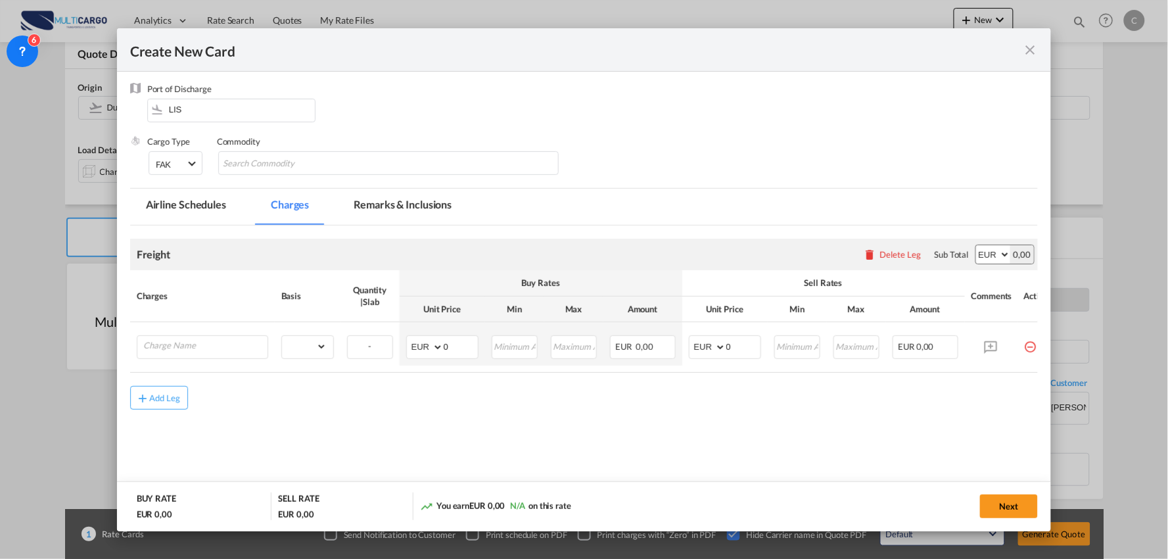
click at [463, 428] on md-content "Freight Please enter leg name Leg Name Already Exists Delete Leg Sub Total AED …" at bounding box center [584, 349] width 909 height 247
click at [1026, 56] on md-icon "icon-close fg-AAA8AD m-0 pointer" at bounding box center [1030, 50] width 16 height 16
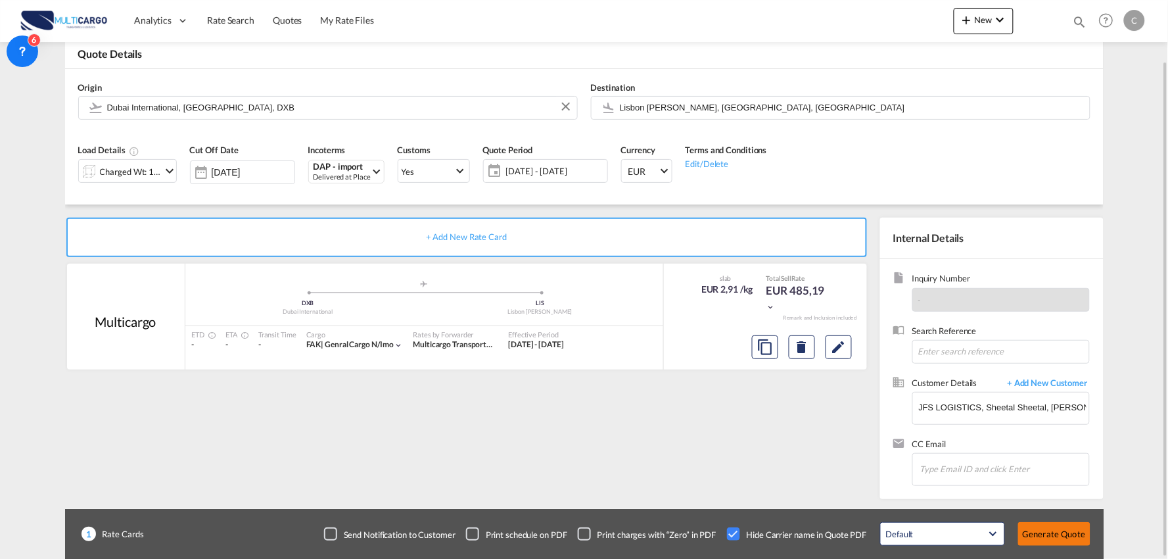
click at [1056, 522] on button "Generate Quote" at bounding box center [1054, 534] width 72 height 24
click at [967, 409] on input "JFS LOGISTICS, Sheetal Sheetal, sheethal@jfslogistics.com" at bounding box center [1004, 408] width 170 height 30
click at [1021, 402] on input "JFS LOGISTICS, Sheetal Sheetal, sheethal@jfslogistics.com" at bounding box center [1004, 408] width 170 height 30
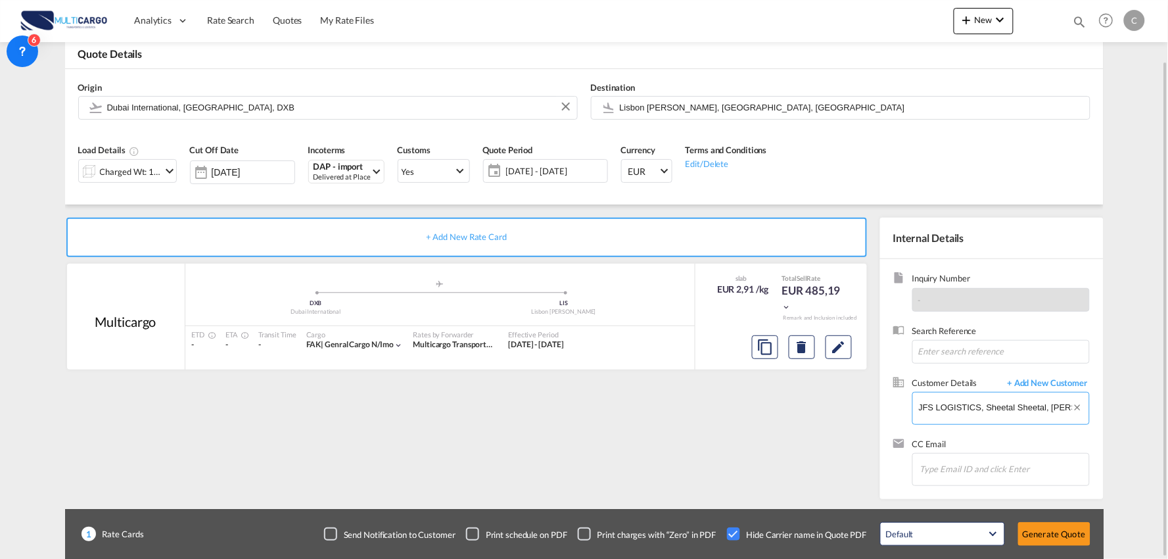
click at [1021, 402] on input "JFS LOGISTICS, Sheetal Sheetal, sheethal@jfslogistics.com" at bounding box center [1004, 408] width 170 height 30
paste input "'sheethal@jfslogistics.com'"
click at [1036, 408] on input "'sheethal@jfslogistics.com'" at bounding box center [1004, 408] width 170 height 30
click at [923, 408] on input "'sheethal@jfslogistics.com" at bounding box center [1004, 408] width 170 height 30
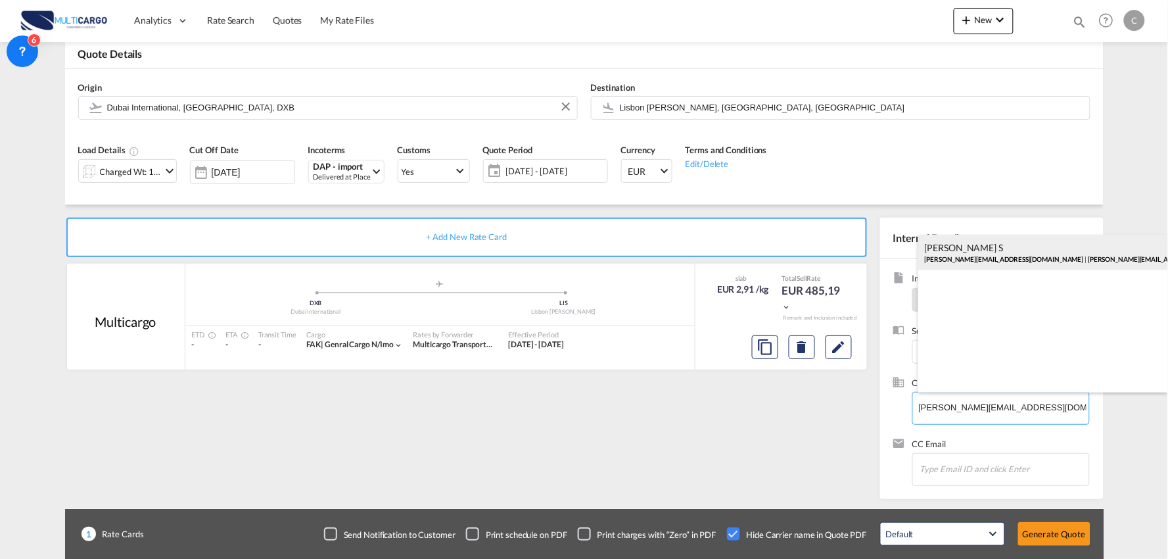
click at [1015, 253] on div "SHEETHAL S sheethal@jfslogistics.com | sheethal@jfslogistics.com" at bounding box center [1044, 253] width 250 height 36
type input "sheethal@jfslogistics.com, SHEETHAL S, sheethal@jfslogistics.com"
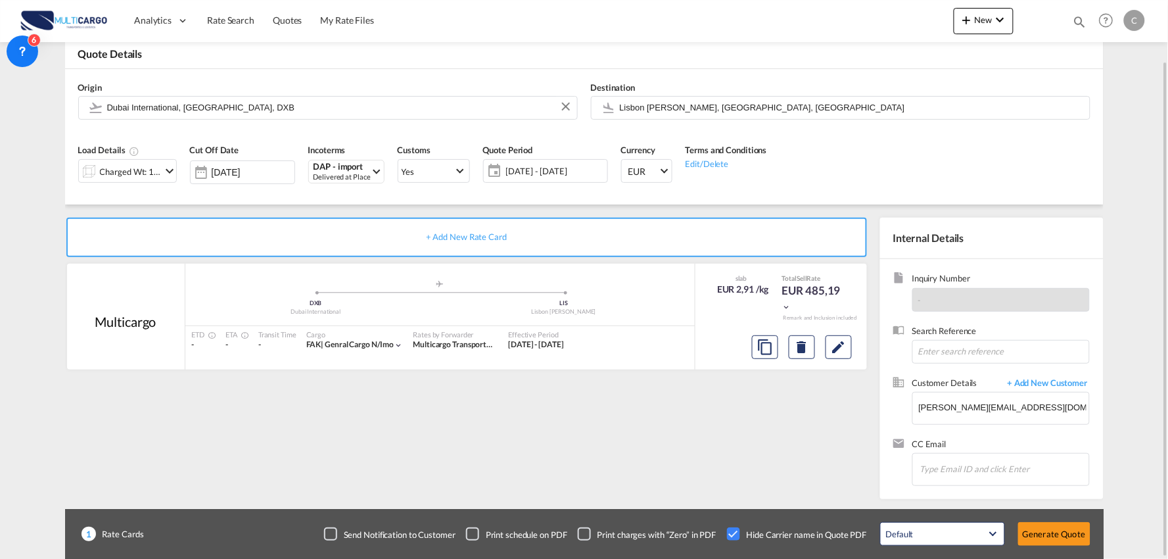
click at [663, 434] on div "+ Add New Rate Card Multicargo added by you .a{fill:#aaa8ad;} .a{fill:#aaa8ad;}…" at bounding box center [469, 355] width 809 height 275
click at [1053, 536] on button "Generate Quote" at bounding box center [1054, 534] width 72 height 24
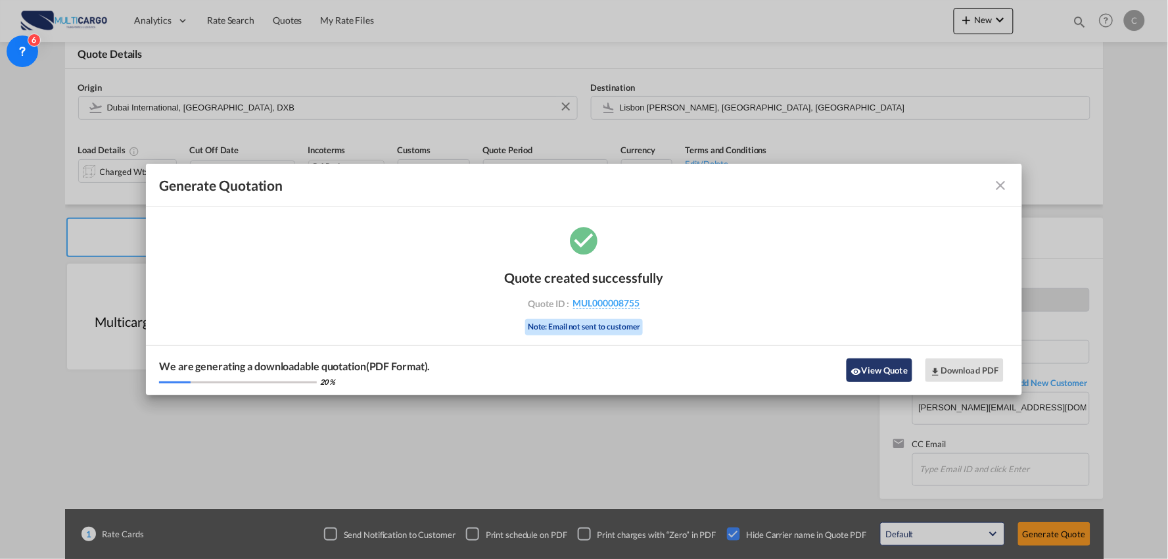
click at [881, 371] on button "View Quote" at bounding box center [880, 370] width 66 height 24
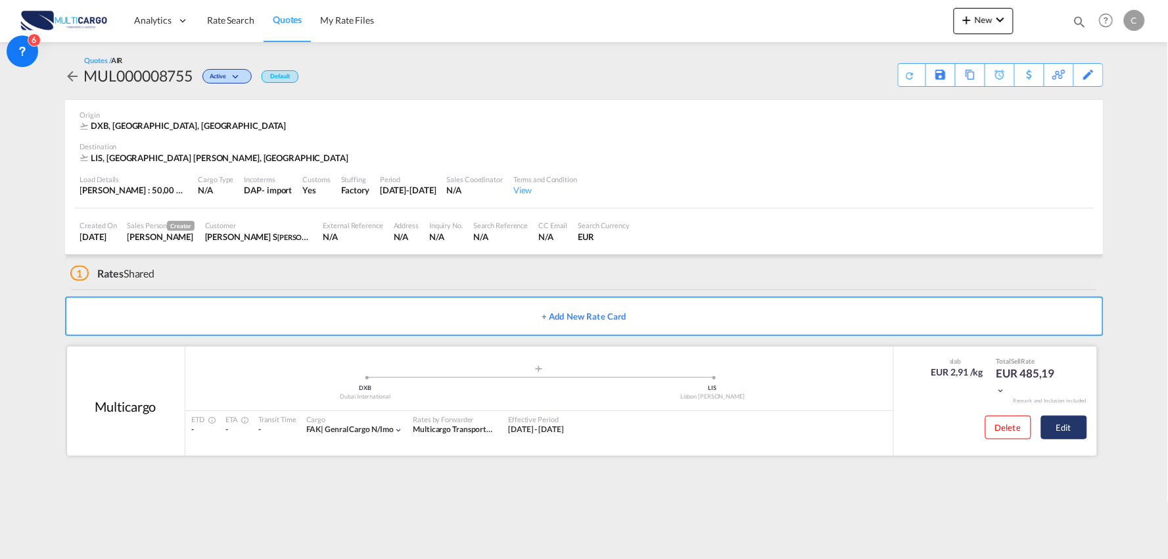
click at [1063, 434] on button "Edit" at bounding box center [1064, 428] width 46 height 24
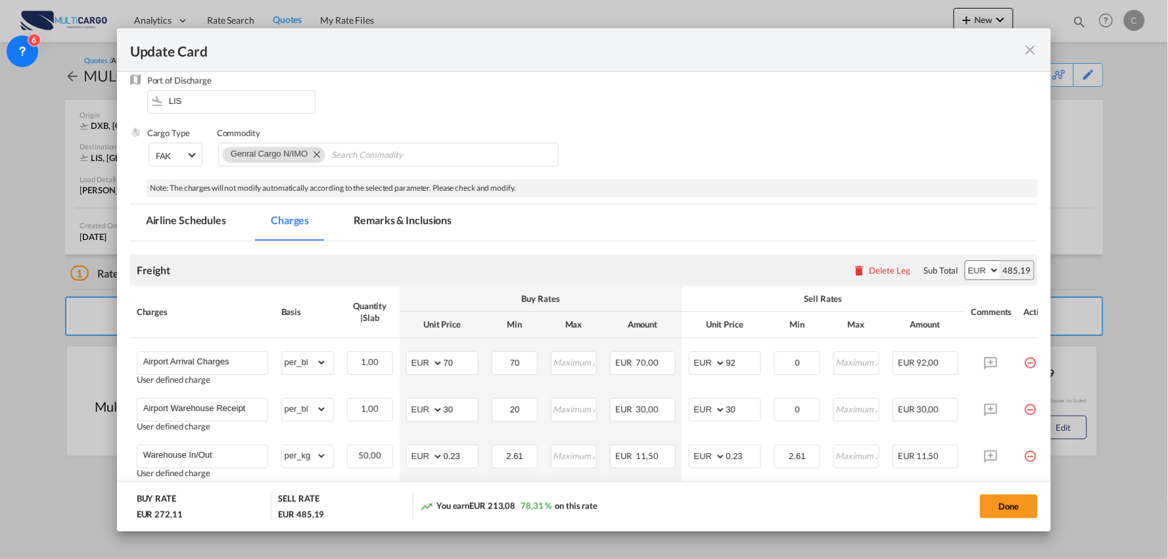
scroll to position [73, 0]
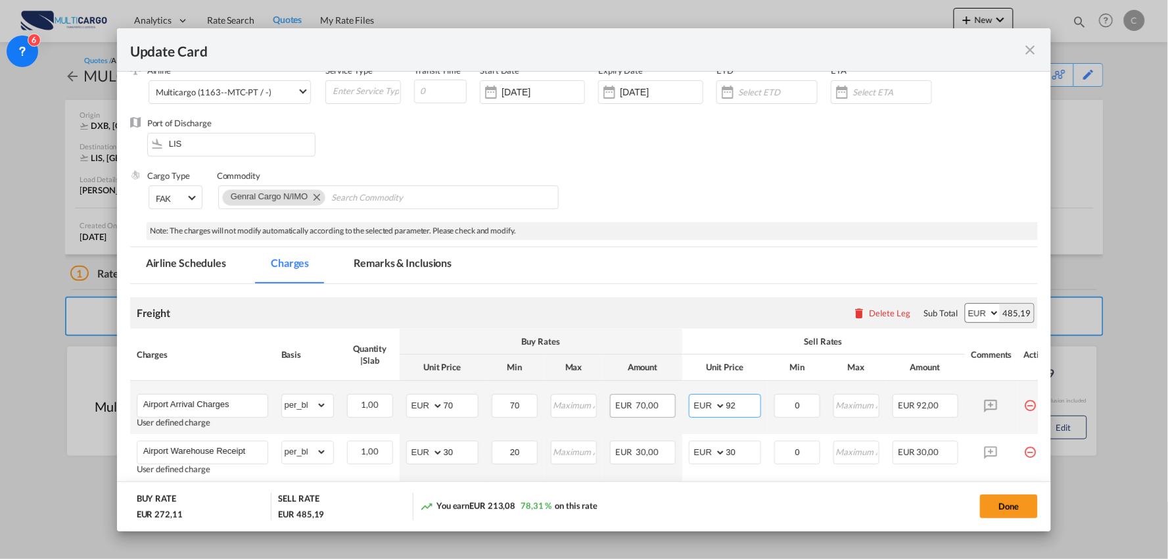
drag, startPoint x: 748, startPoint y: 398, endPoint x: 639, endPoint y: 393, distance: 108.6
click at [640, 393] on tr "Airport Arrival Charges User defined charge Please Enter Already Exists gross_w…" at bounding box center [596, 407] width 932 height 53
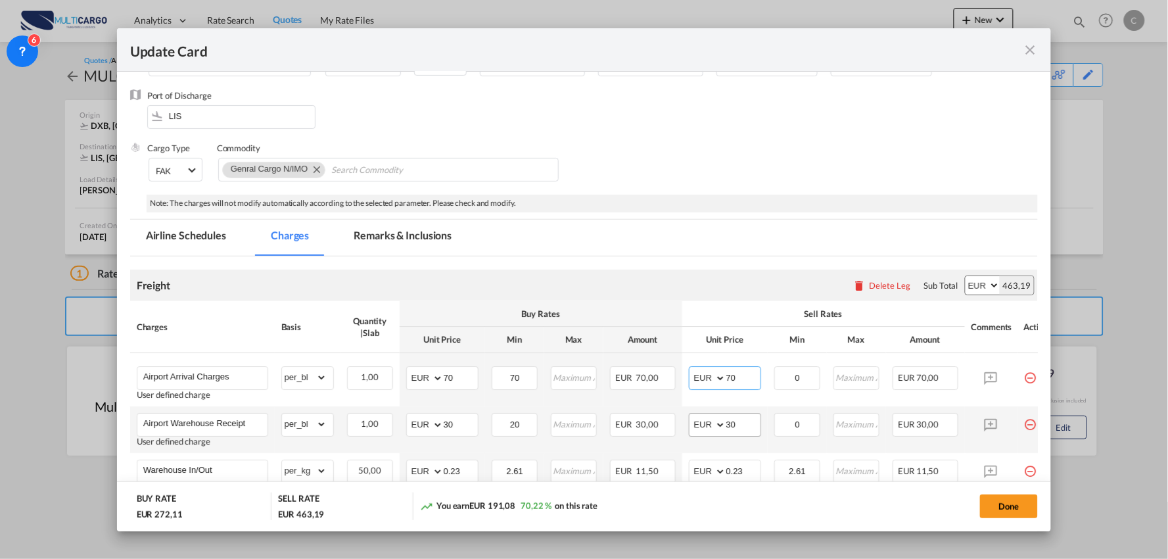
scroll to position [146, 0]
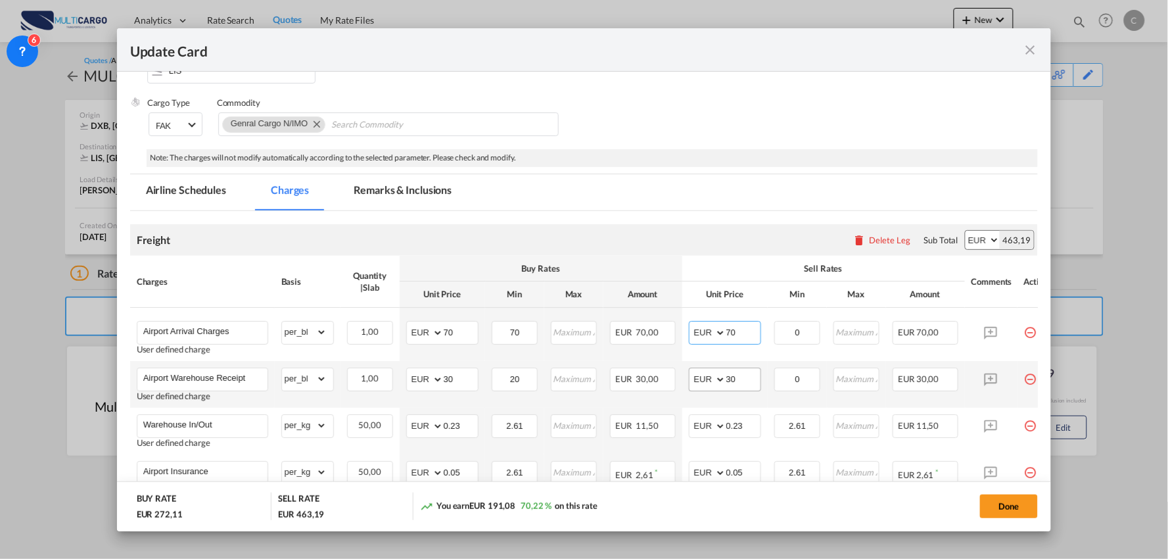
type input "70"
drag, startPoint x: 740, startPoint y: 379, endPoint x: 675, endPoint y: 372, distance: 66.1
click at [686, 379] on td "AED AFN ALL AMD ANG AOA ARS AUD AWG AZN BAM BBD BDT BGN BHD BIF BMD BND BOB BRL…" at bounding box center [724, 384] width 85 height 47
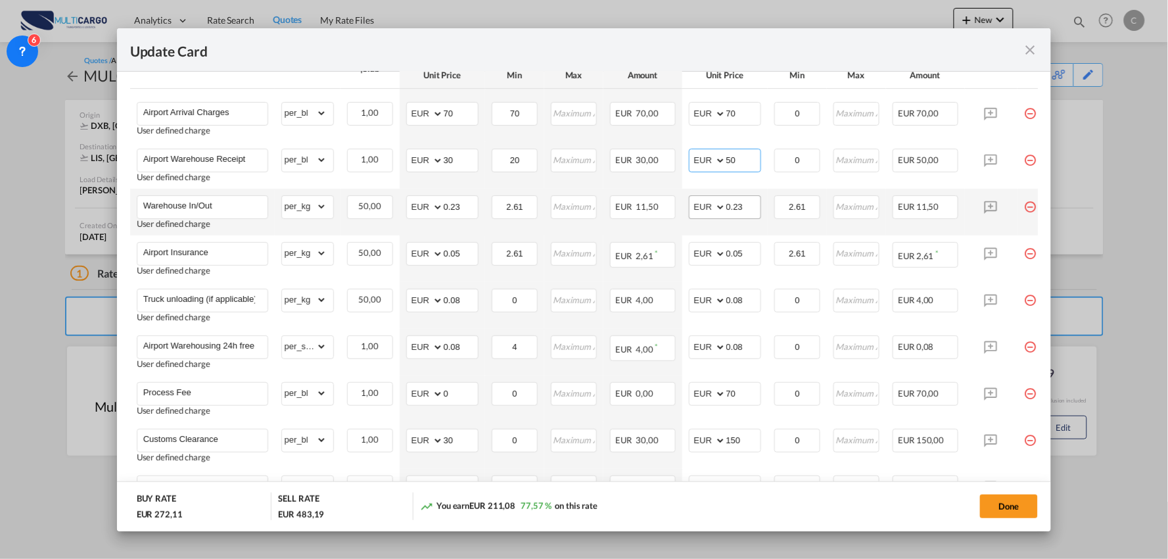
type input "50"
click at [746, 207] on input "0.23" at bounding box center [744, 206] width 34 height 20
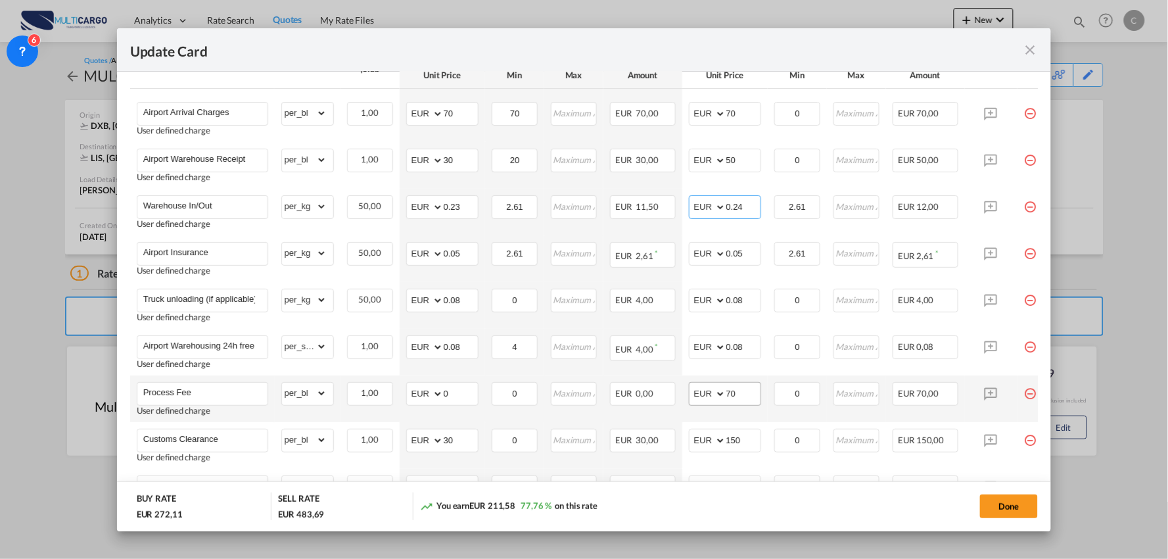
type input "0.24"
drag, startPoint x: 705, startPoint y: 395, endPoint x: 649, endPoint y: 389, distance: 56.3
click at [648, 402] on tr "Process Fee User defined charge Please Enter Already Exists gross_weight volume…" at bounding box center [596, 398] width 932 height 47
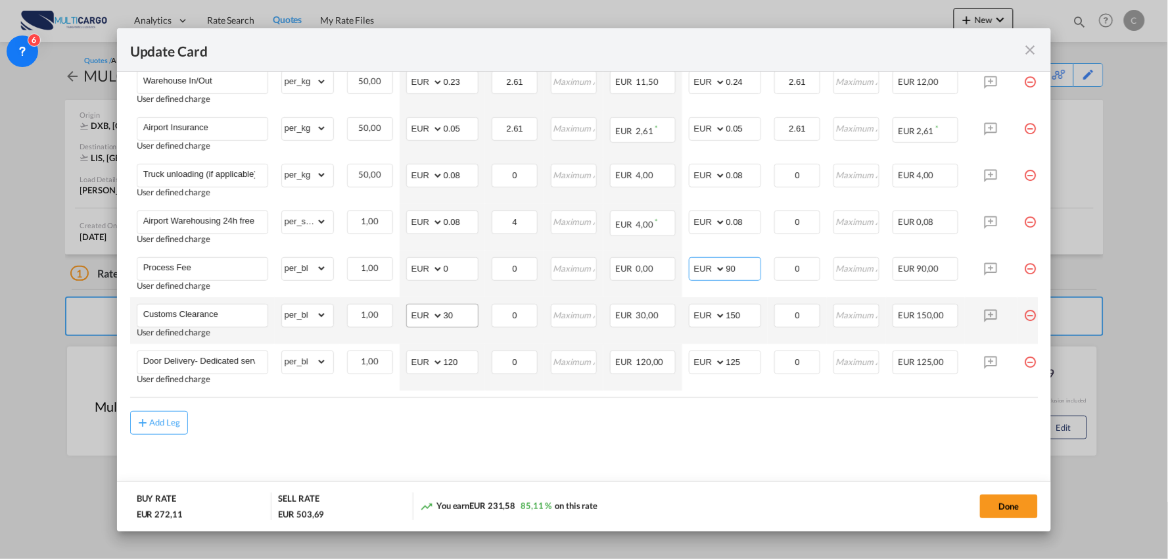
type input "90"
drag, startPoint x: 442, startPoint y: 316, endPoint x: 396, endPoint y: 314, distance: 46.0
click at [398, 316] on tr "Customs Clearance User defined charge Please Enter Already Exists gross_weight …" at bounding box center [596, 320] width 932 height 47
type input "80"
click at [375, 447] on md-content "Freight Please enter leg name Leg Name Already Exists Delete Leg Sub Total AED …" at bounding box center [584, 182] width 909 height 631
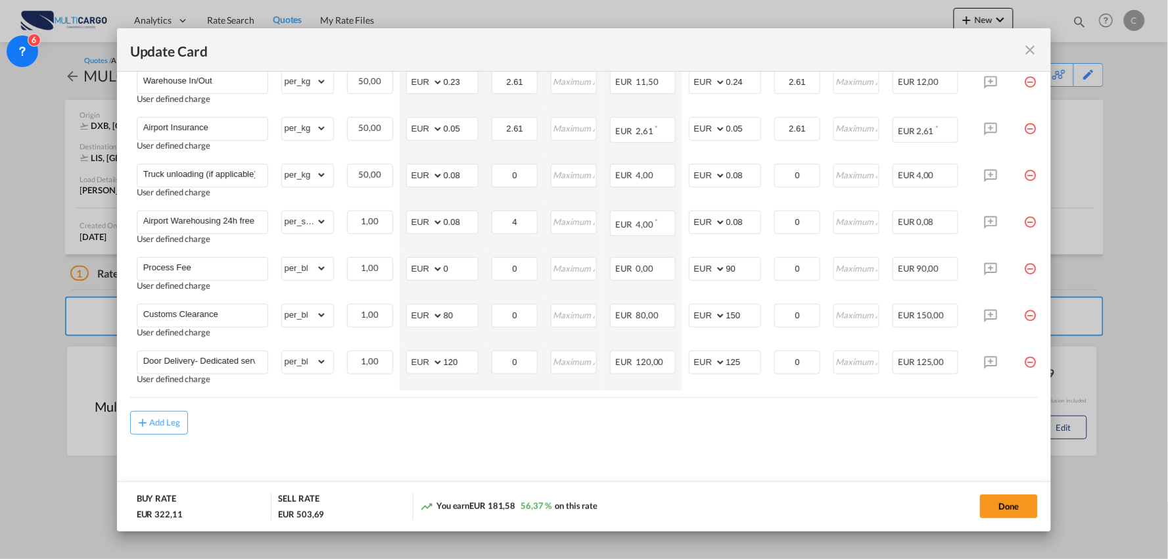
click at [772, 434] on div "Add Leg" at bounding box center [584, 423] width 909 height 24
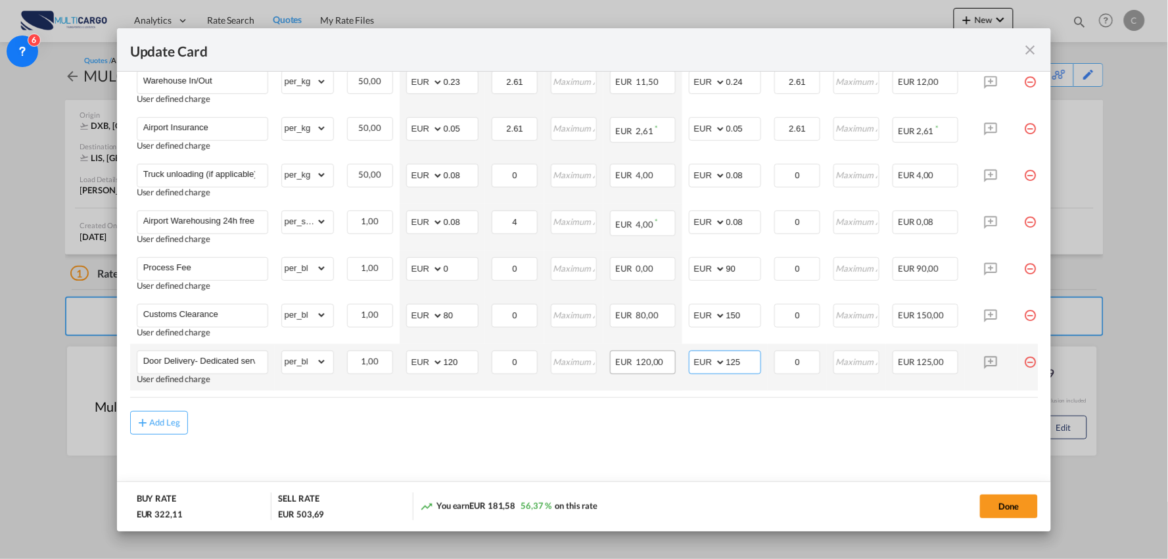
drag, startPoint x: 746, startPoint y: 359, endPoint x: 668, endPoint y: 358, distance: 77.6
click at [672, 359] on tr "Door Delivery- Dedicated service User defined charge Please Enter Already Exist…" at bounding box center [596, 367] width 932 height 47
type input "120"
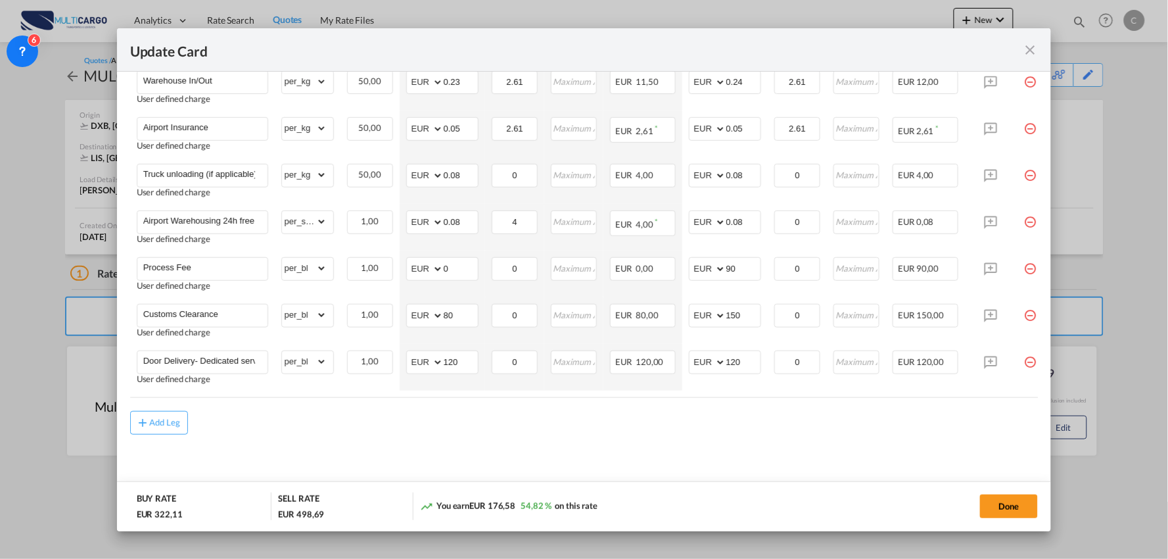
click at [633, 404] on air-lcl-rate-modification "Freight Please enter leg name Leg Name Already Exists Delete Leg Sub Total AED …" at bounding box center [584, 150] width 909 height 567
drag, startPoint x: 456, startPoint y: 366, endPoint x: 408, endPoint y: 360, distance: 48.9
click at [410, 360] on md-input-container "AED AFN ALL AMD ANG AOA ARS AUD AWG AZN BAM BBD BDT BGN BHD BIF BMD BND BOB BRL…" at bounding box center [442, 362] width 72 height 24
type input "95"
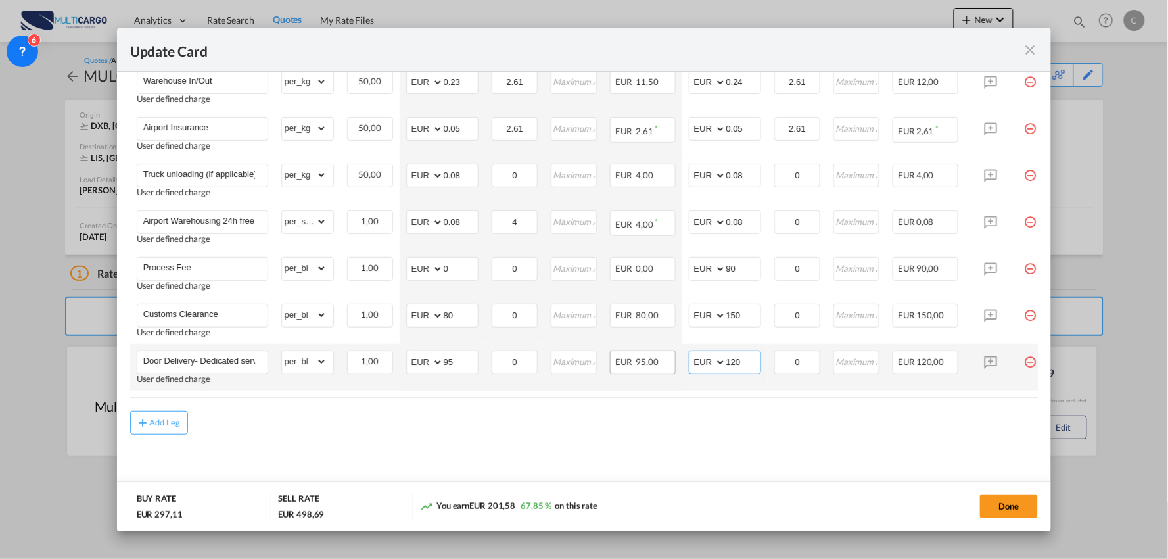
drag, startPoint x: 746, startPoint y: 362, endPoint x: 671, endPoint y: 363, distance: 74.3
click at [671, 363] on tr "Door Delivery- Dedicated service User defined charge Please Enter Already Exist…" at bounding box center [596, 367] width 932 height 47
type input "115"
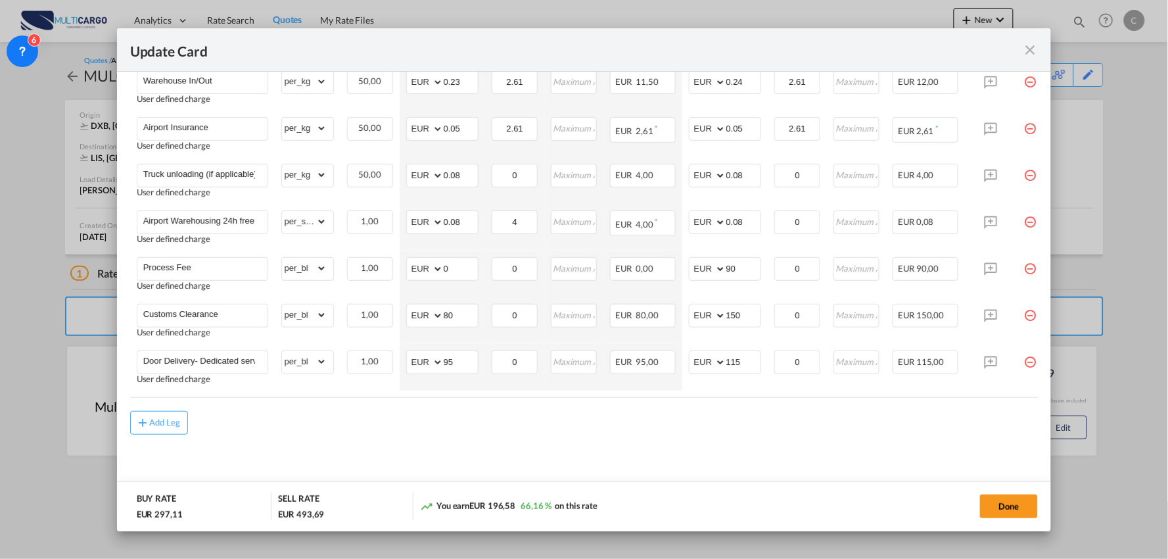
click at [634, 425] on div "Add Leg" at bounding box center [584, 423] width 909 height 24
click at [1005, 523] on md-dialog-actions "BUY RATE EUR 297,11 SELL RATE EUR 493,69 You earn EUR 196,58 66,16 % on this ra…" at bounding box center [584, 506] width 935 height 50
click at [1007, 510] on button "Done" at bounding box center [1009, 506] width 58 height 24
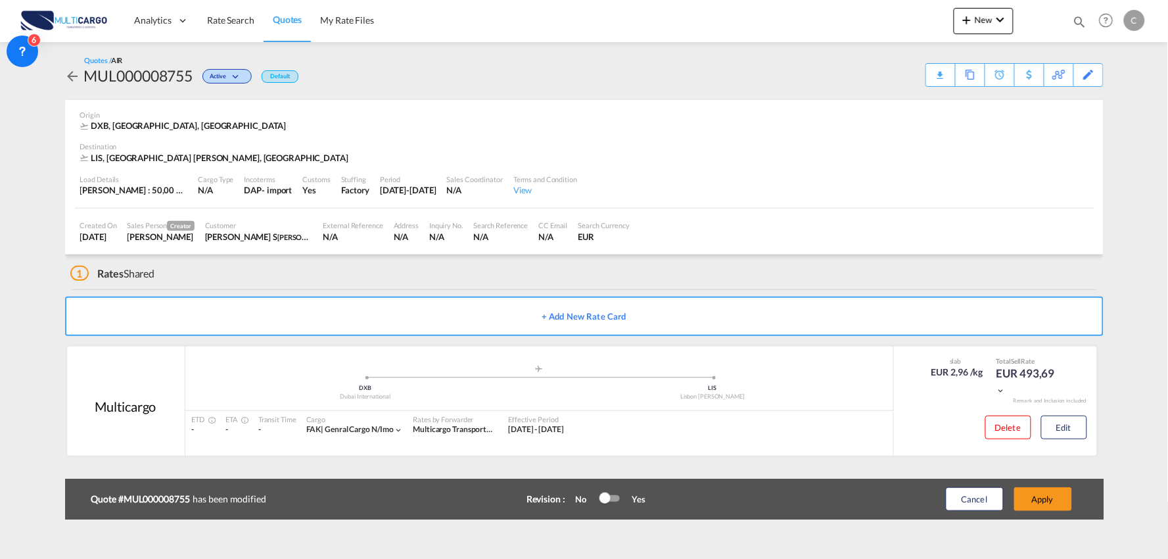
click at [1063, 496] on button "Apply" at bounding box center [1044, 499] width 58 height 24
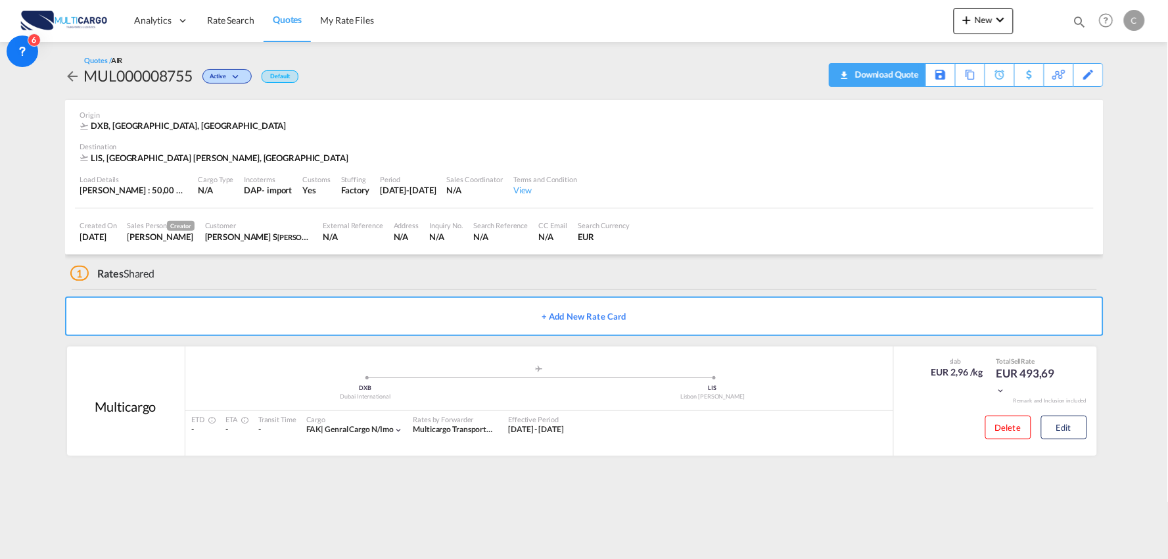
click at [899, 75] on div "Download Quote" at bounding box center [885, 74] width 67 height 21
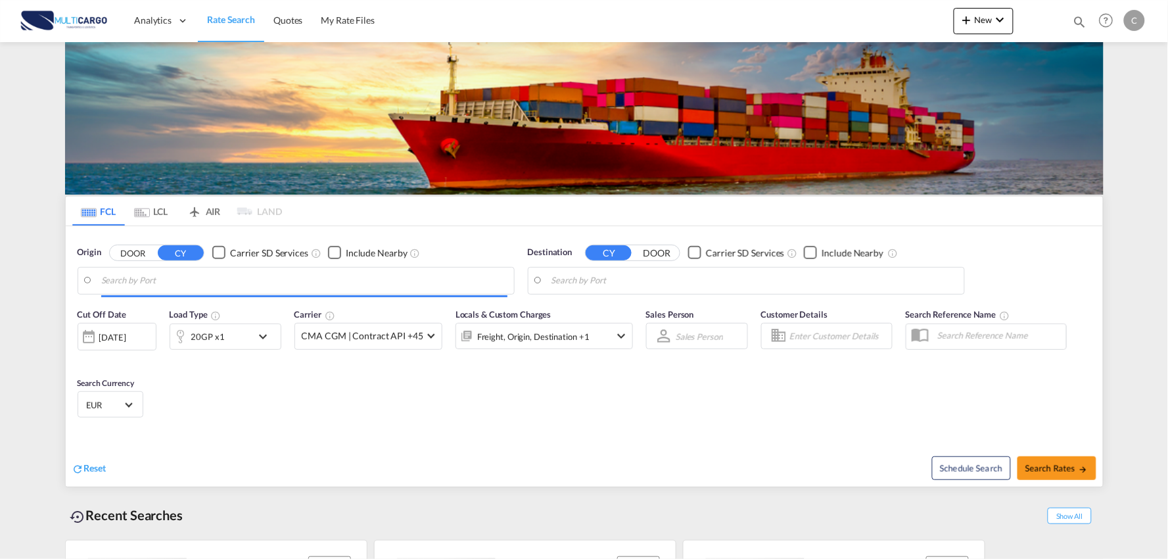
type input "Port of [GEOGRAPHIC_DATA], [GEOGRAPHIC_DATA], [GEOGRAPHIC_DATA]"
type input "Leixoes, Leixoes, PTLEI"
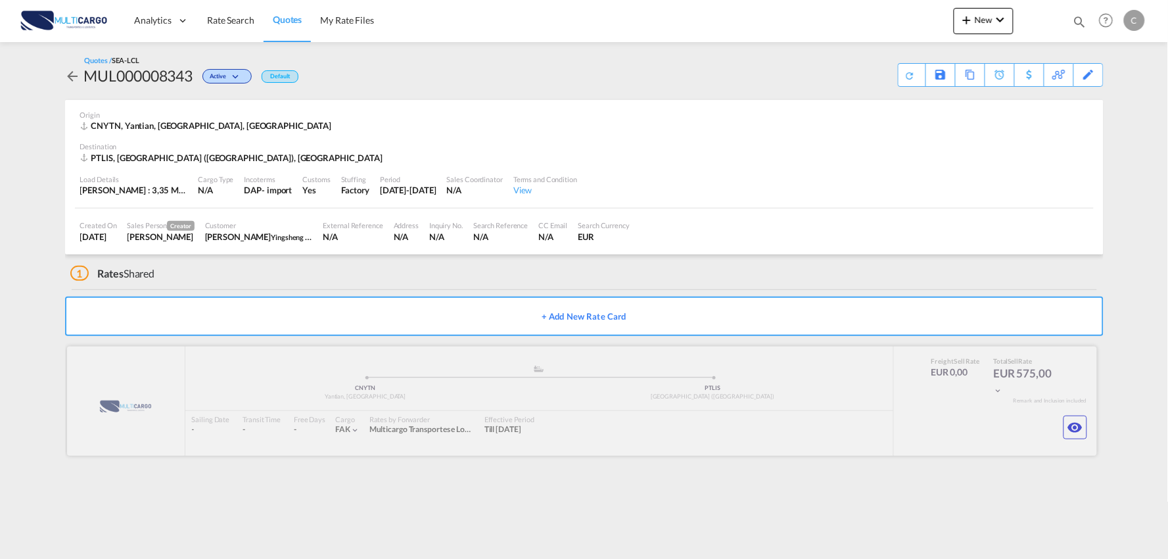
click at [527, 427] on div at bounding box center [582, 400] width 1030 height 109
click at [982, 406] on div at bounding box center [582, 400] width 1030 height 109
click at [976, 28] on button "New" at bounding box center [984, 21] width 60 height 26
click at [956, 103] on span "Quote" at bounding box center [949, 98] width 14 height 26
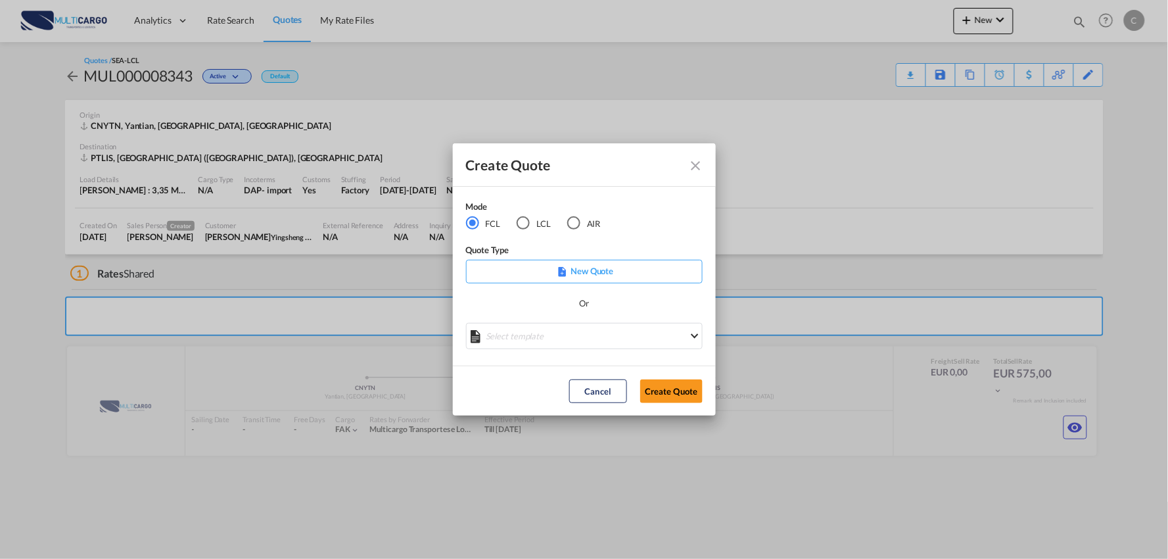
click at [522, 224] on div "LCL" at bounding box center [523, 222] width 13 height 13
click at [588, 331] on md-select "Select template EXP LCL Globelink 09/2025 [PERSON_NAME] | [DATE] EXP [GEOGRAPHI…" at bounding box center [584, 336] width 237 height 26
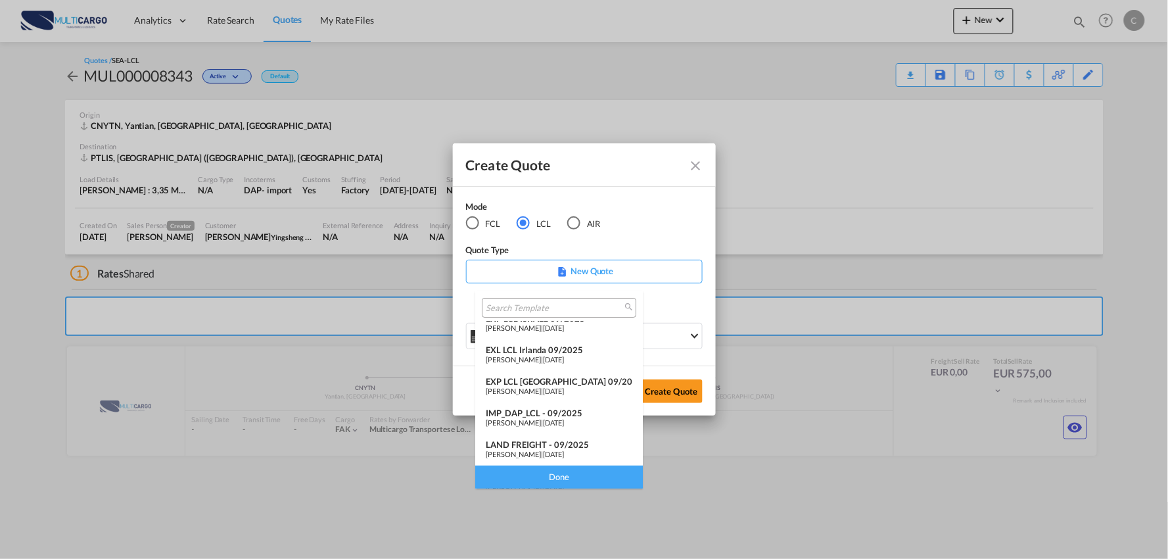
scroll to position [107, 0]
click at [551, 385] on div "IMP_DAP_LCL - 09/2025" at bounding box center [559, 382] width 147 height 11
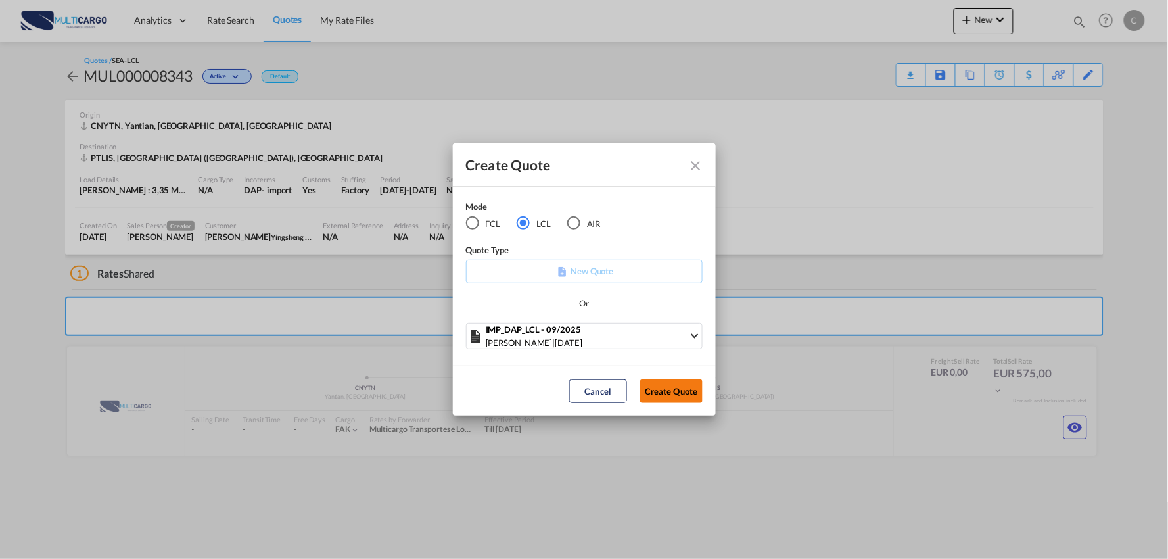
click at [674, 397] on button "Create Quote" at bounding box center [671, 391] width 62 height 24
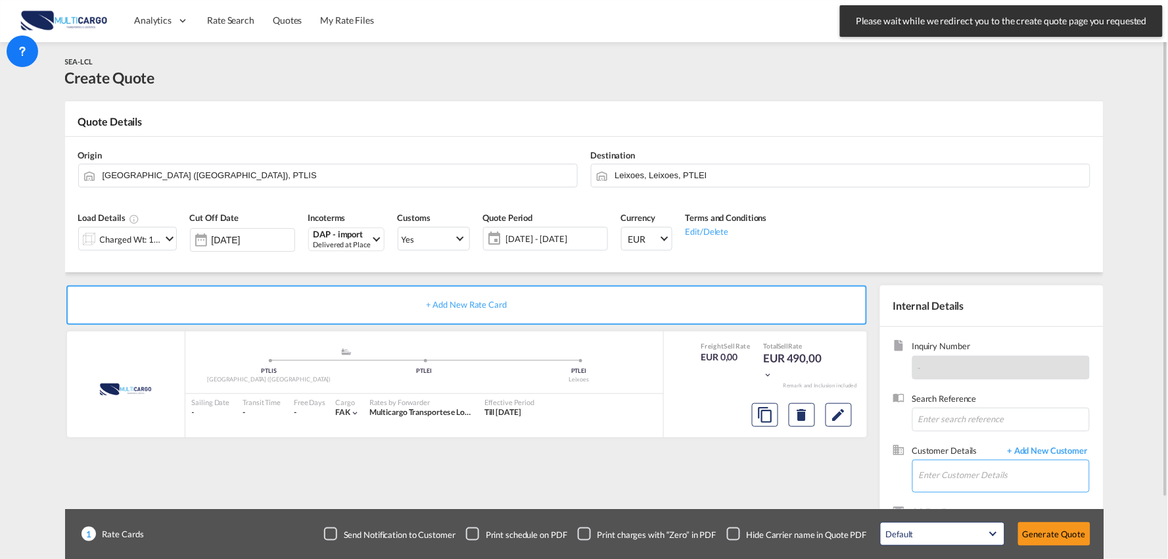
click at [1009, 471] on input "Enter Customer Details" at bounding box center [1004, 475] width 170 height 30
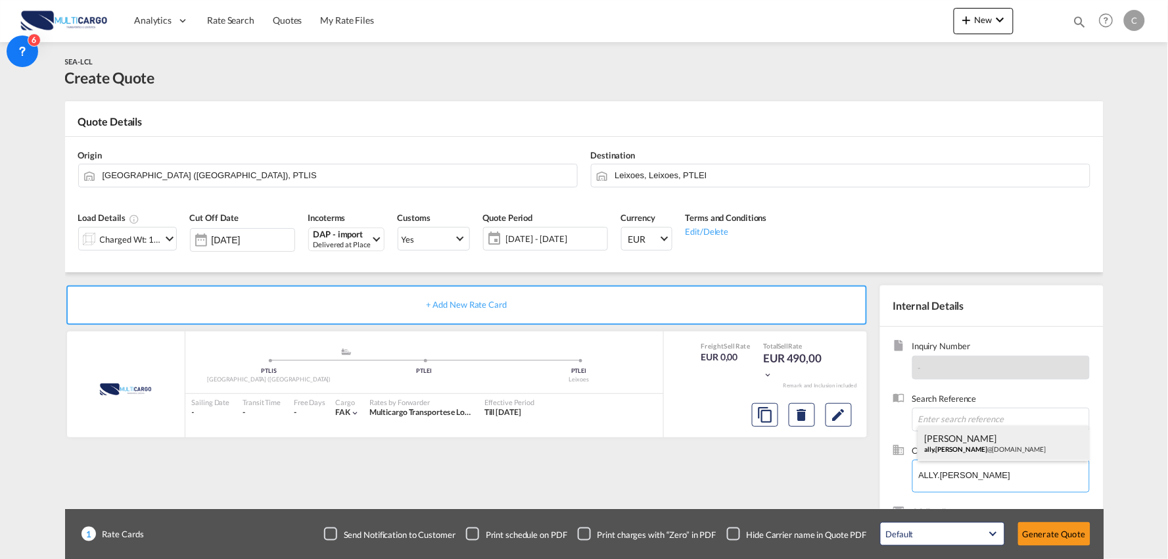
click at [965, 444] on div "[PERSON_NAME] ally.[PERSON_NAME] @[DOMAIN_NAME]" at bounding box center [1004, 443] width 171 height 36
type input "Yingsheng Global Logistics Limited, [PERSON_NAME], [EMAIL_ADDRESS][DOMAIN_NAME]"
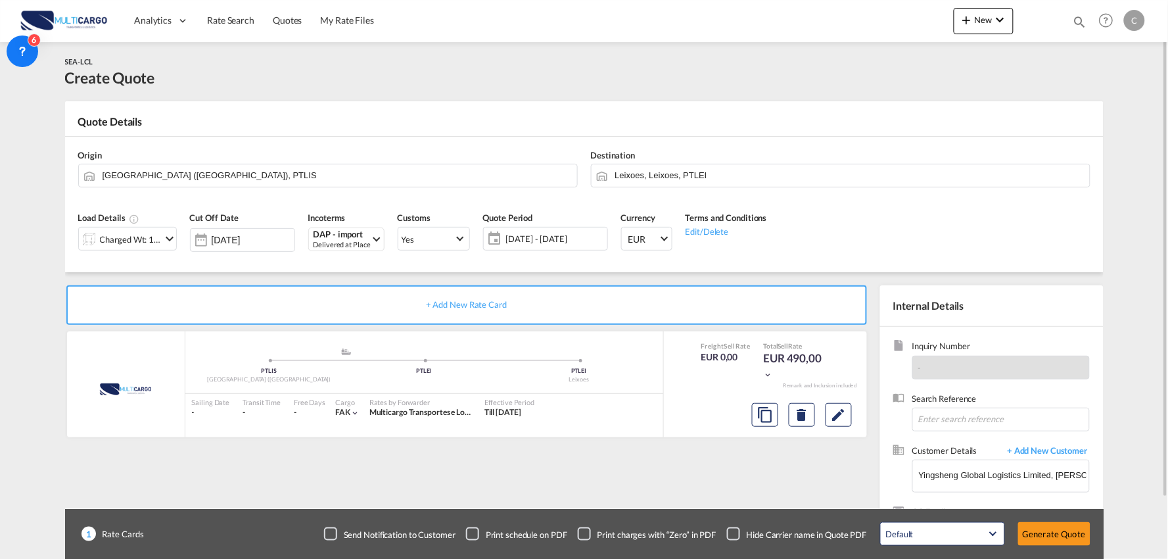
click at [734, 529] on div "Checkbox No Ink" at bounding box center [733, 533] width 13 height 13
drag, startPoint x: 457, startPoint y: 470, endPoint x: 188, endPoint y: 290, distance: 323.7
click at [456, 469] on div "+ Add New Rate Card MultiCargo added by you .a{fill:#aaa8ad;} .a{fill:#aaa8ad;}…" at bounding box center [469, 422] width 809 height 275
click at [128, 240] on div "Charged Wt: 1,00 W/M" at bounding box center [131, 239] width 62 height 18
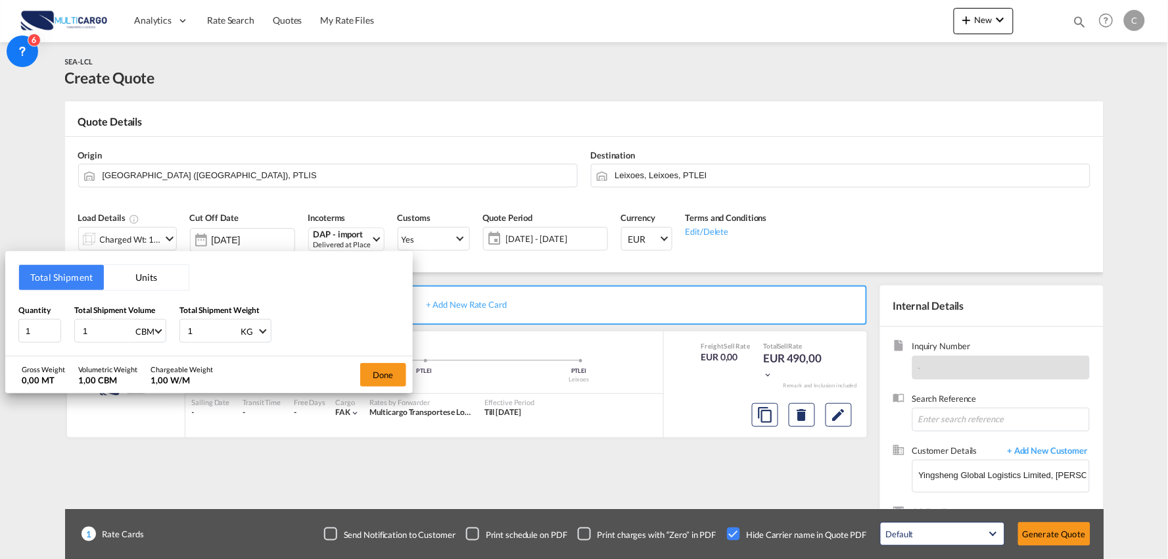
drag, startPoint x: 197, startPoint y: 332, endPoint x: 166, endPoint y: 329, distance: 31.0
click at [167, 329] on div "Quantity 1 Total Shipment Volume 1 CBM CBM CFT Total Shipment Weight 1 KG KG LB" at bounding box center [208, 323] width 381 height 39
type input "3347"
drag, startPoint x: 37, startPoint y: 330, endPoint x: -22, endPoint y: 329, distance: 59.2
click at [0, 329] on html "Analytics Reports Dashboard Rate Search Quotes My Rate Files" at bounding box center [584, 279] width 1168 height 559
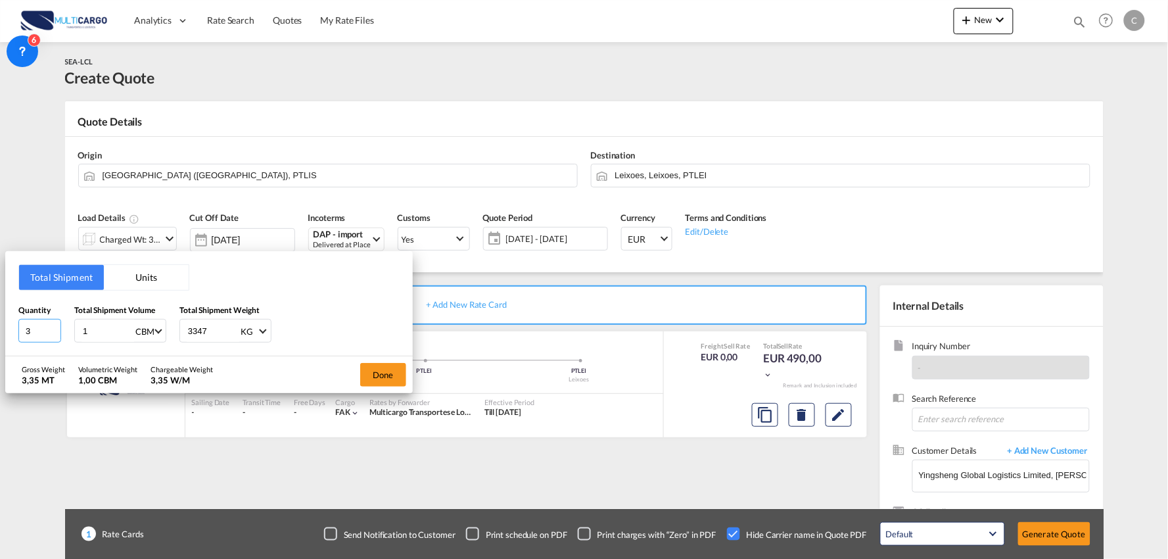
type input "3"
click at [44, 331] on div "Quantity 3 Total Shipment Volume 1 CBM CBM CFT Total Shipment Weight 3347 KG KG…" at bounding box center [208, 323] width 381 height 39
click at [536, 94] on div "Total Shipment Units Quantity 3 Total Shipment Volume 1 CBM CBM CFT Total Shipm…" at bounding box center [584, 279] width 1168 height 559
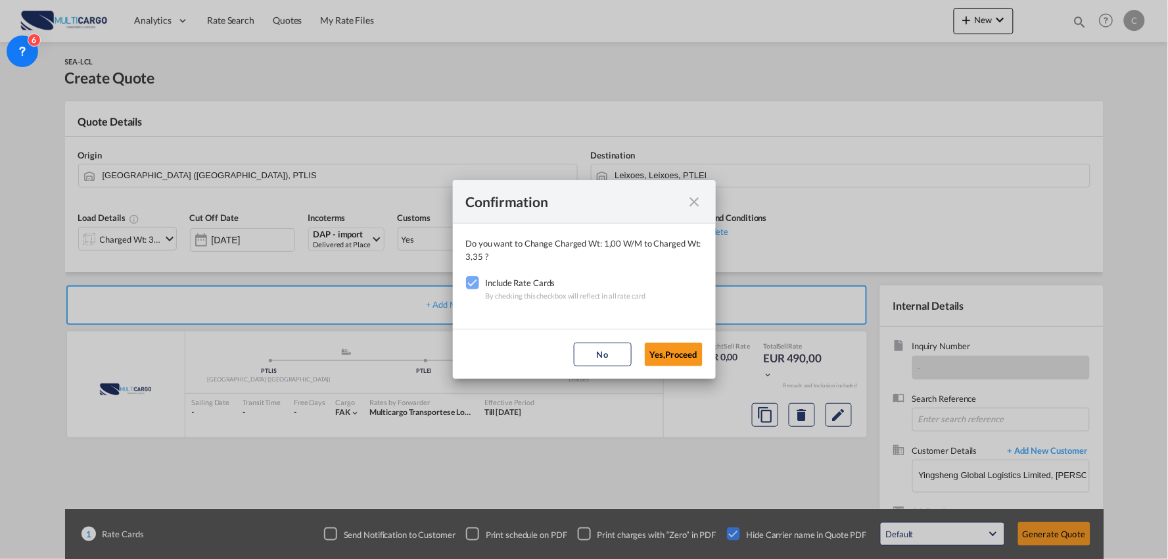
click at [694, 202] on md-icon "icon-close fg-AAA8AD cursor" at bounding box center [695, 202] width 16 height 16
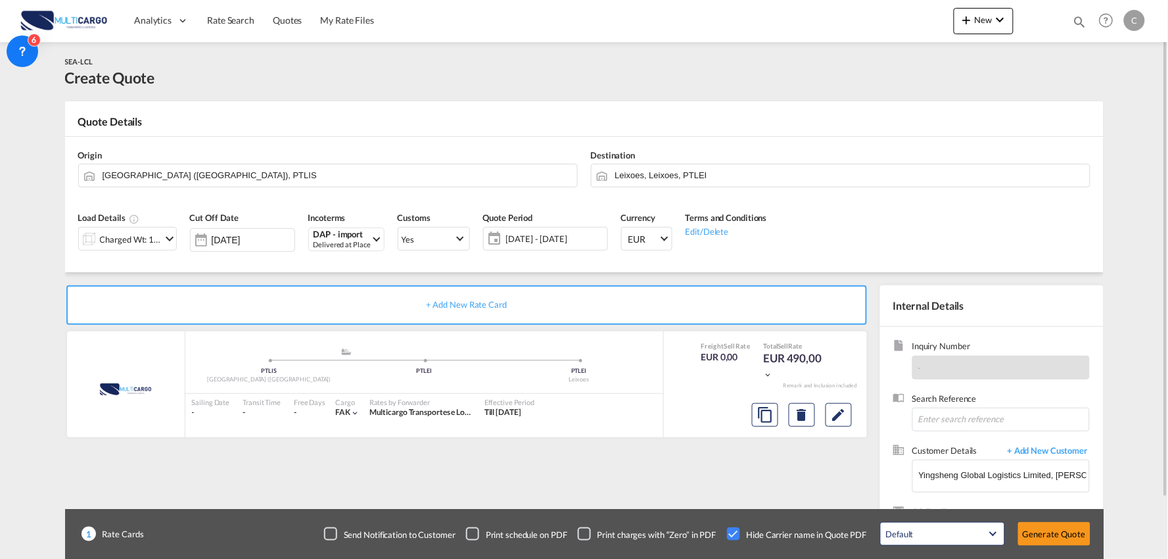
click at [599, 465] on div "+ Add New Rate Card MultiCargo added by you .a{fill:#aaa8ad;} .a{fill:#aaa8ad;}…" at bounding box center [469, 422] width 809 height 275
click at [150, 234] on div "Charged Wt: 1,00 W/M" at bounding box center [131, 239] width 62 height 18
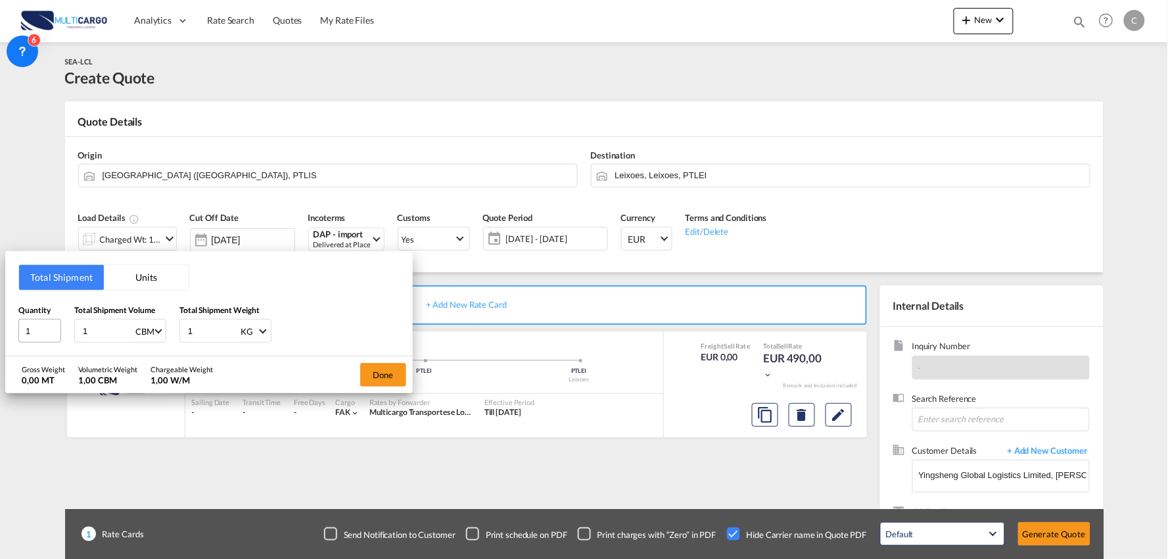
drag, startPoint x: 93, startPoint y: 331, endPoint x: 38, endPoint y: 326, distance: 55.4
click at [38, 326] on div "Quantity 1 Total Shipment Volume 1 CBM CBM CFT Total Shipment Weight 1 KG KG LB" at bounding box center [208, 323] width 381 height 39
type input "11.187"
drag, startPoint x: 203, startPoint y: 333, endPoint x: 150, endPoint y: 333, distance: 52.6
click at [151, 333] on div "Quantity 1 Total Shipment Volume 11.187 CBM CBM CFT Total Shipment Weight 1 KG …" at bounding box center [208, 323] width 381 height 39
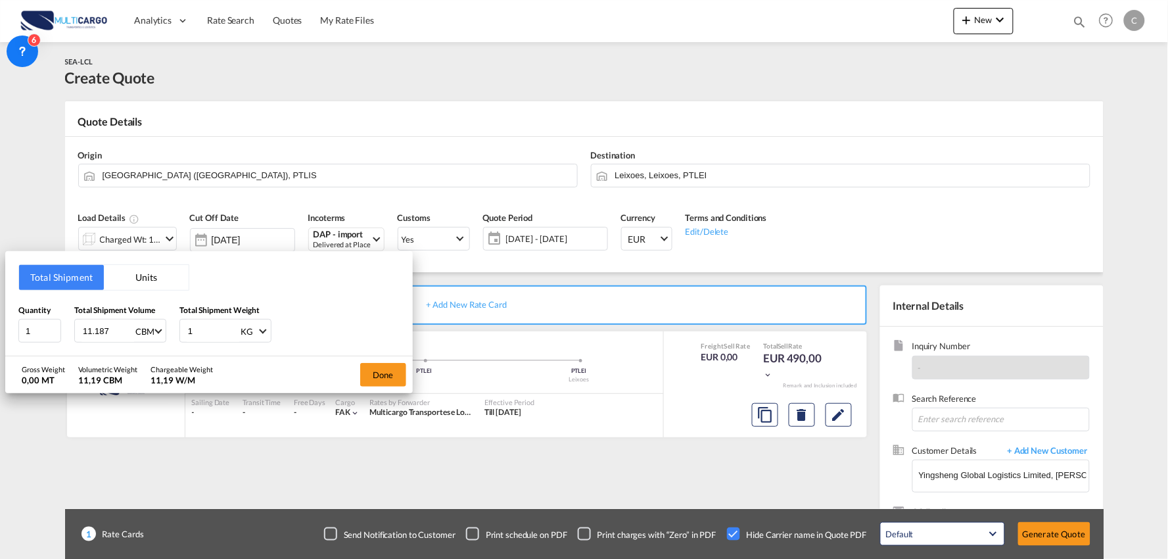
click at [202, 333] on input "1" at bounding box center [213, 331] width 53 height 22
drag, startPoint x: 201, startPoint y: 329, endPoint x: 164, endPoint y: 323, distance: 37.2
click at [164, 323] on div "Quantity 1 Total Shipment Volume 11.187 CBM CBM CFT Total Shipment Weight 1 KG …" at bounding box center [208, 323] width 381 height 39
click at [207, 330] on input "1" at bounding box center [213, 331] width 53 height 22
drag, startPoint x: 207, startPoint y: 330, endPoint x: 158, endPoint y: 330, distance: 48.7
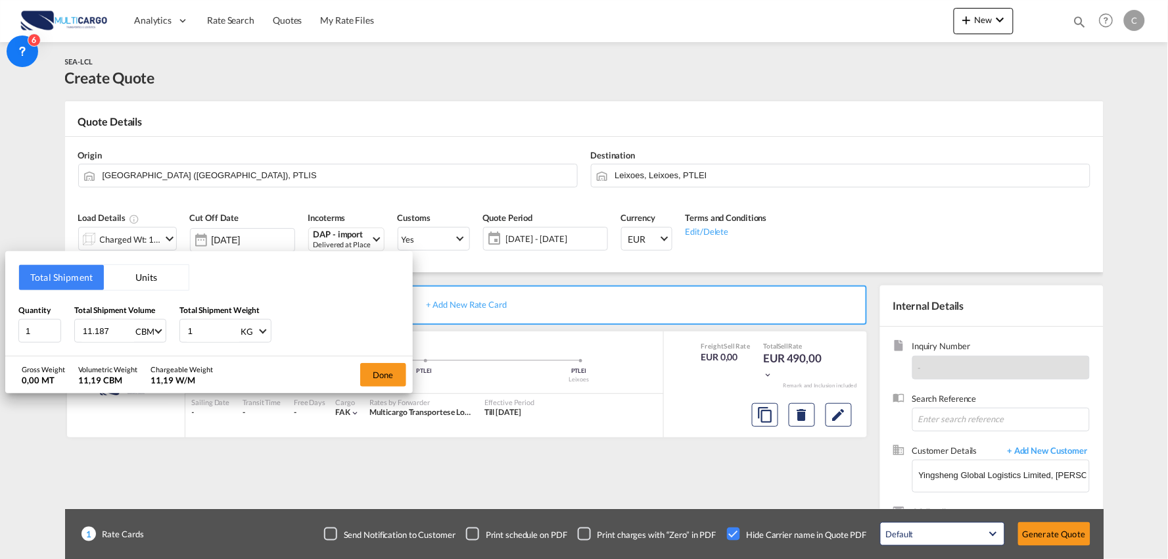
click at [199, 330] on input "1" at bounding box center [213, 331] width 53 height 22
drag, startPoint x: 201, startPoint y: 336, endPoint x: 147, endPoint y: 335, distance: 53.3
click at [147, 335] on div "Quantity 1 Total Shipment Volume 11.187 CBM CBM CFT Total Shipment Weight 1 KG …" at bounding box center [208, 323] width 381 height 39
type input "3347"
drag, startPoint x: 34, startPoint y: 320, endPoint x: -14, endPoint y: 331, distance: 49.8
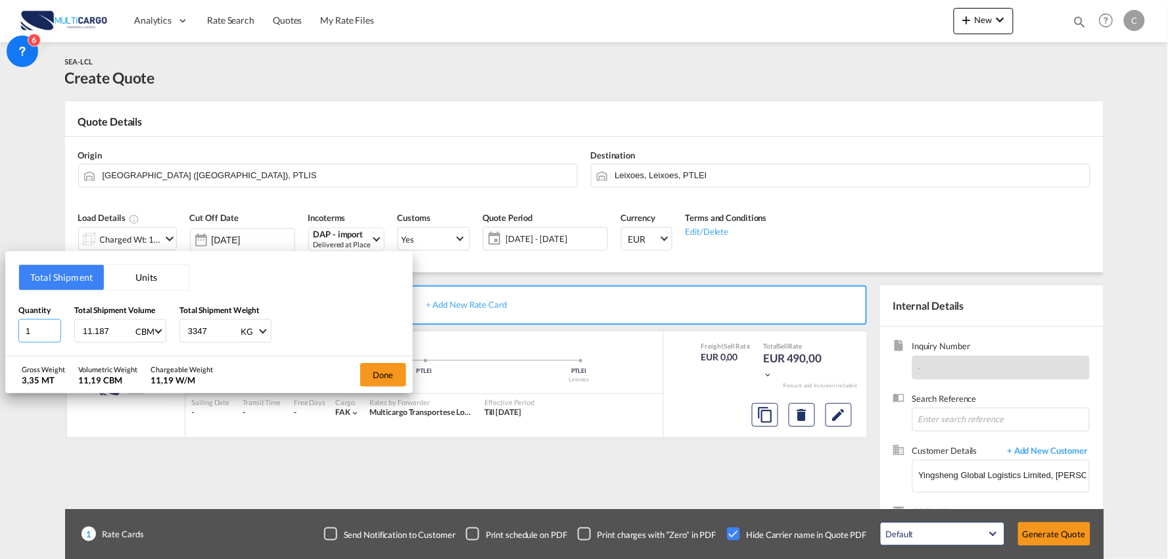
click at [0, 331] on html "Analytics Reports Dashboard Rate Search Quotes My Rate Files" at bounding box center [584, 279] width 1168 height 559
type input "3"
click at [383, 368] on button "Done" at bounding box center [383, 375] width 46 height 24
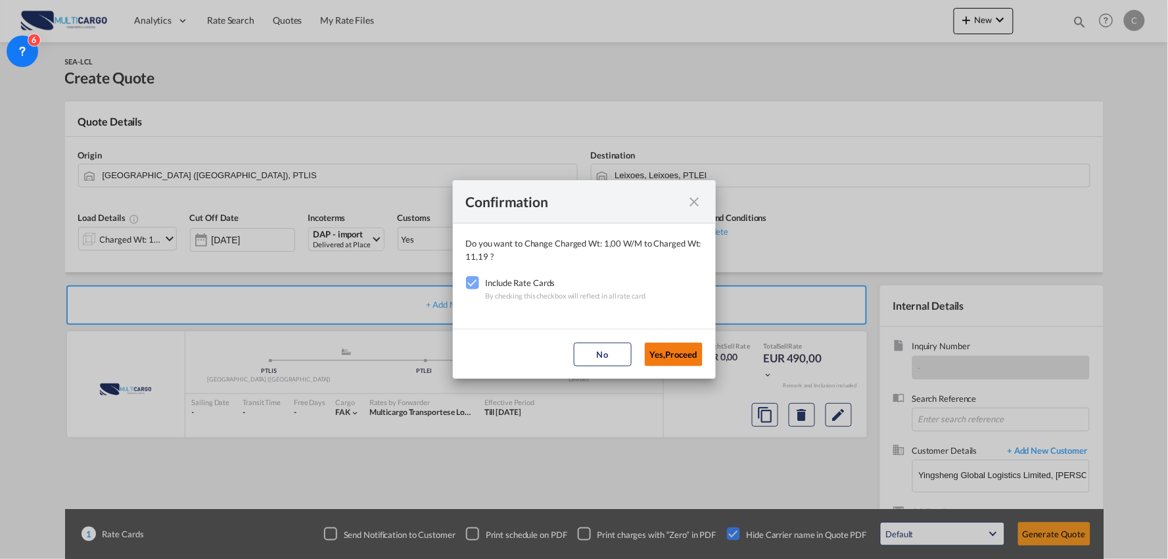
click at [684, 352] on button "Yes,Proceed" at bounding box center [674, 355] width 58 height 24
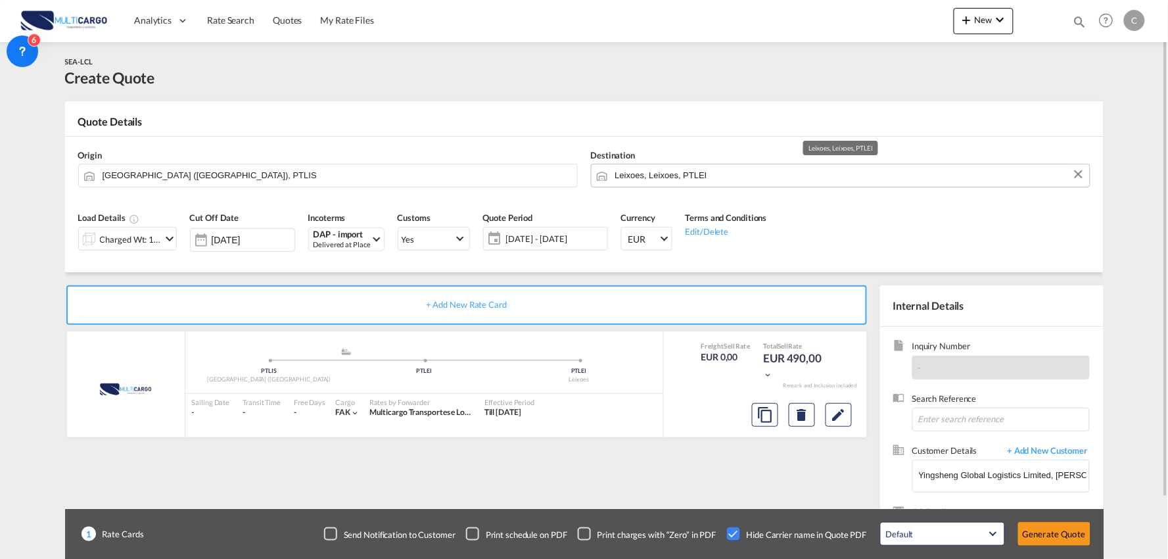
click at [711, 175] on input "Leixoes, Leixoes, PTLEI" at bounding box center [849, 175] width 468 height 23
type input "[GEOGRAPHIC_DATA]"
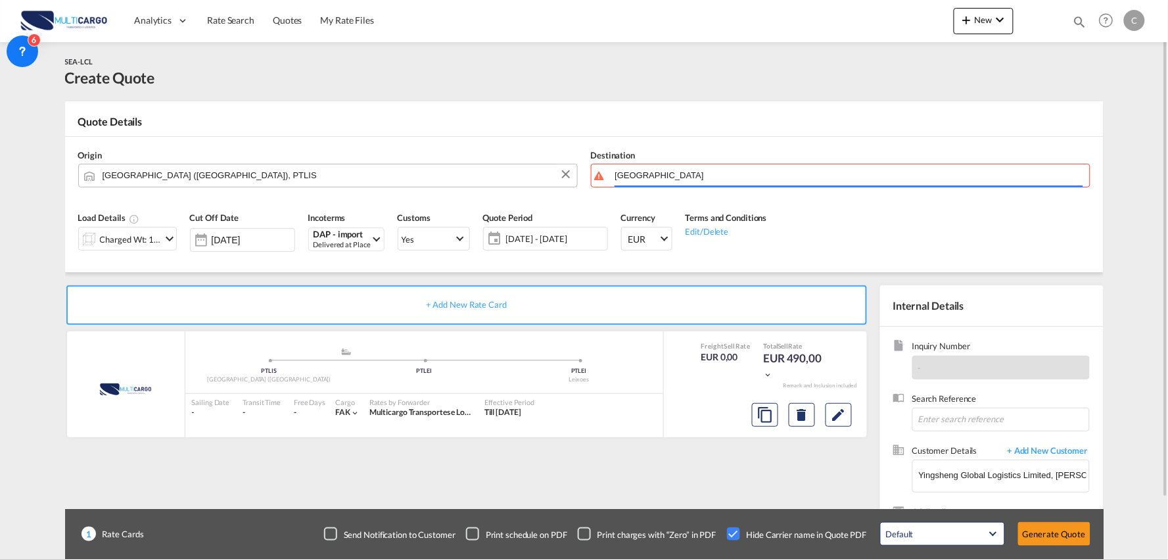
click at [186, 166] on input "[GEOGRAPHIC_DATA] ([GEOGRAPHIC_DATA]), PTLIS" at bounding box center [337, 175] width 468 height 23
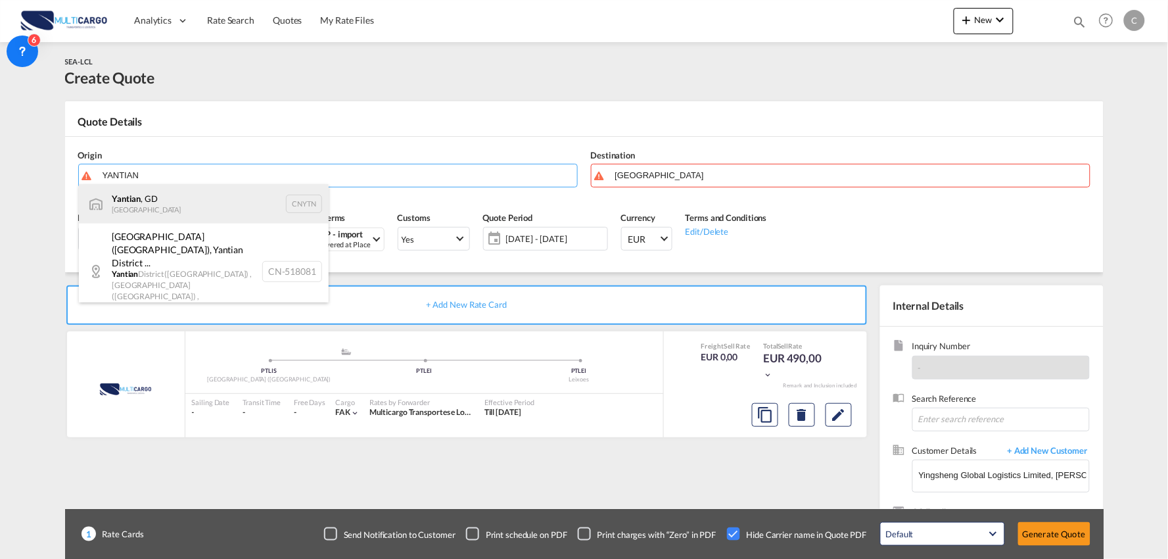
click at [186, 204] on div "Yantian , GD China CNYTN" at bounding box center [204, 203] width 250 height 39
type input "Yantian, GD, CNYTN"
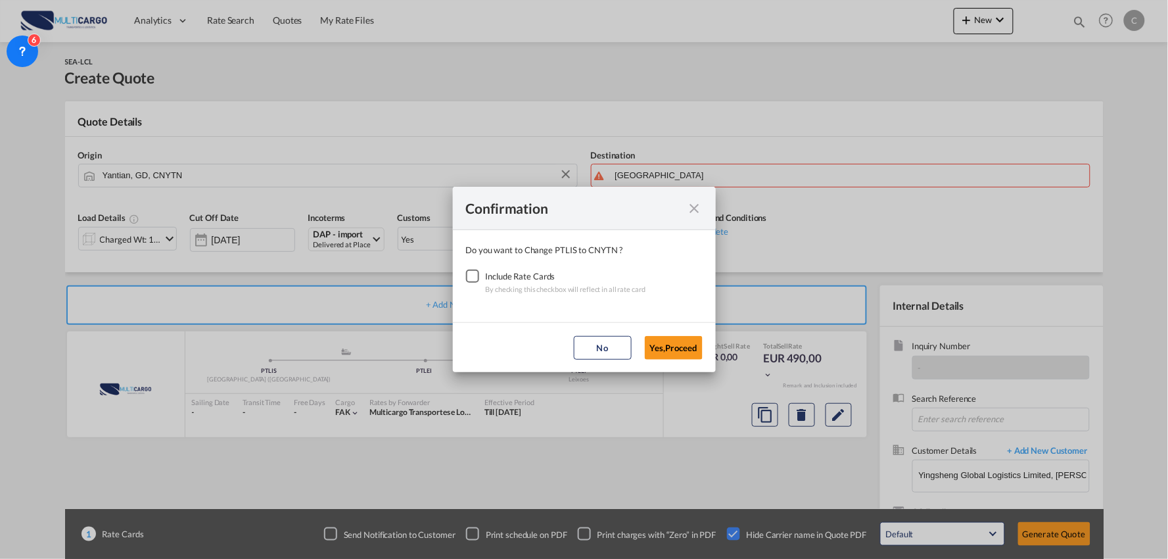
click at [479, 273] on div "Checkbox No Ink" at bounding box center [472, 276] width 13 height 13
click at [688, 345] on button "Yes,Proceed" at bounding box center [674, 348] width 58 height 24
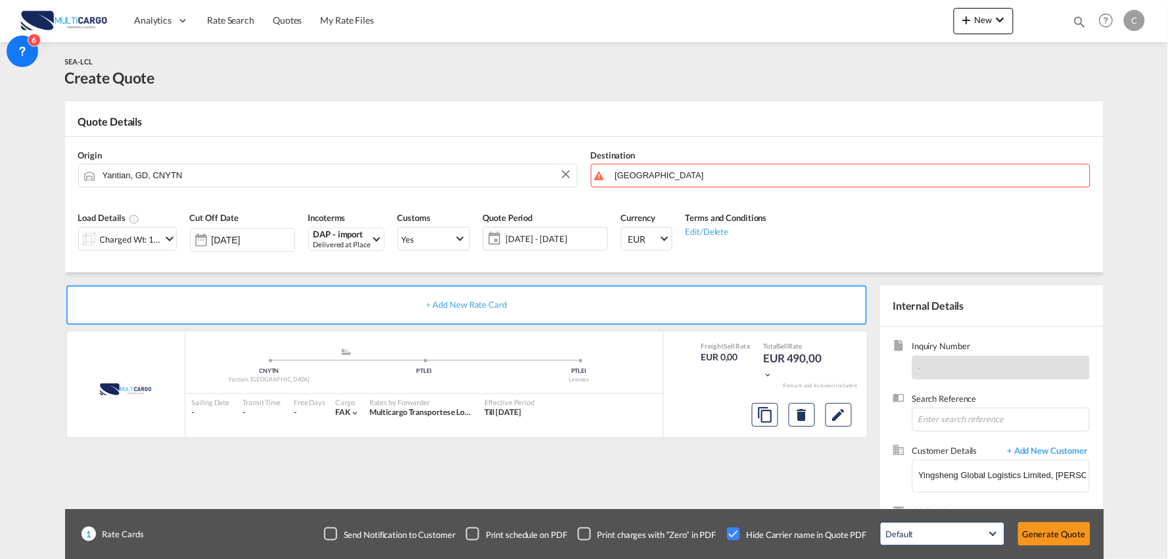
click at [345, 268] on div "Load Details Charged Wt: 11,19 W/M Cut Off Date [DATE] Incoterms DAP - import D…" at bounding box center [585, 235] width 1026 height 73
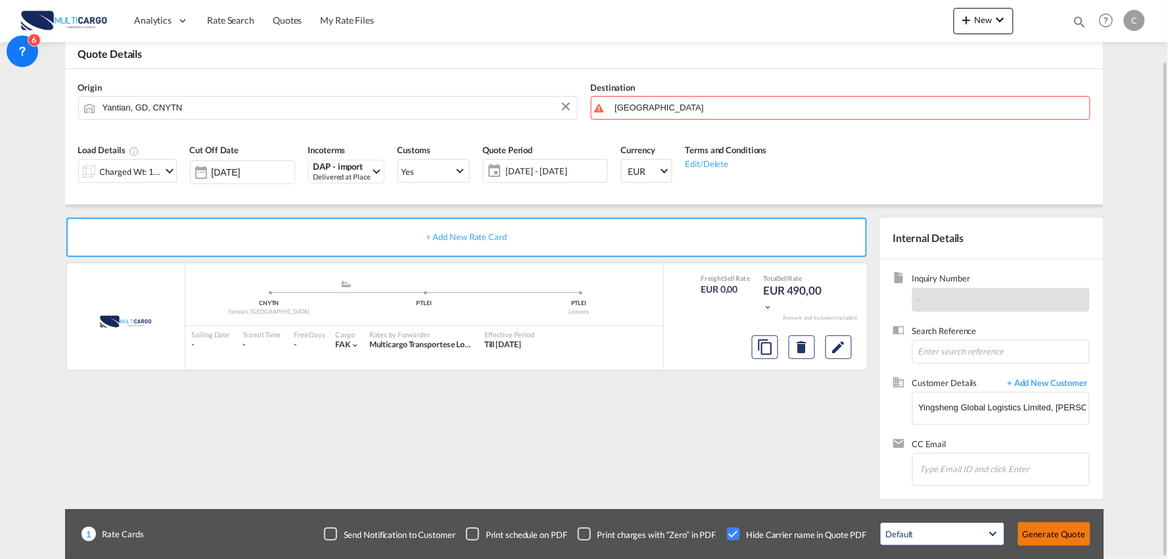
click at [1066, 535] on button "Generate Quote" at bounding box center [1054, 534] width 72 height 24
click at [1070, 535] on button "Generate Quote" at bounding box center [1054, 534] width 72 height 24
click at [633, 101] on body "Analytics Reports Dashboard Rate Search Quotes My Rate Files Analytics" at bounding box center [584, 279] width 1168 height 559
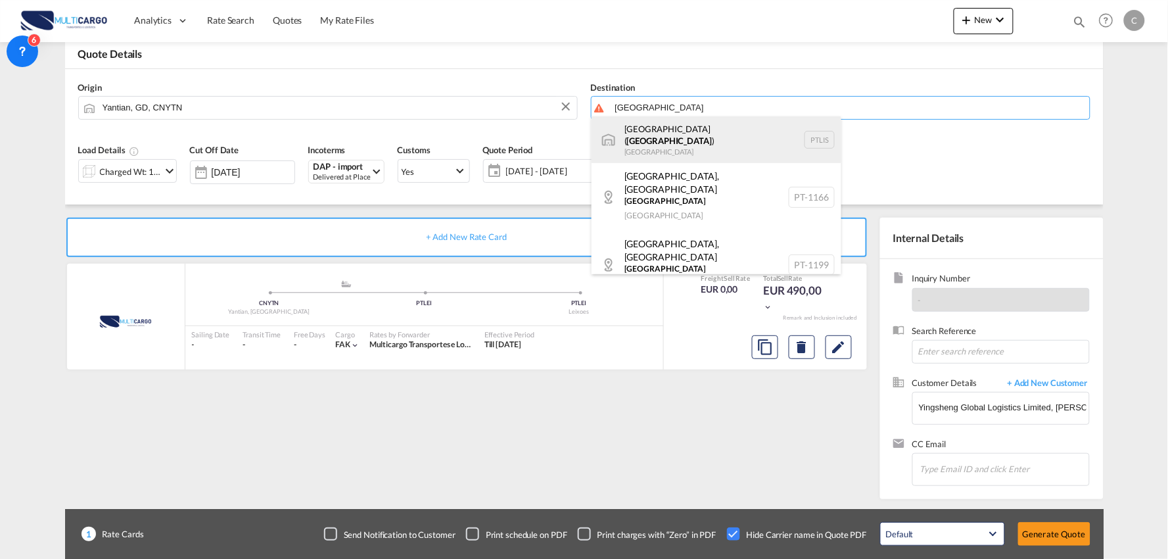
click at [673, 139] on div "[GEOGRAPHIC_DATA] ( [GEOGRAPHIC_DATA] ) [GEOGRAPHIC_DATA] PTLIS" at bounding box center [717, 139] width 250 height 47
type input "[GEOGRAPHIC_DATA] ([GEOGRAPHIC_DATA]), PTLIS"
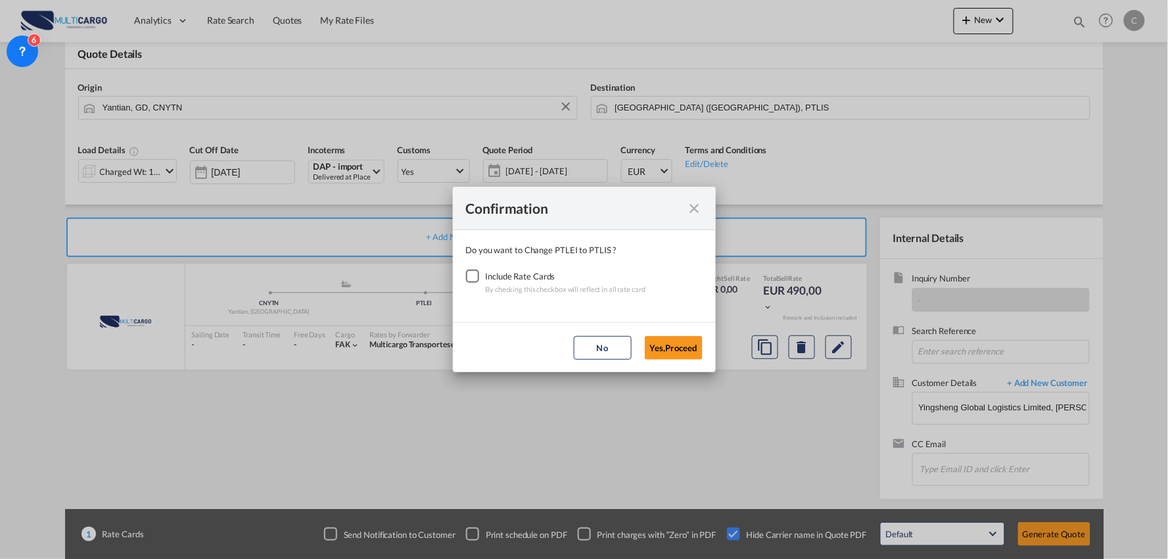
click at [473, 272] on div "Checkbox No Ink" at bounding box center [472, 276] width 13 height 13
drag, startPoint x: 665, startPoint y: 344, endPoint x: 678, endPoint y: 344, distance: 12.5
click at [666, 344] on button "Yes,Proceed" at bounding box center [674, 348] width 58 height 24
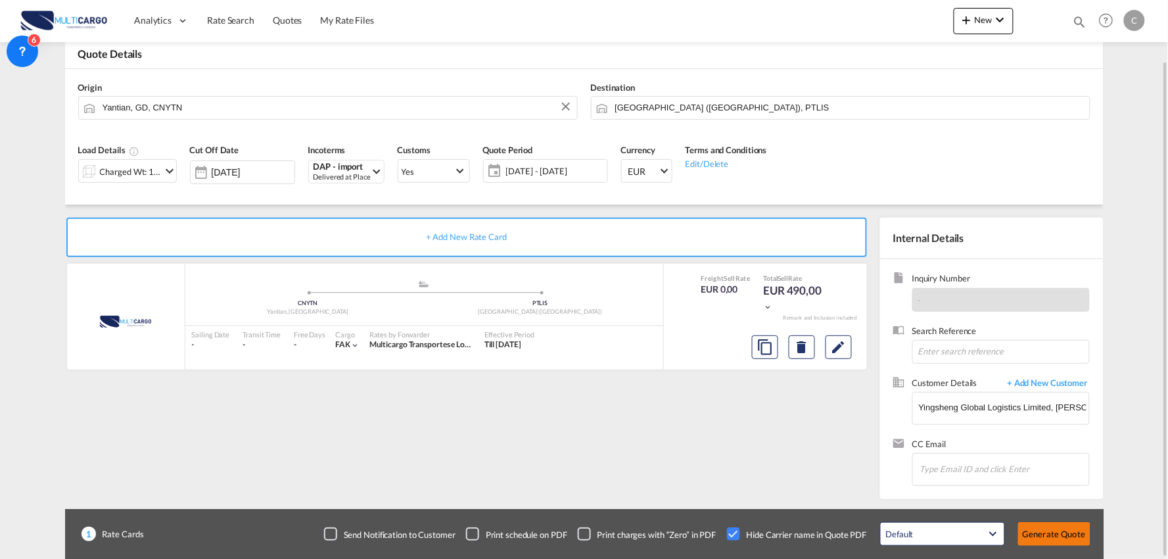
click at [1066, 529] on button "Generate Quote" at bounding box center [1054, 534] width 72 height 24
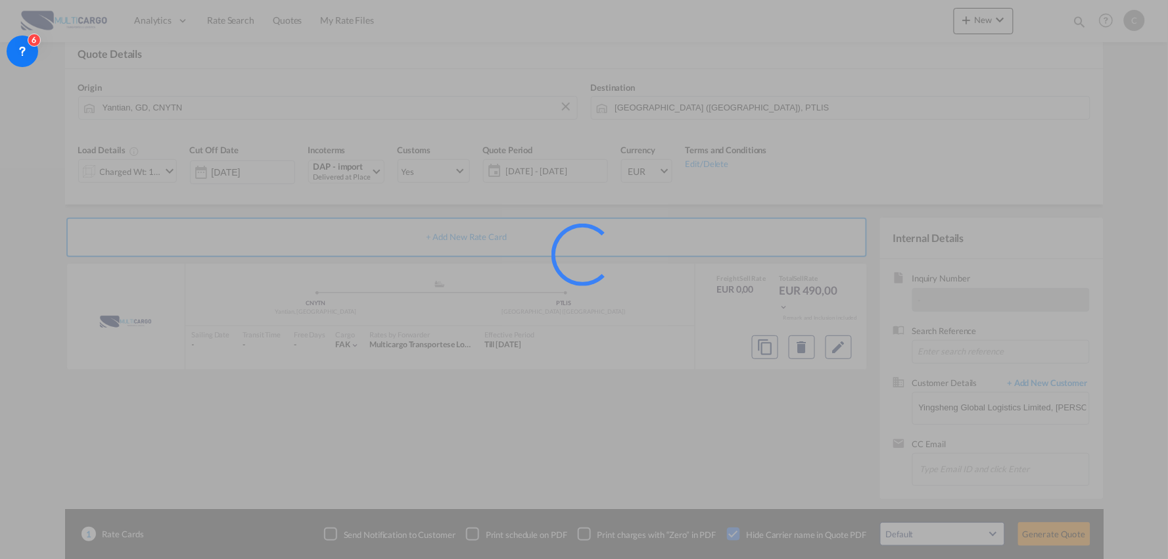
click at [587, 425] on div at bounding box center [584, 279] width 1168 height 559
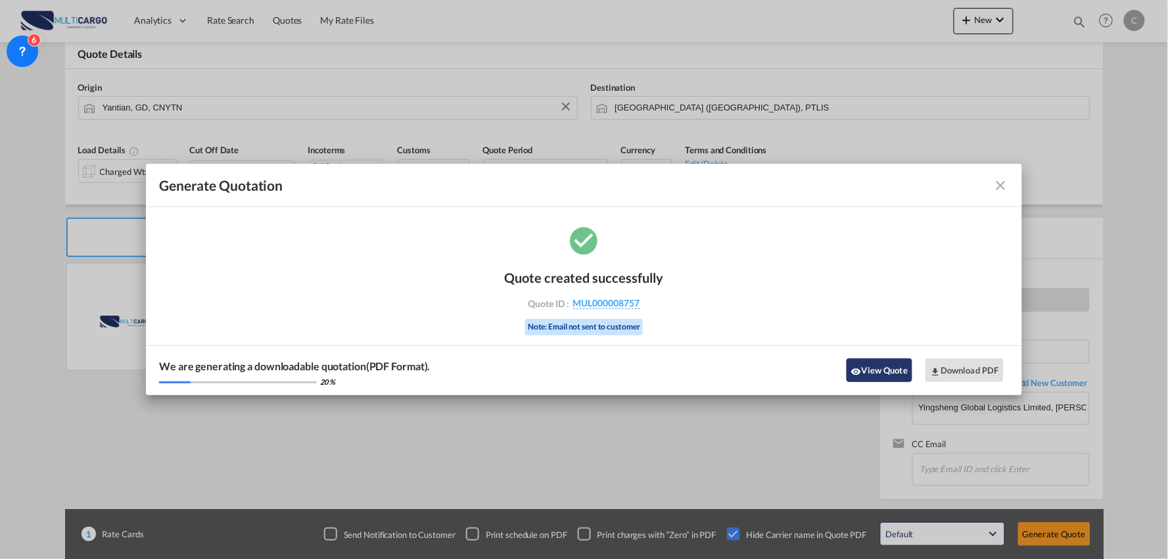
click at [871, 371] on button "View Quote" at bounding box center [880, 370] width 66 height 24
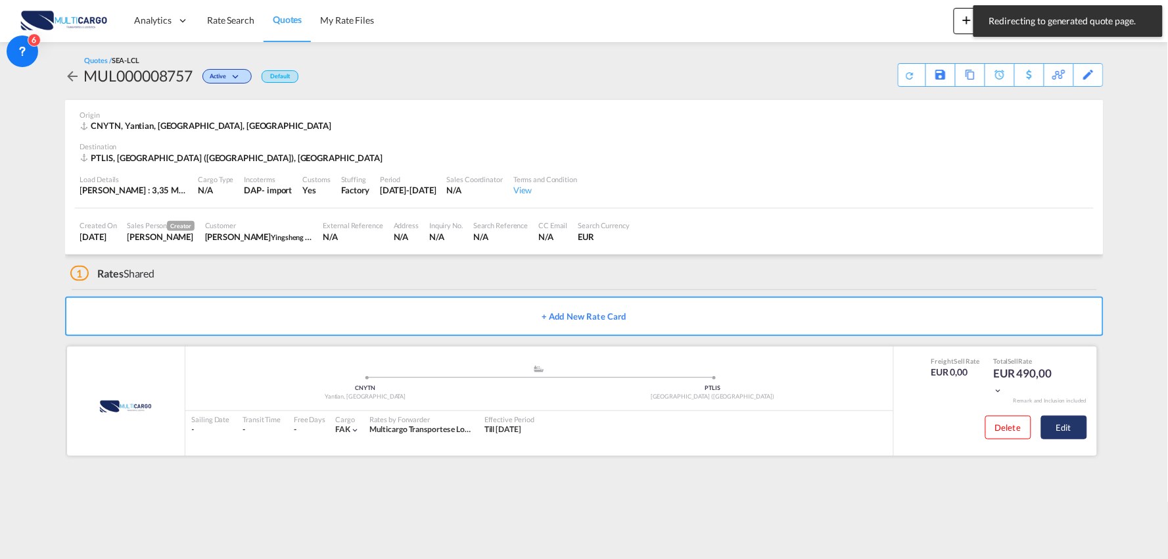
click at [1070, 430] on button "Edit" at bounding box center [1064, 428] width 46 height 24
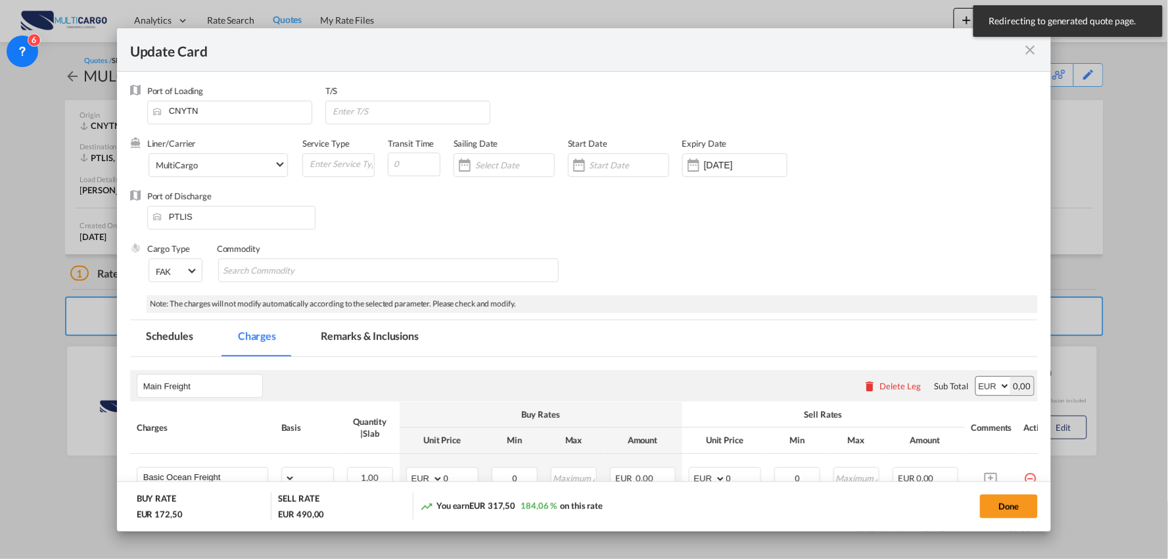
select select "per_shipment"
select select "per_bl"
select select "per_shipment"
select select "per_doc"
select select "per_shipment"
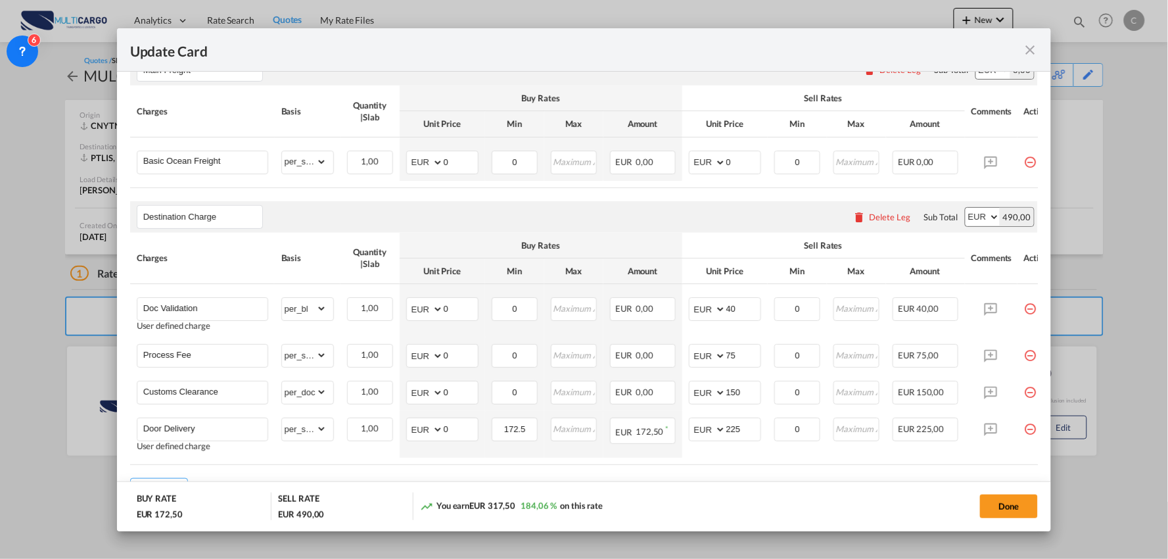
scroll to position [391, 0]
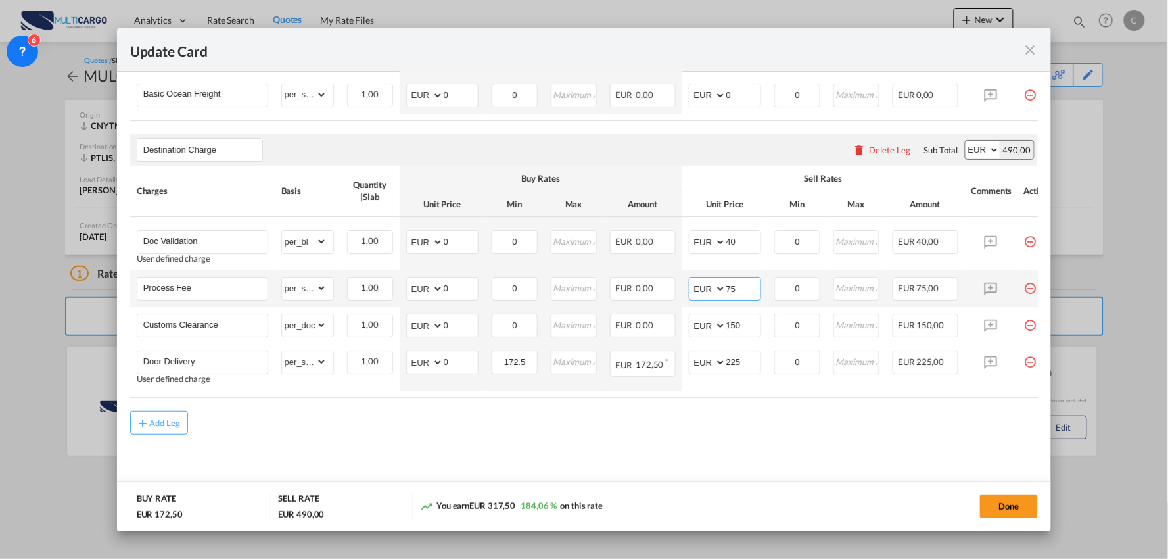
drag, startPoint x: 742, startPoint y: 286, endPoint x: 709, endPoint y: 285, distance: 32.9
click at [709, 285] on md-input-container "AED AFN ALL AMD ANG AOA ARS AUD AWG AZN BAM BBD BDT BGN BHD BIF BMD BND [PERSON…" at bounding box center [725, 289] width 72 height 24
type input "90"
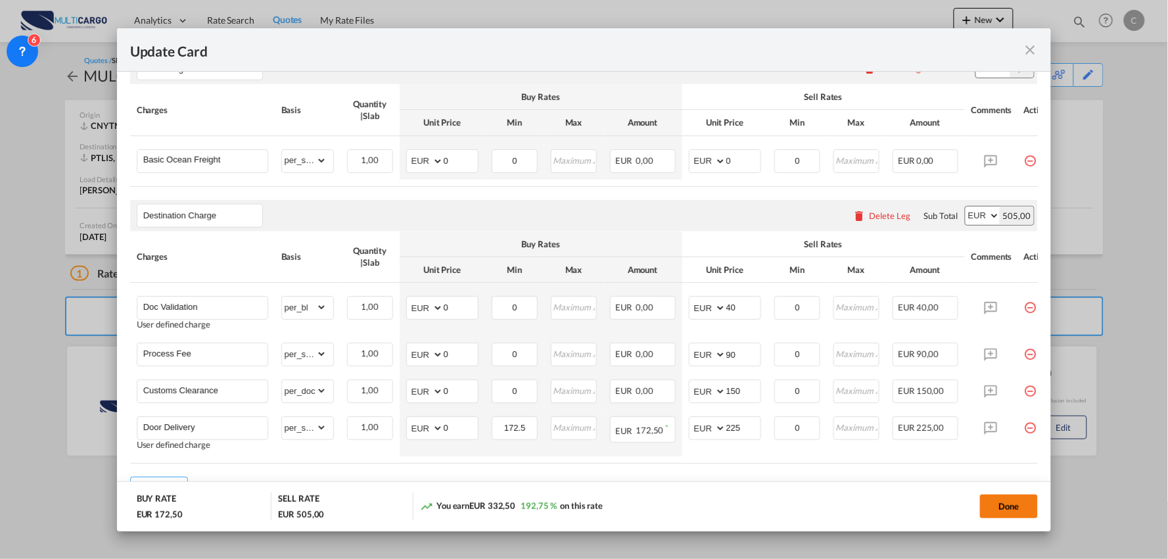
click at [1004, 507] on button "Done" at bounding box center [1009, 506] width 58 height 24
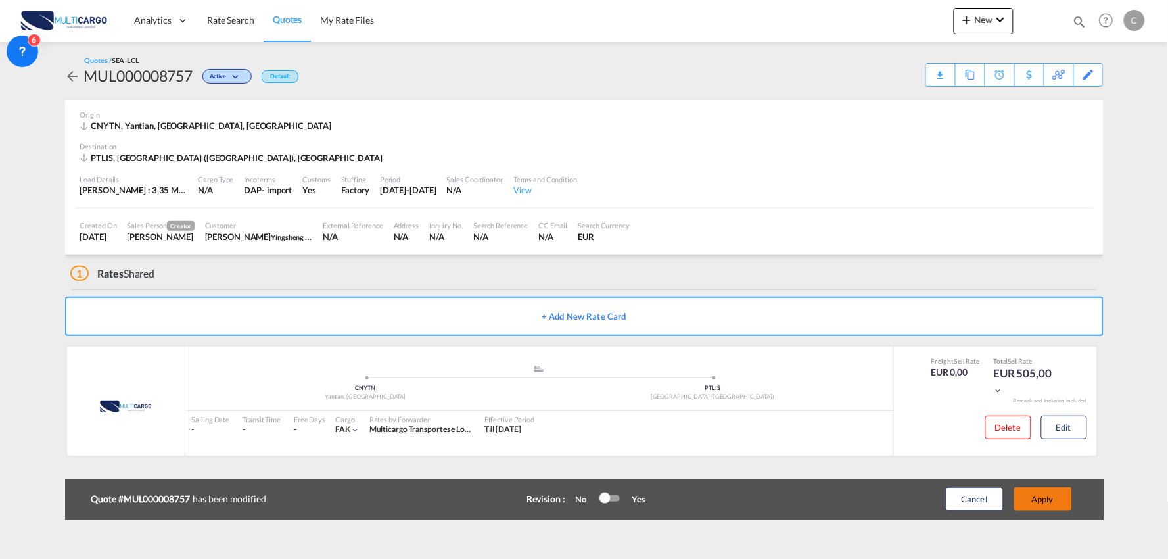
click at [1035, 498] on button "Apply" at bounding box center [1044, 499] width 58 height 24
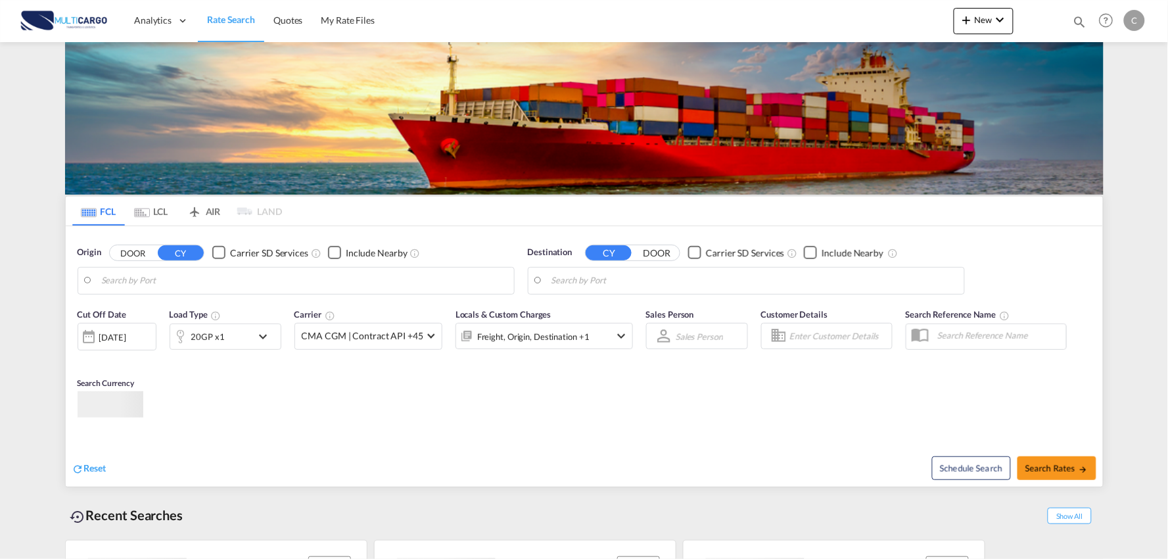
type input "Port of [GEOGRAPHIC_DATA], [GEOGRAPHIC_DATA], [GEOGRAPHIC_DATA]"
type input "Leixoes, Leixoes, PTLEI"
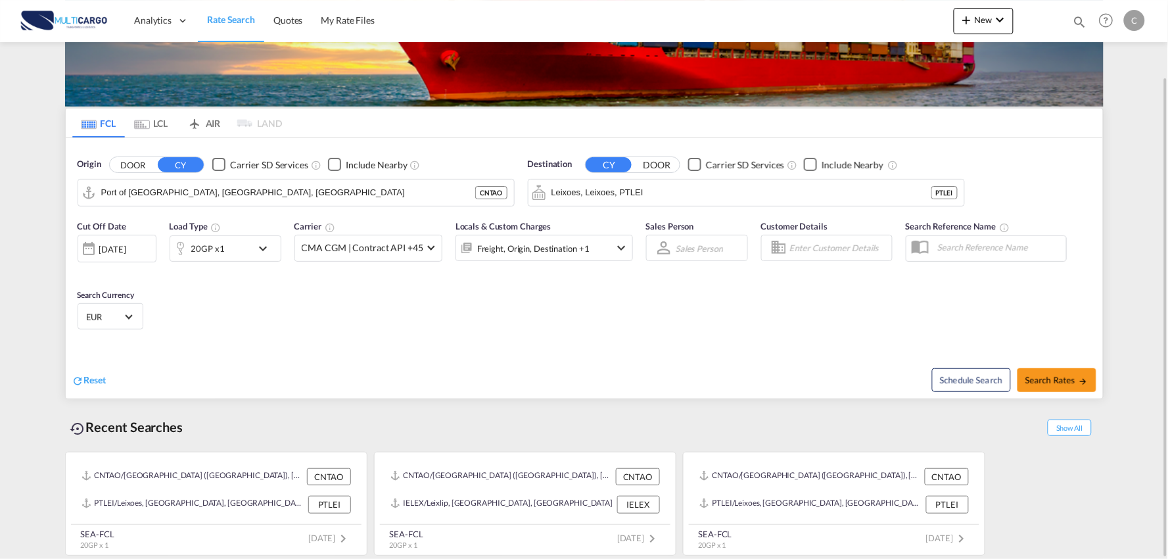
scroll to position [73, 0]
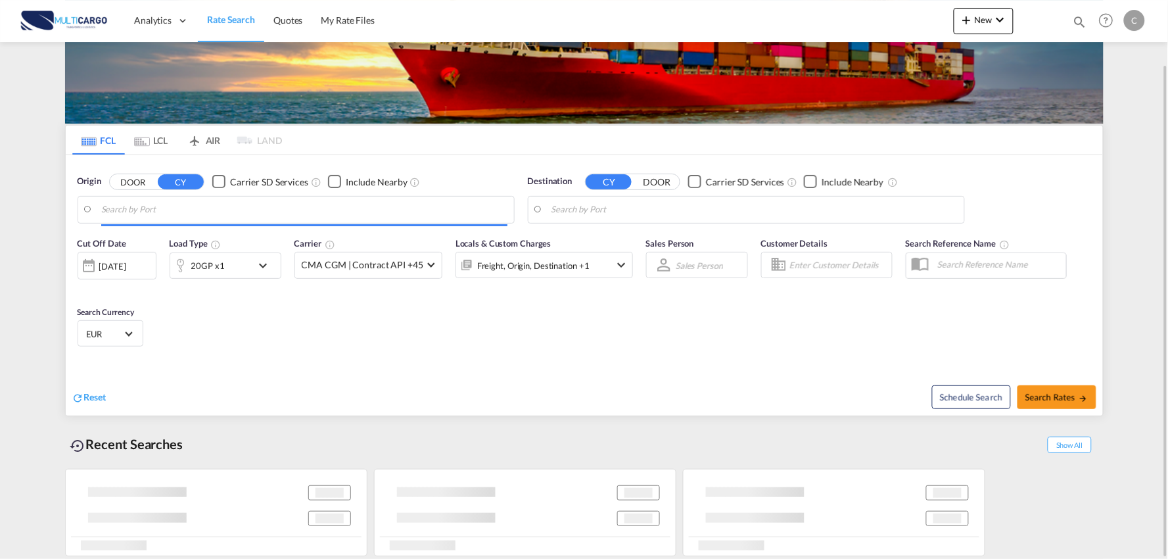
type input "Port of [GEOGRAPHIC_DATA], [GEOGRAPHIC_DATA], [GEOGRAPHIC_DATA]"
type input "Leixoes, Leixoes, PTLEI"
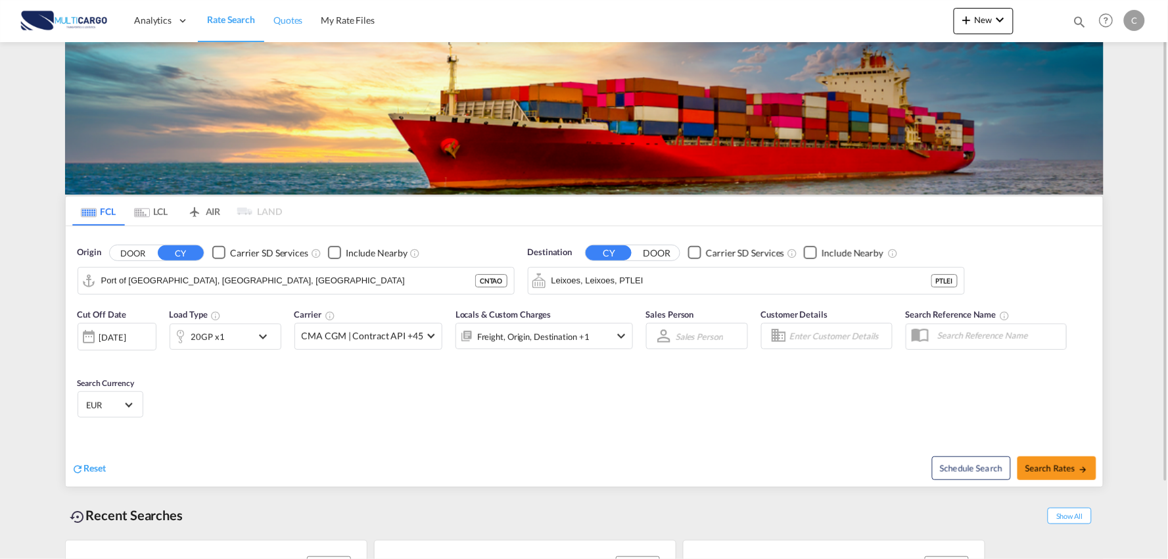
click at [298, 20] on span "Quotes" at bounding box center [288, 19] width 29 height 11
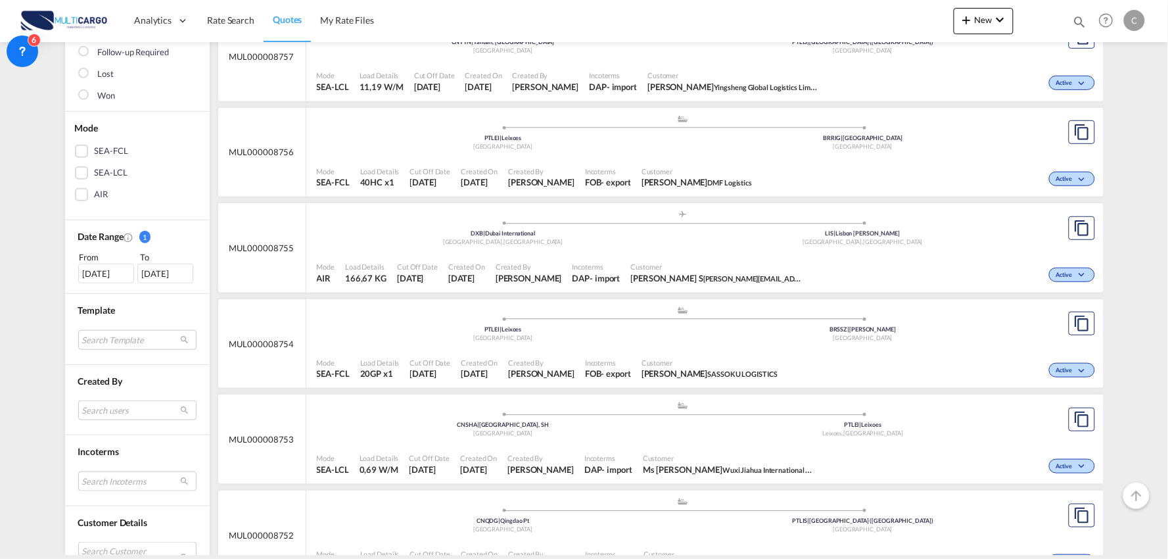
scroll to position [219, 0]
click at [682, 451] on div "Customer Ms Iris Wuxi Jiahua International Freight Forwarding Co.,LTD" at bounding box center [728, 462] width 181 height 33
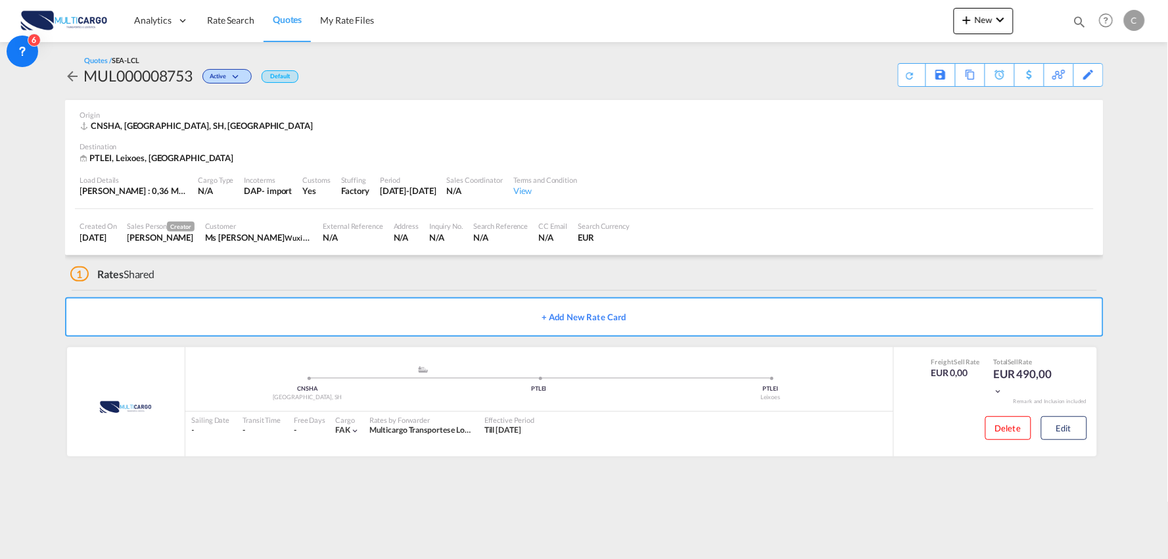
click at [243, 275] on div "1 Rates Shared" at bounding box center [587, 271] width 1034 height 32
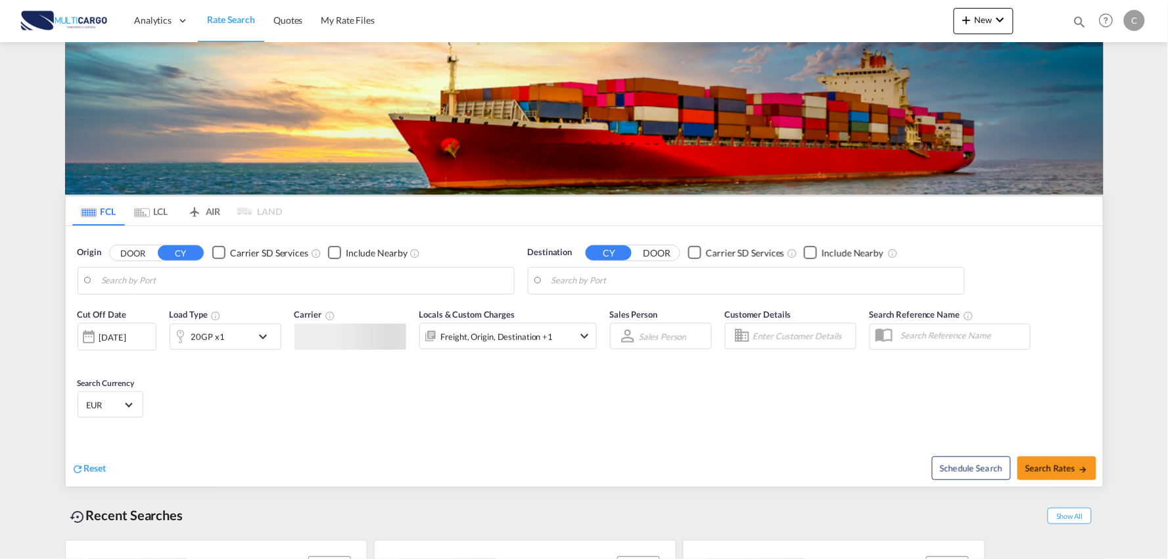
type input "Port of [GEOGRAPHIC_DATA], [GEOGRAPHIC_DATA], [GEOGRAPHIC_DATA]"
type input "Leixoes, Leixoes, PTLEI"
